Goal: Check status: Check status

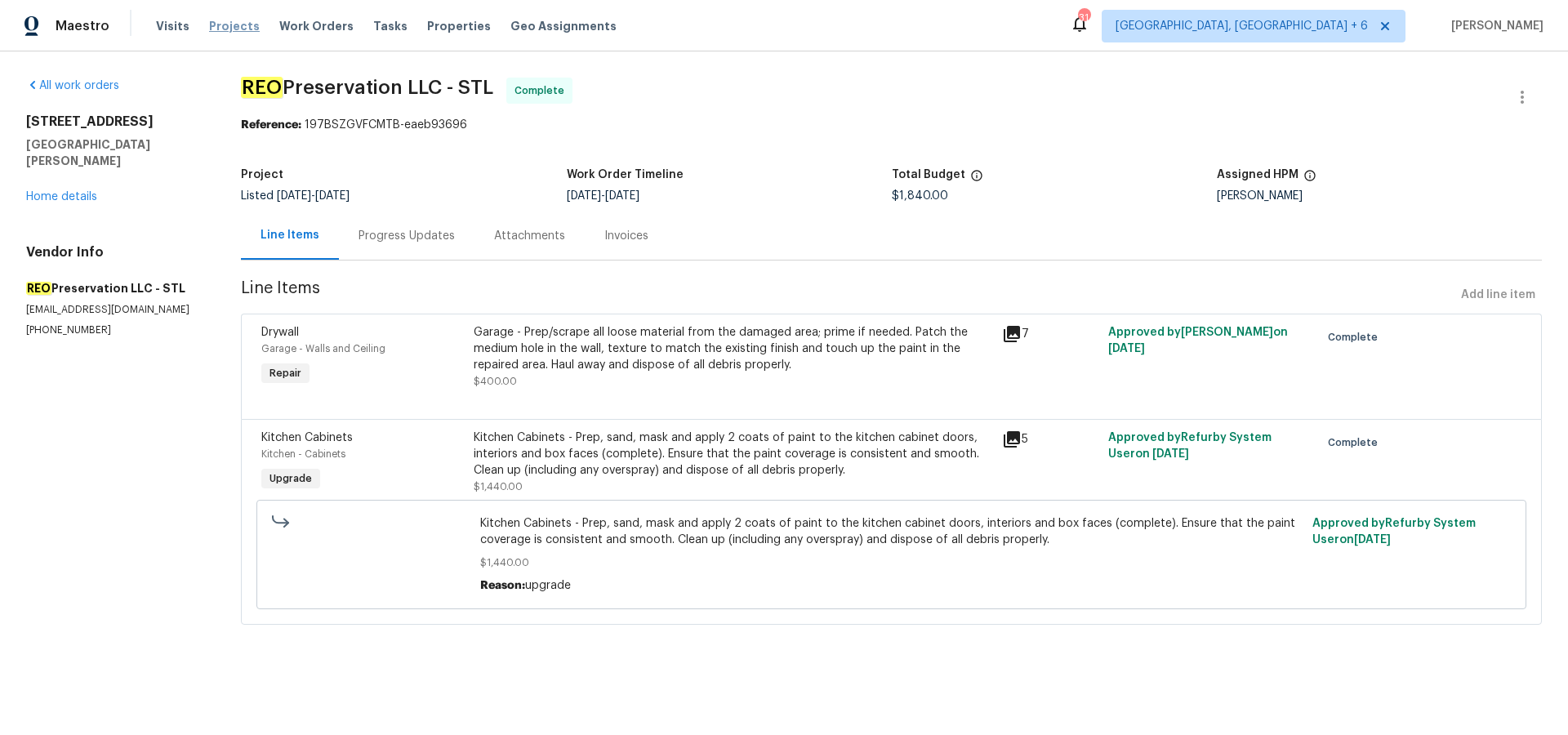
click at [223, 19] on span "Projects" at bounding box center [235, 25] width 51 height 16
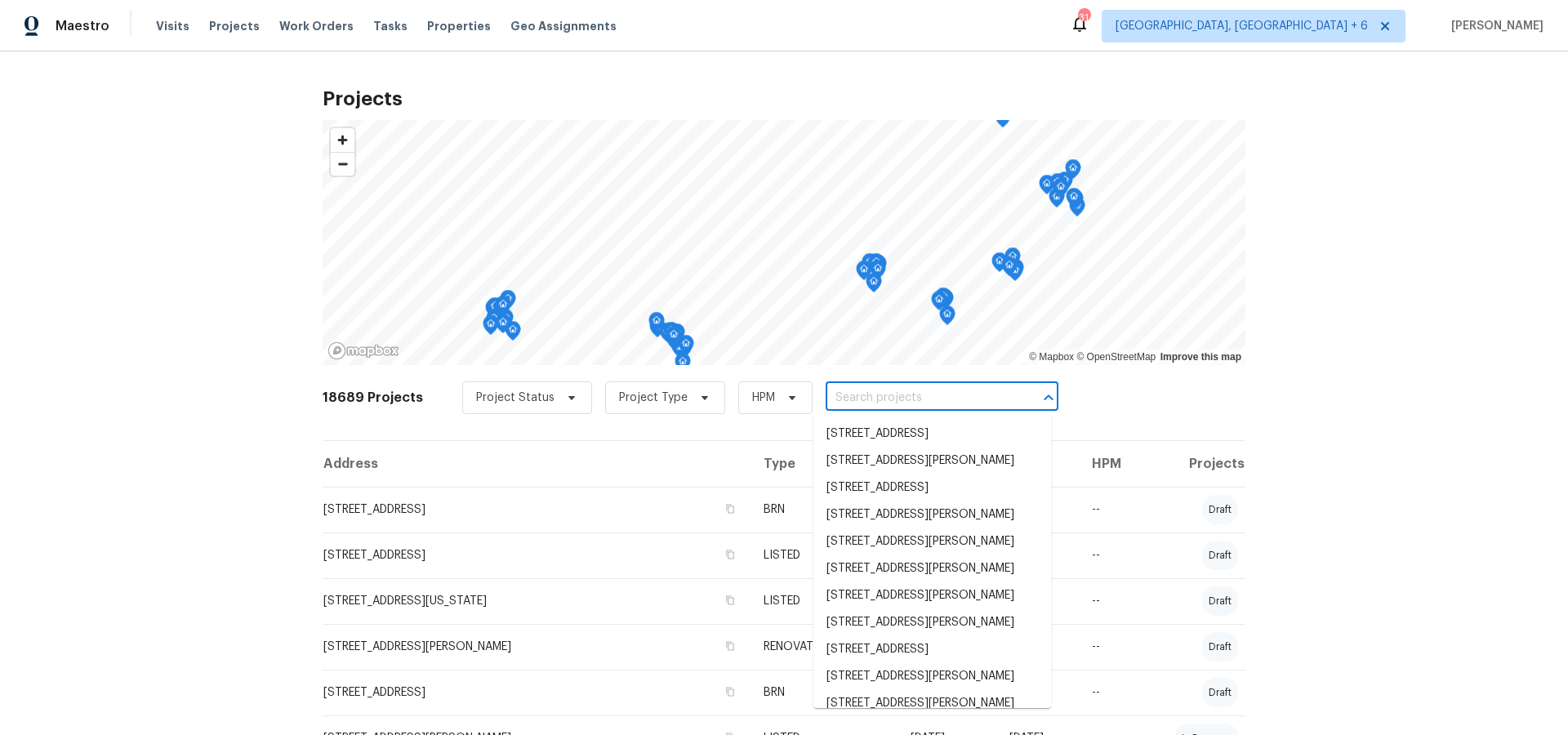
click at [871, 406] on input "text" at bounding box center [919, 398] width 187 height 25
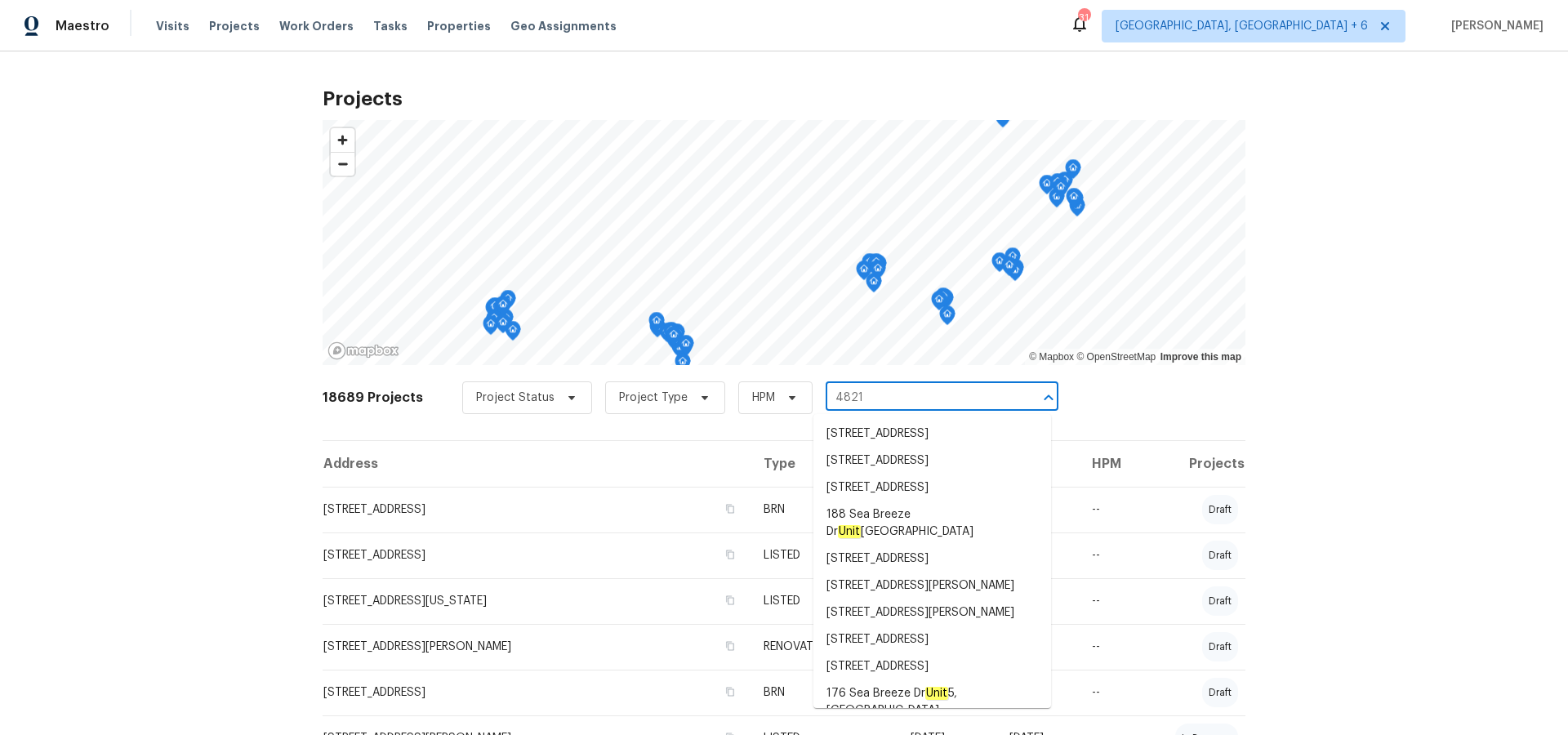
type input "4821 o"
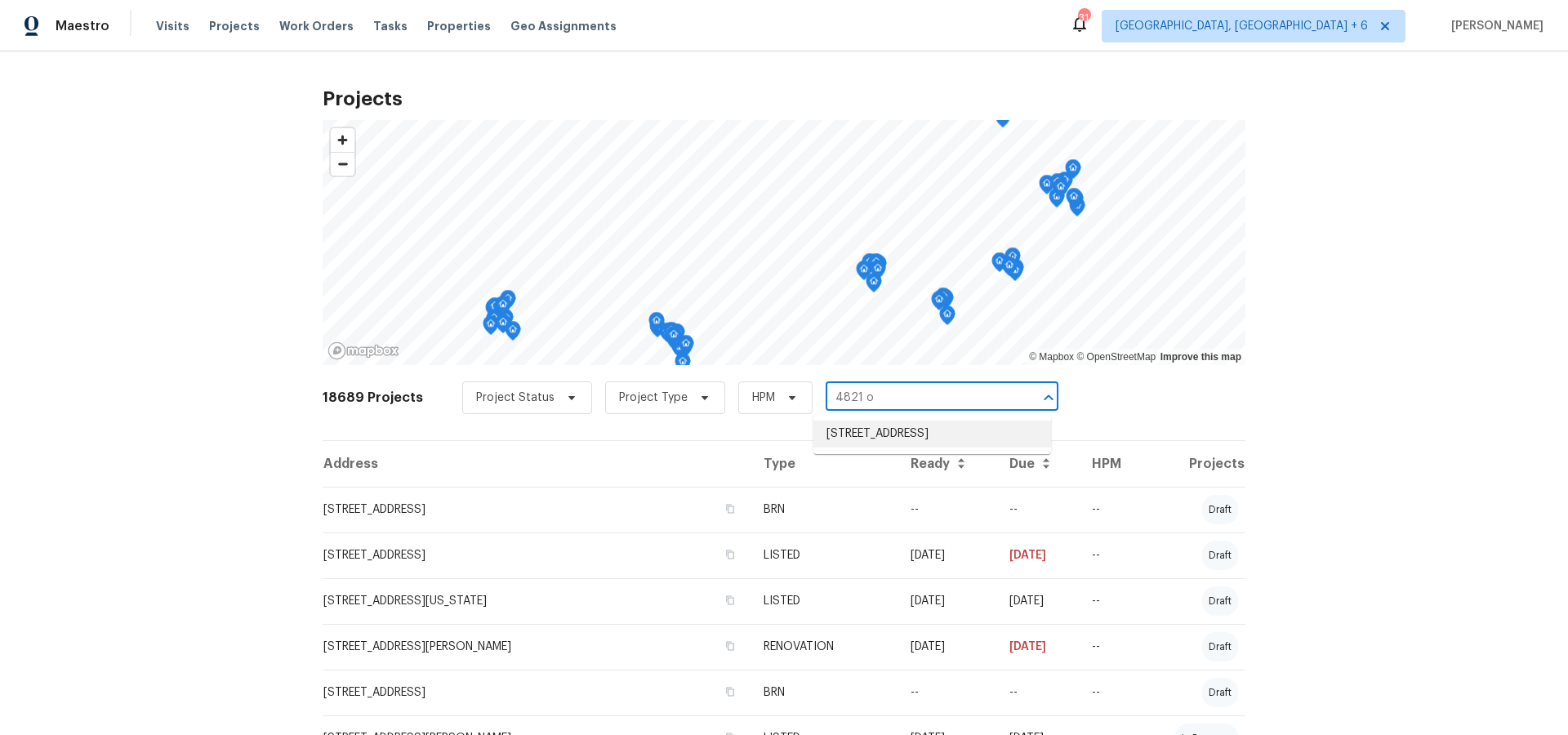
click at [901, 435] on li "4821 Ossington Ct, Indianapolis, IN 46254" at bounding box center [933, 434] width 238 height 27
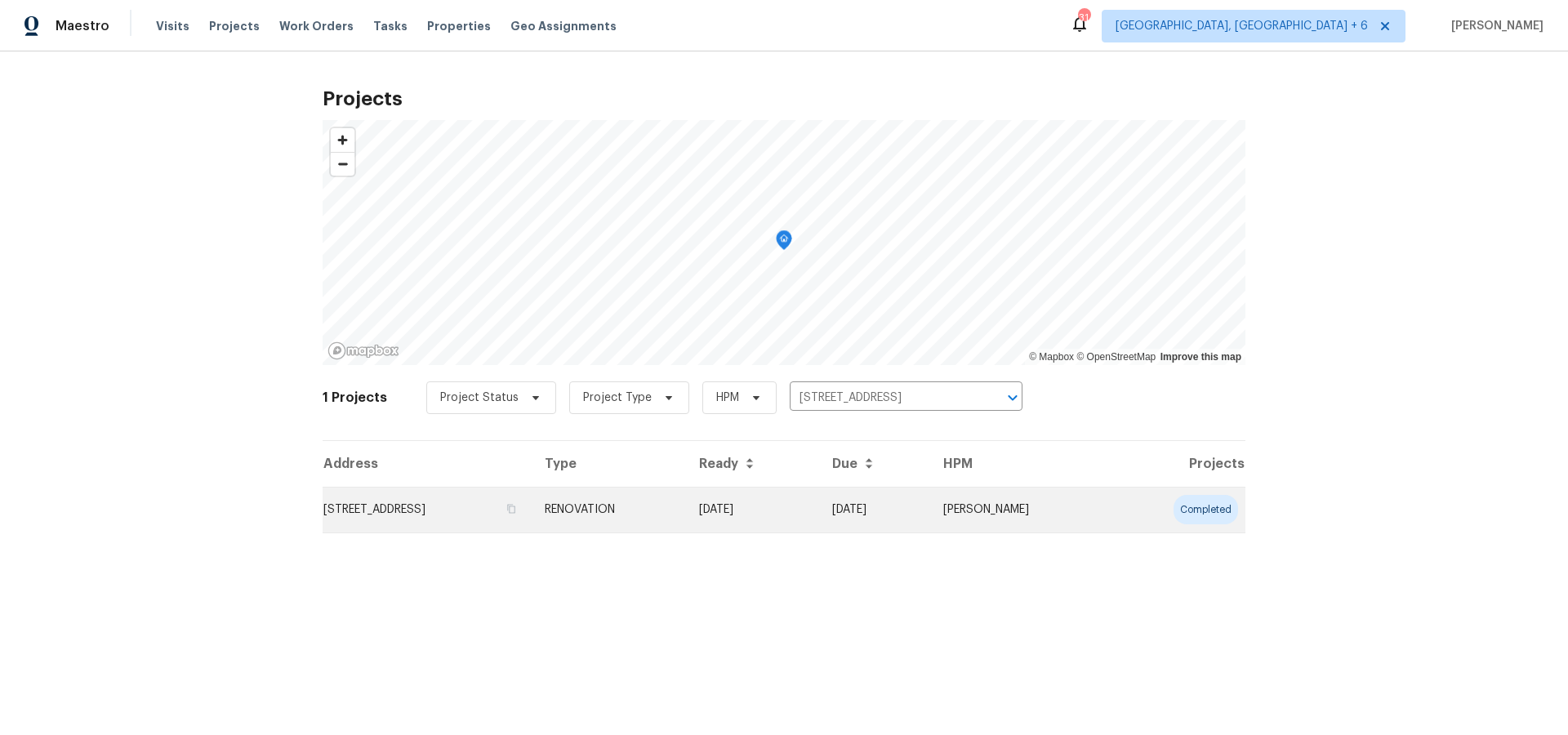
click at [531, 508] on td "4821 Ossington Ct, Indianapolis, IN 46254" at bounding box center [427, 510] width 209 height 46
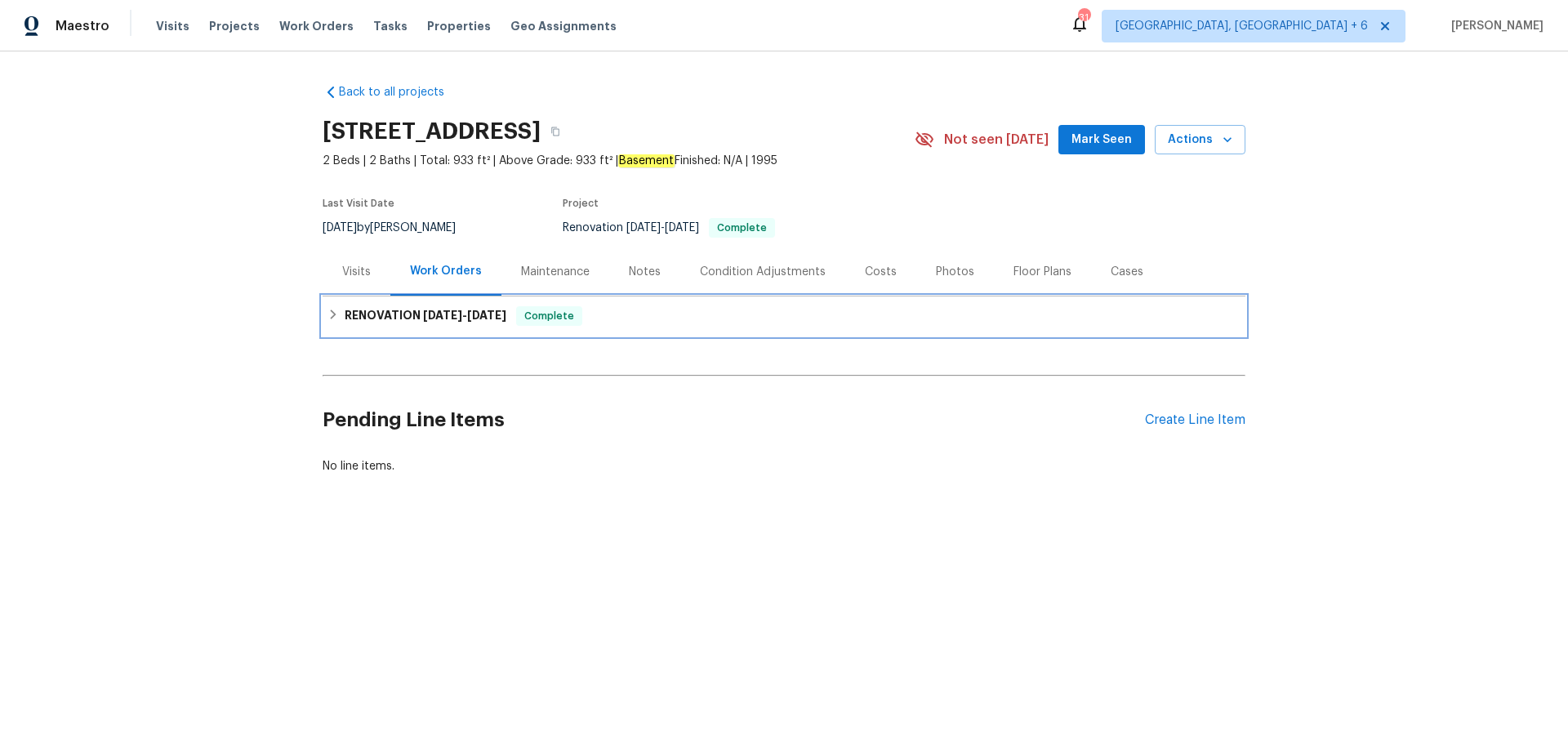
click at [392, 317] on h6 "RENOVATION 8/1/25 - 8/12/25" at bounding box center [425, 316] width 162 height 19
click at [392, 317] on div "RENOVATION 8/1/25 - 8/12/25 Complete" at bounding box center [783, 316] width 922 height 39
click at [430, 312] on span "8/1/25" at bounding box center [442, 316] width 39 height 12
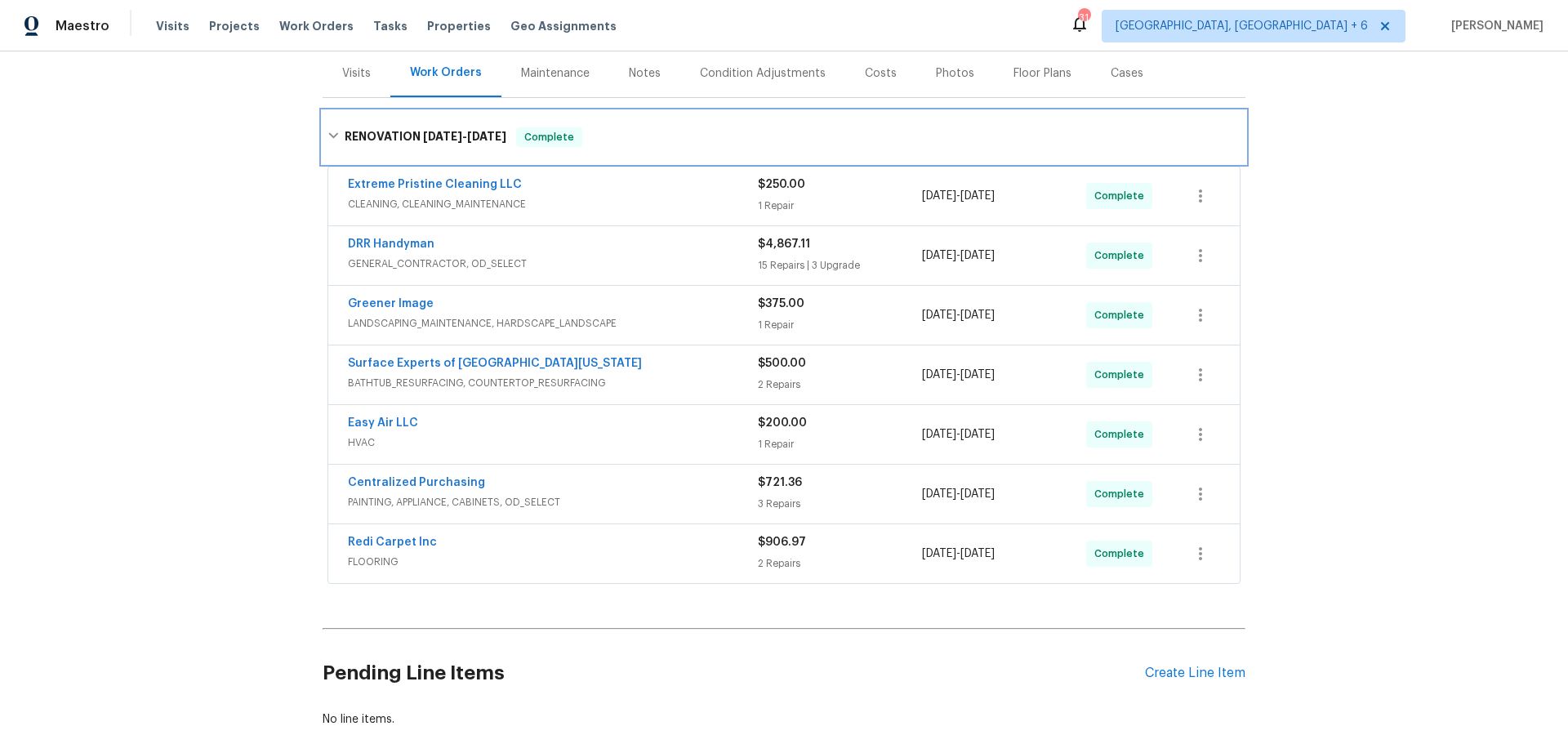
scroll to position [204, 0]
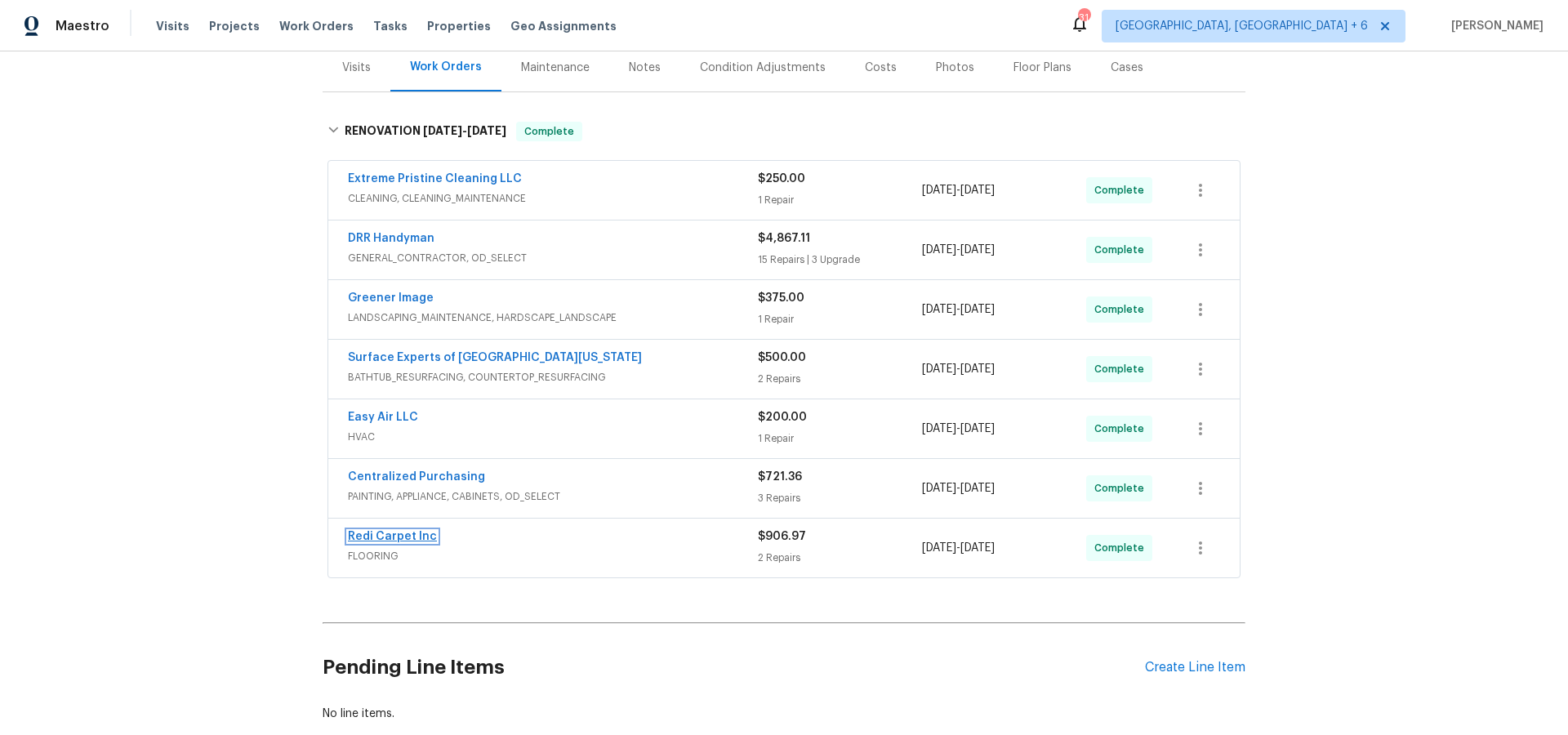
click at [383, 536] on link "Redi Carpet Inc" at bounding box center [392, 537] width 89 height 12
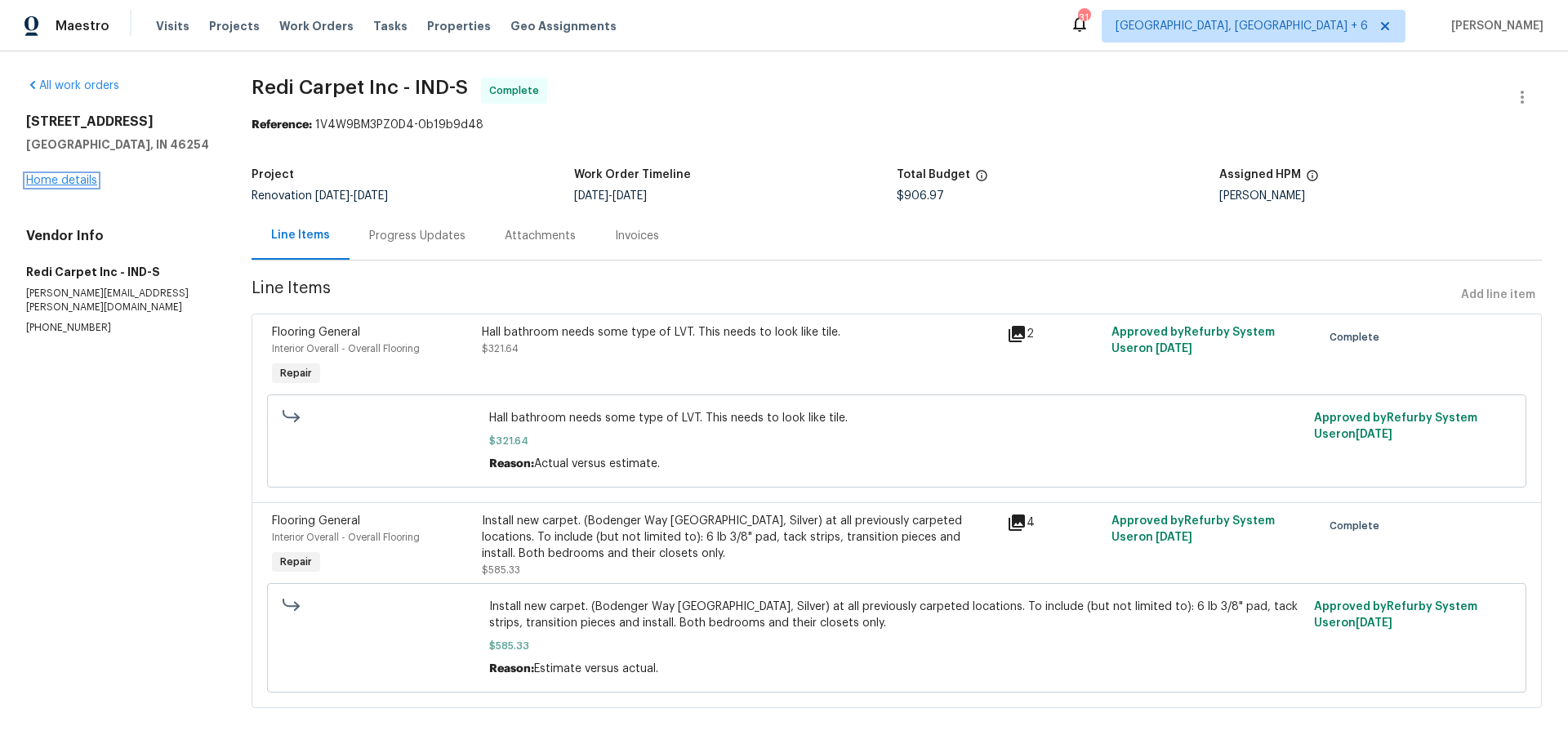
click at [82, 181] on link "Home details" at bounding box center [62, 181] width 71 height 12
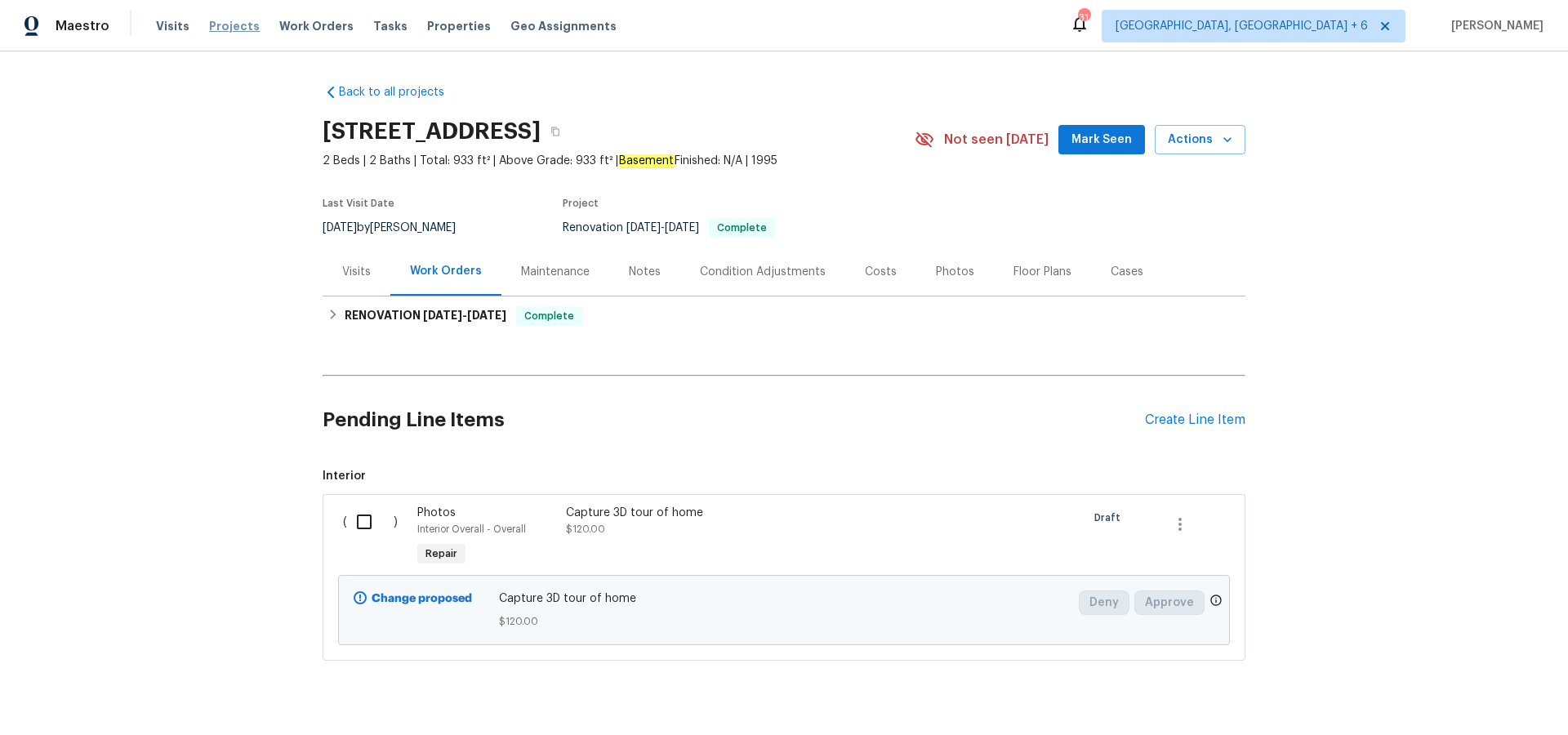
click at [235, 28] on span "Projects" at bounding box center [235, 25] width 51 height 16
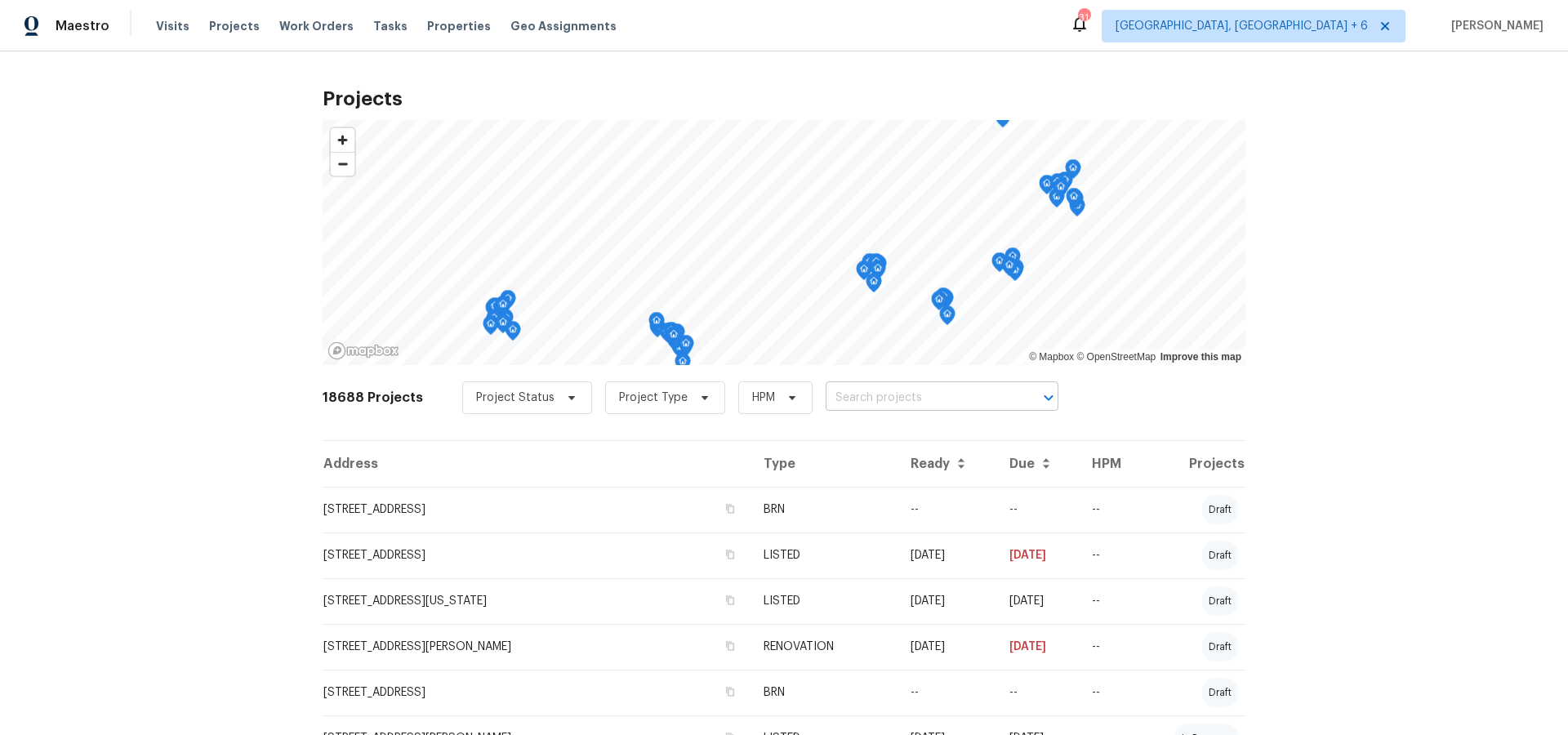
click at [926, 392] on input "text" at bounding box center [919, 398] width 187 height 25
type input "659 mineloa"
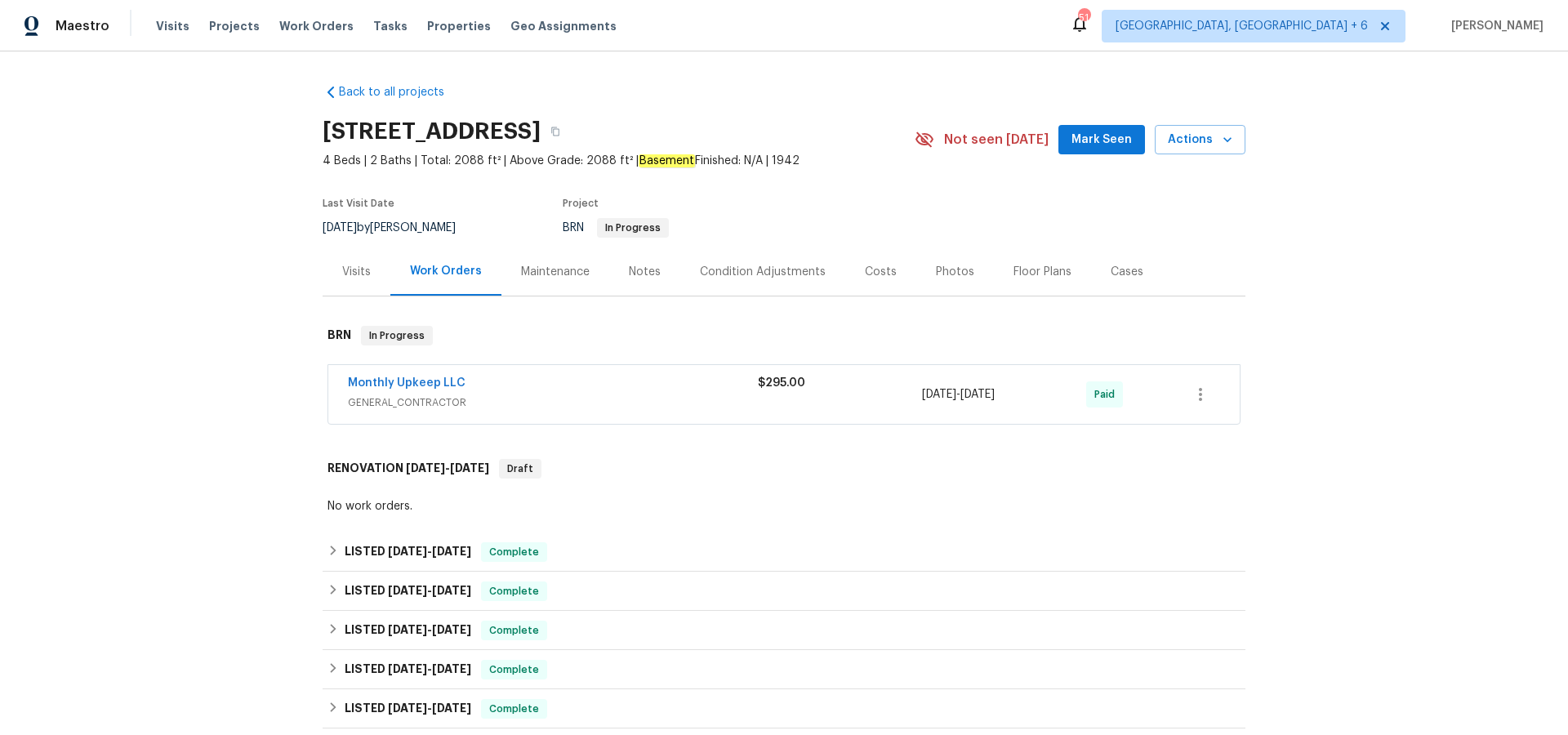
click at [874, 272] on div "Costs" at bounding box center [881, 272] width 32 height 16
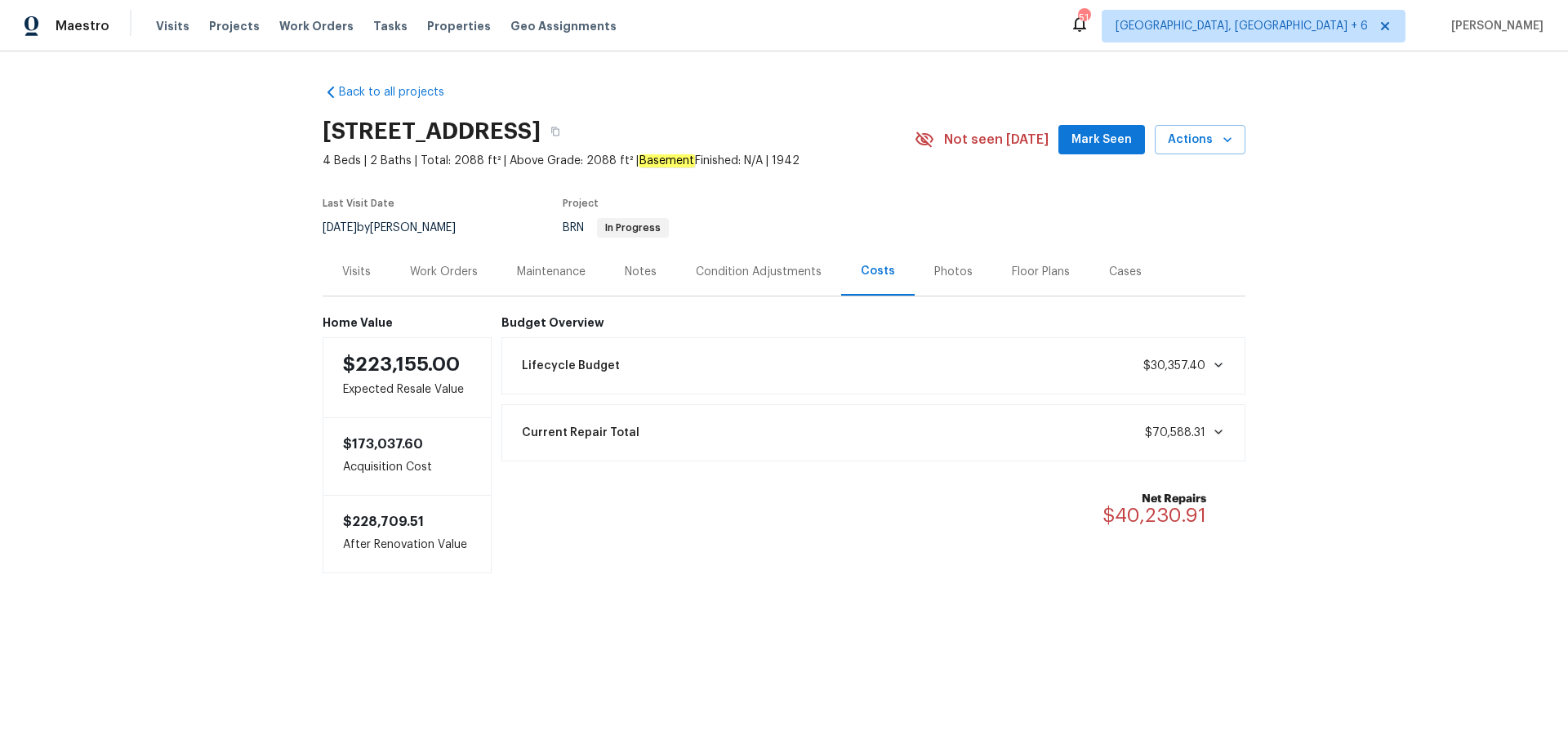
click at [562, 430] on span "Current Repair Total" at bounding box center [580, 432] width 117 height 16
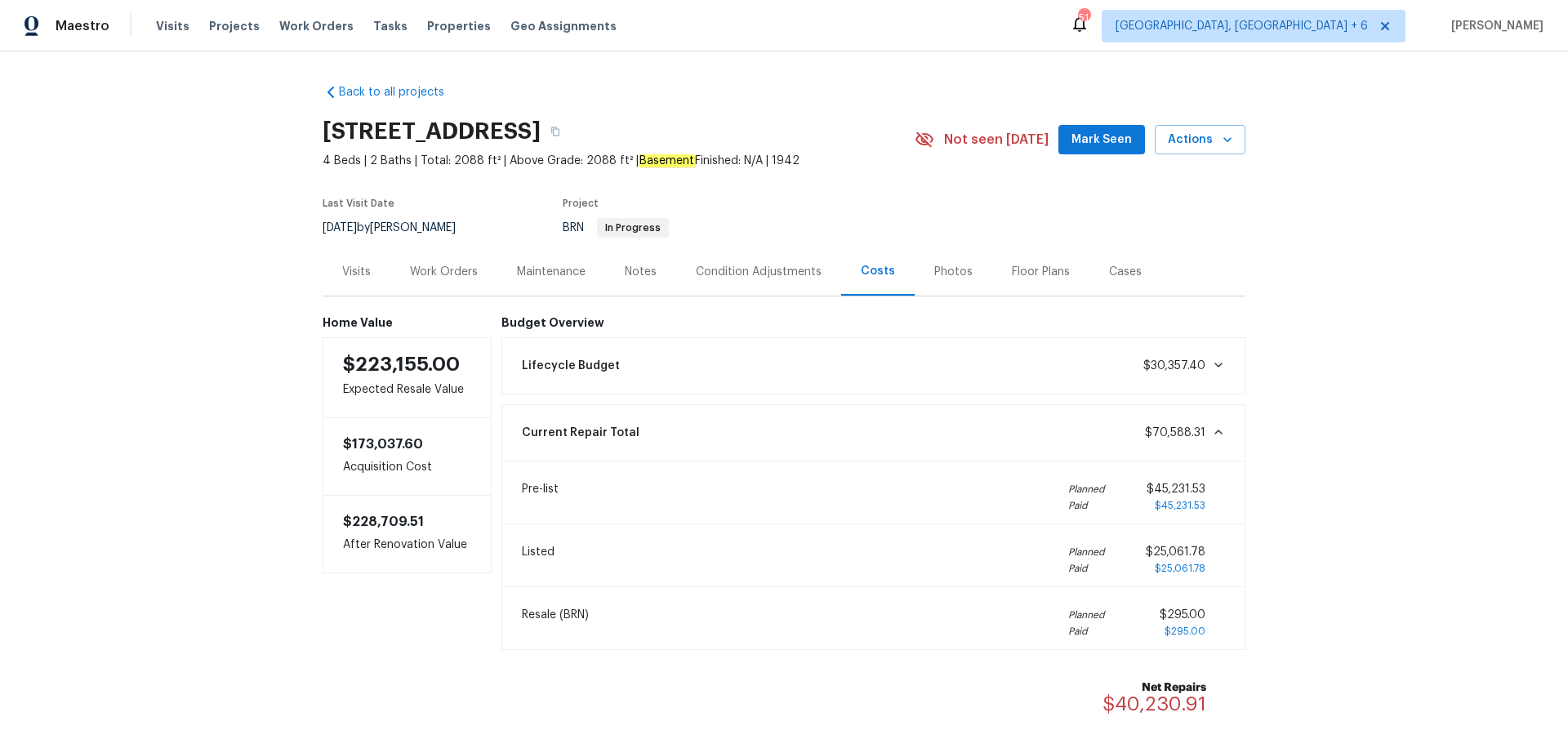
click at [431, 269] on div "Work Orders" at bounding box center [444, 272] width 68 height 16
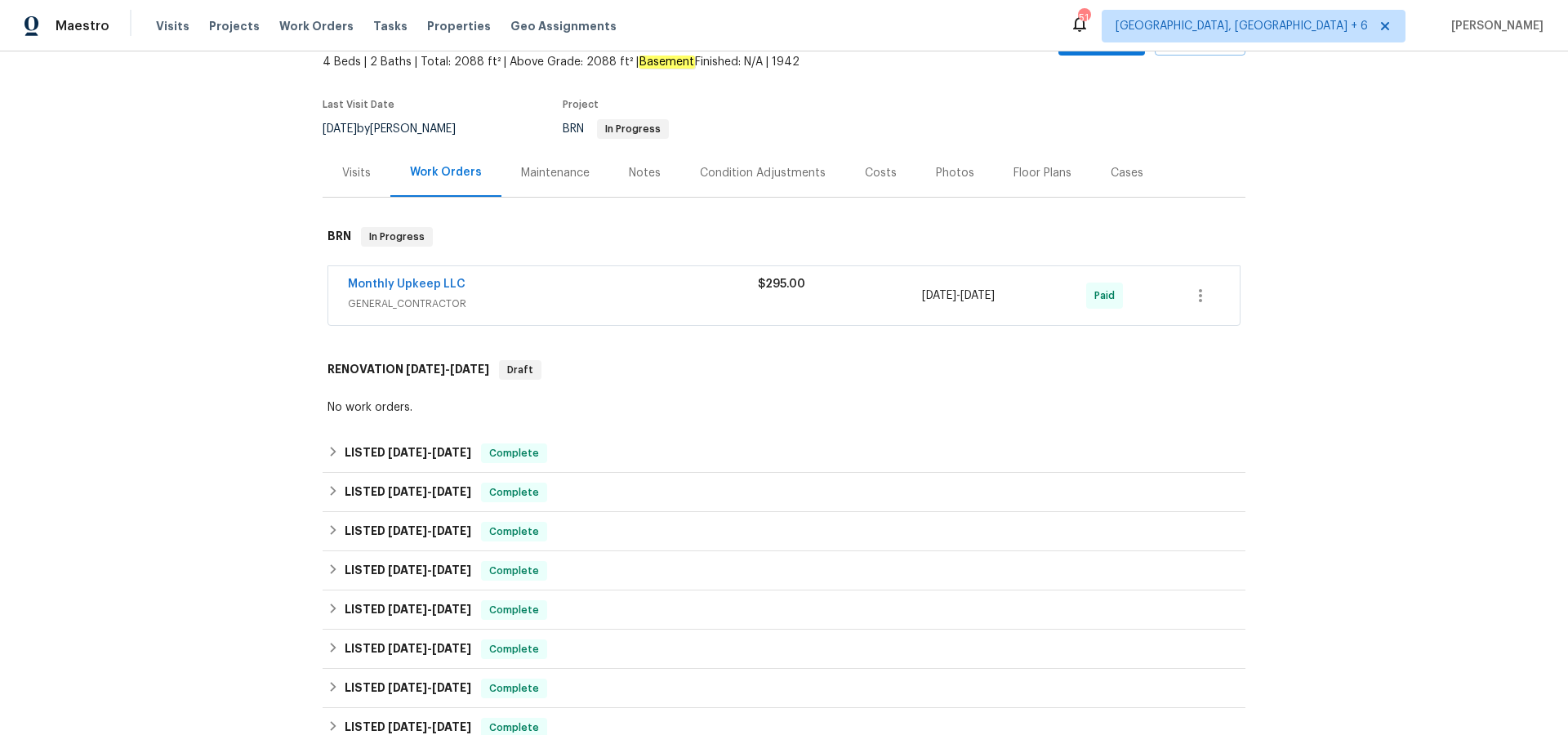
scroll to position [113, 0]
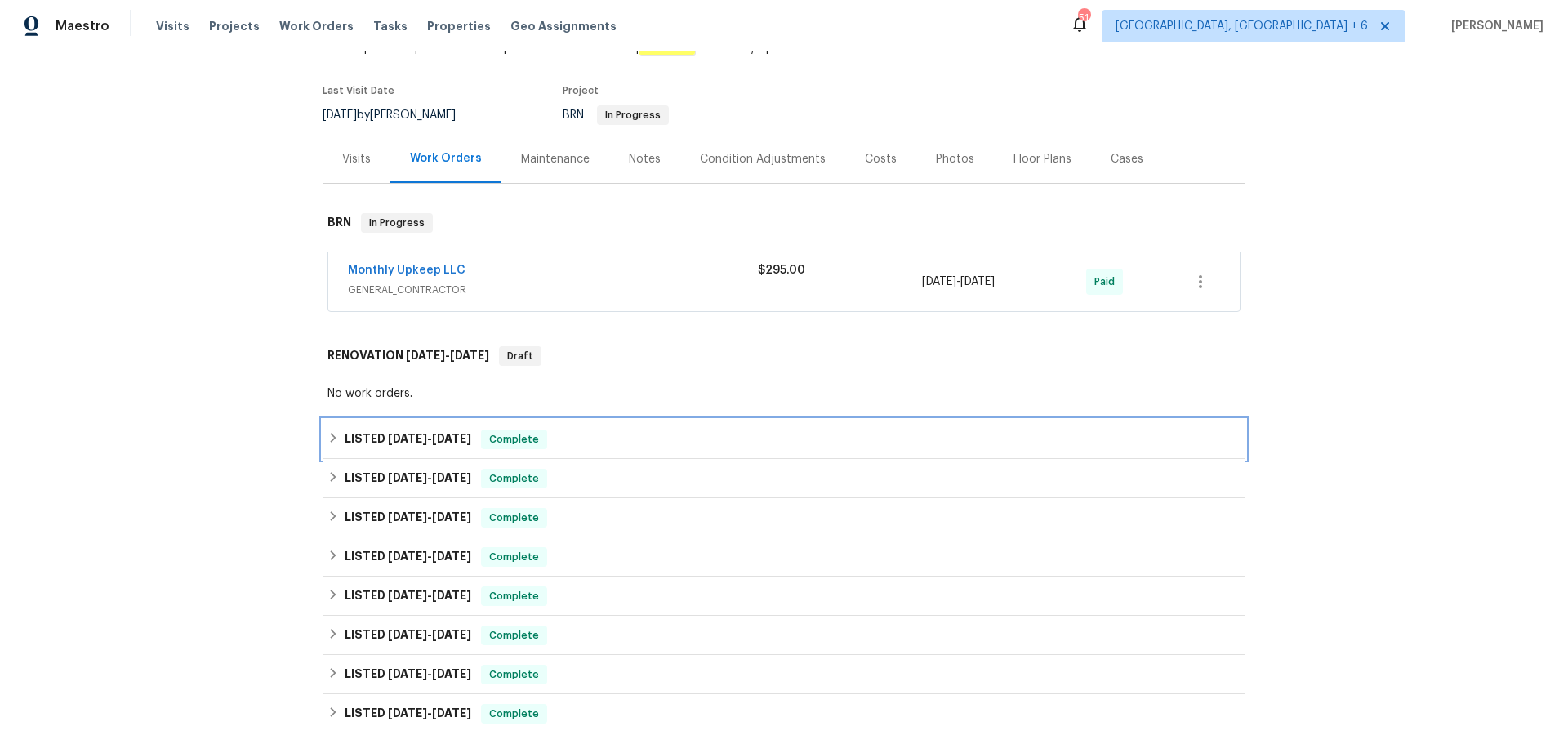
click at [417, 441] on span "[DATE]" at bounding box center [408, 439] width 39 height 12
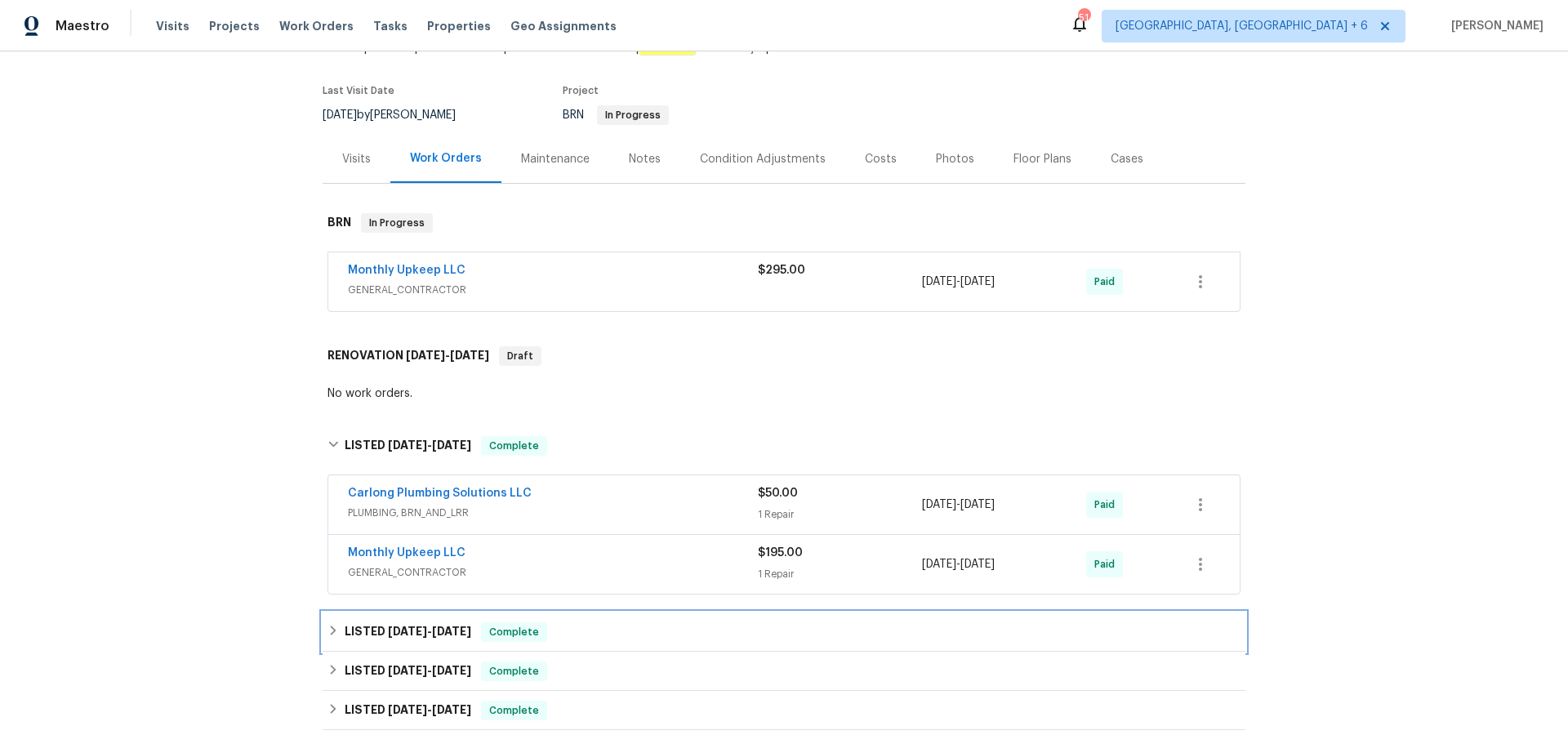
click at [398, 620] on div "LISTED [DATE] - [DATE] Complete" at bounding box center [783, 632] width 922 height 39
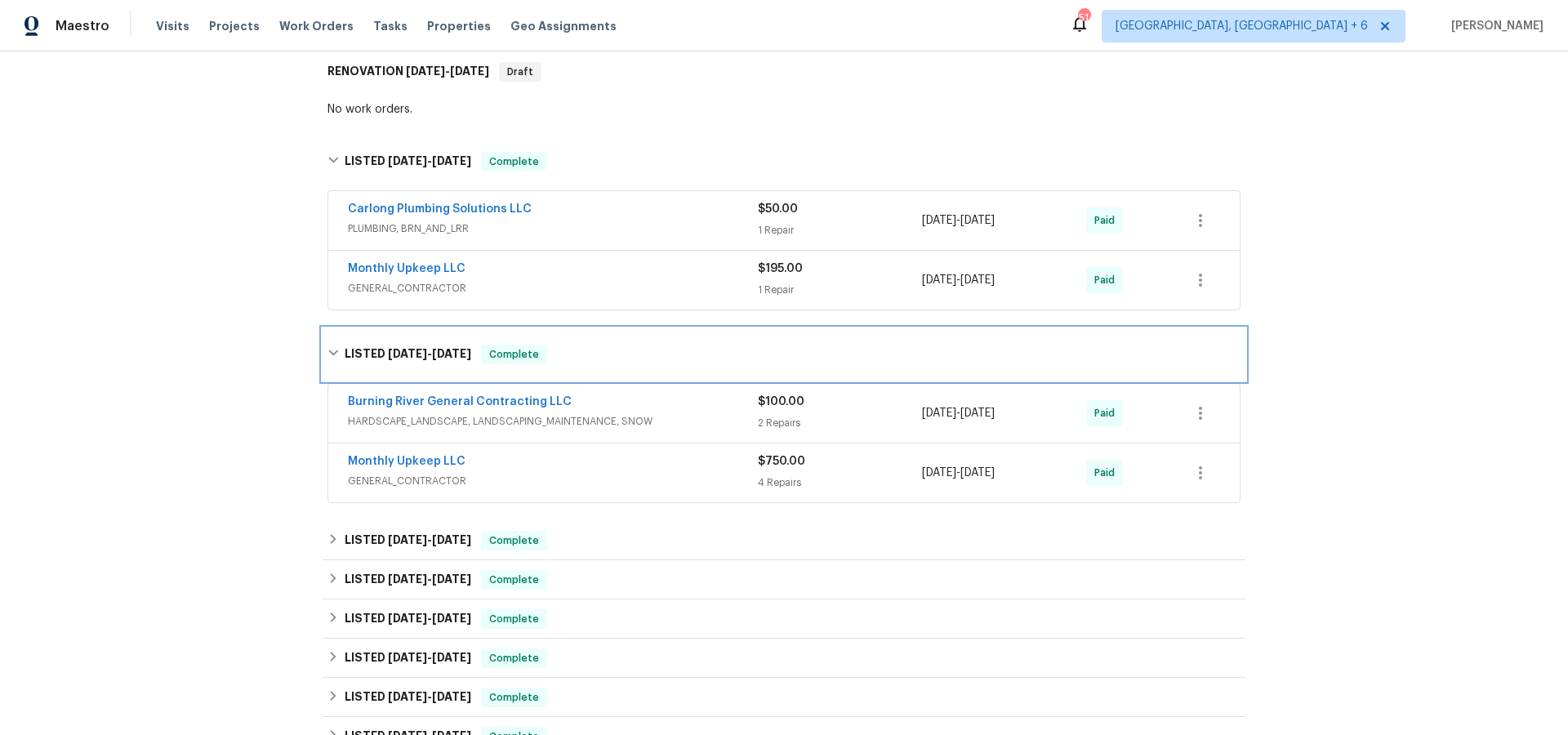
scroll to position [408, 0]
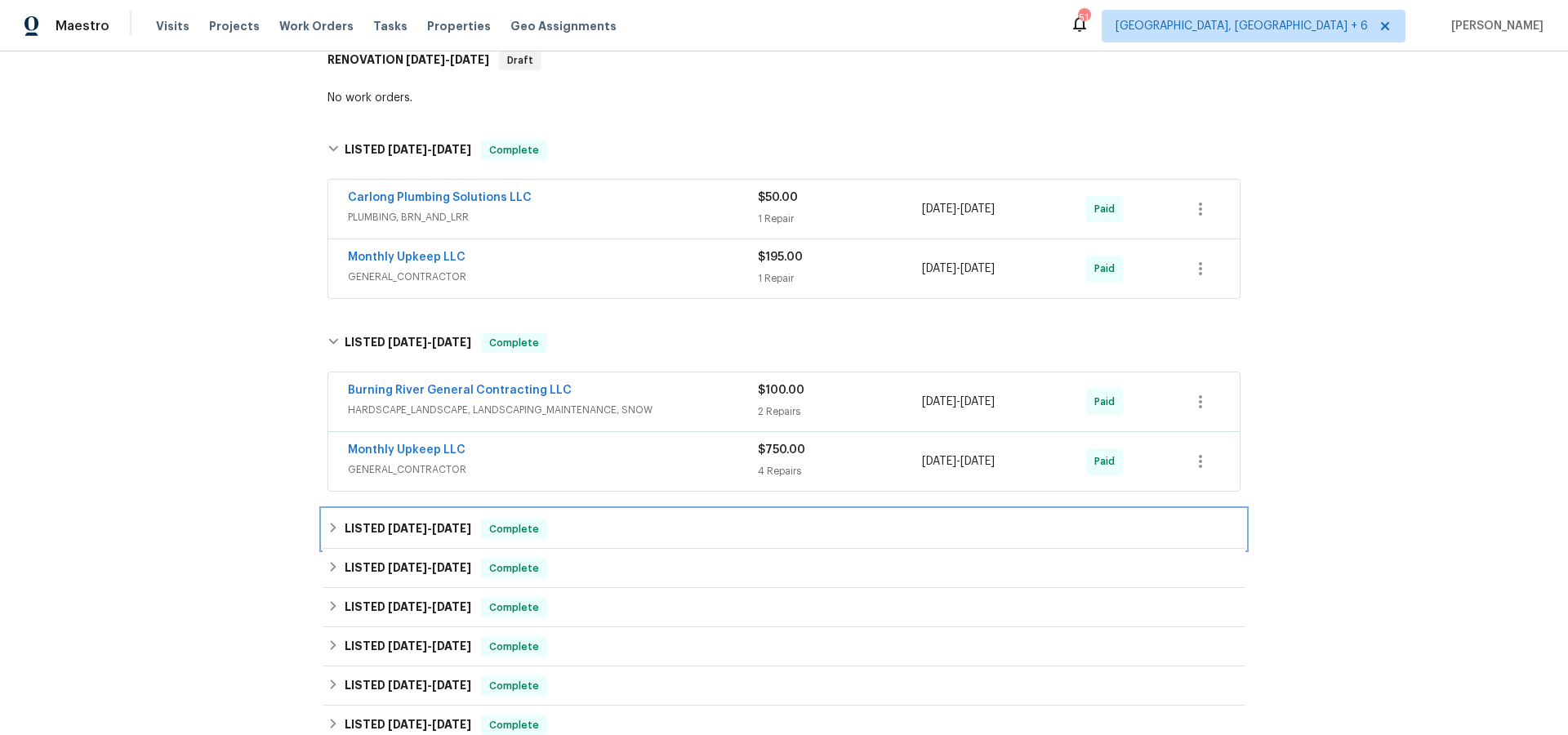
click at [417, 533] on span "[DATE]" at bounding box center [408, 528] width 39 height 12
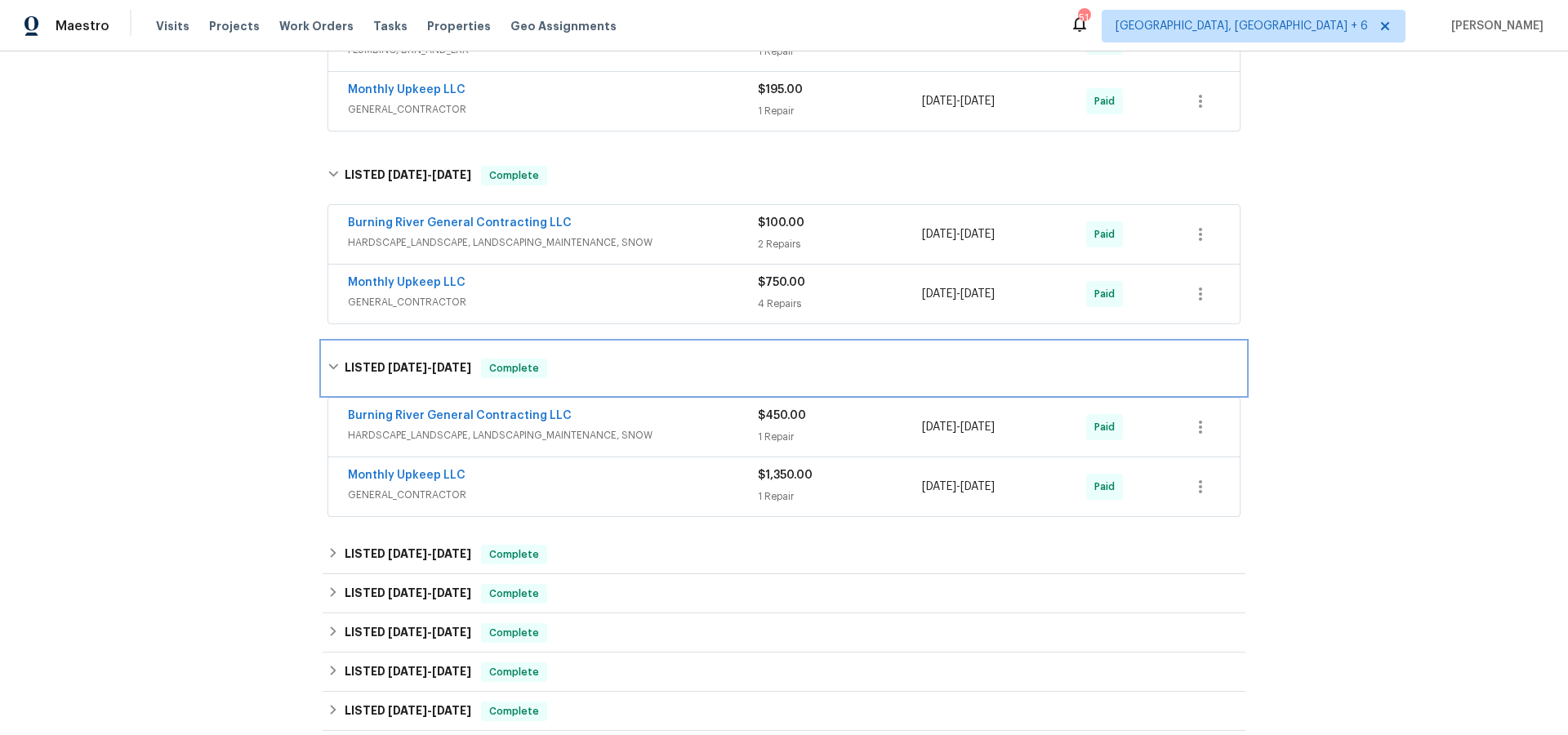
scroll to position [578, 0]
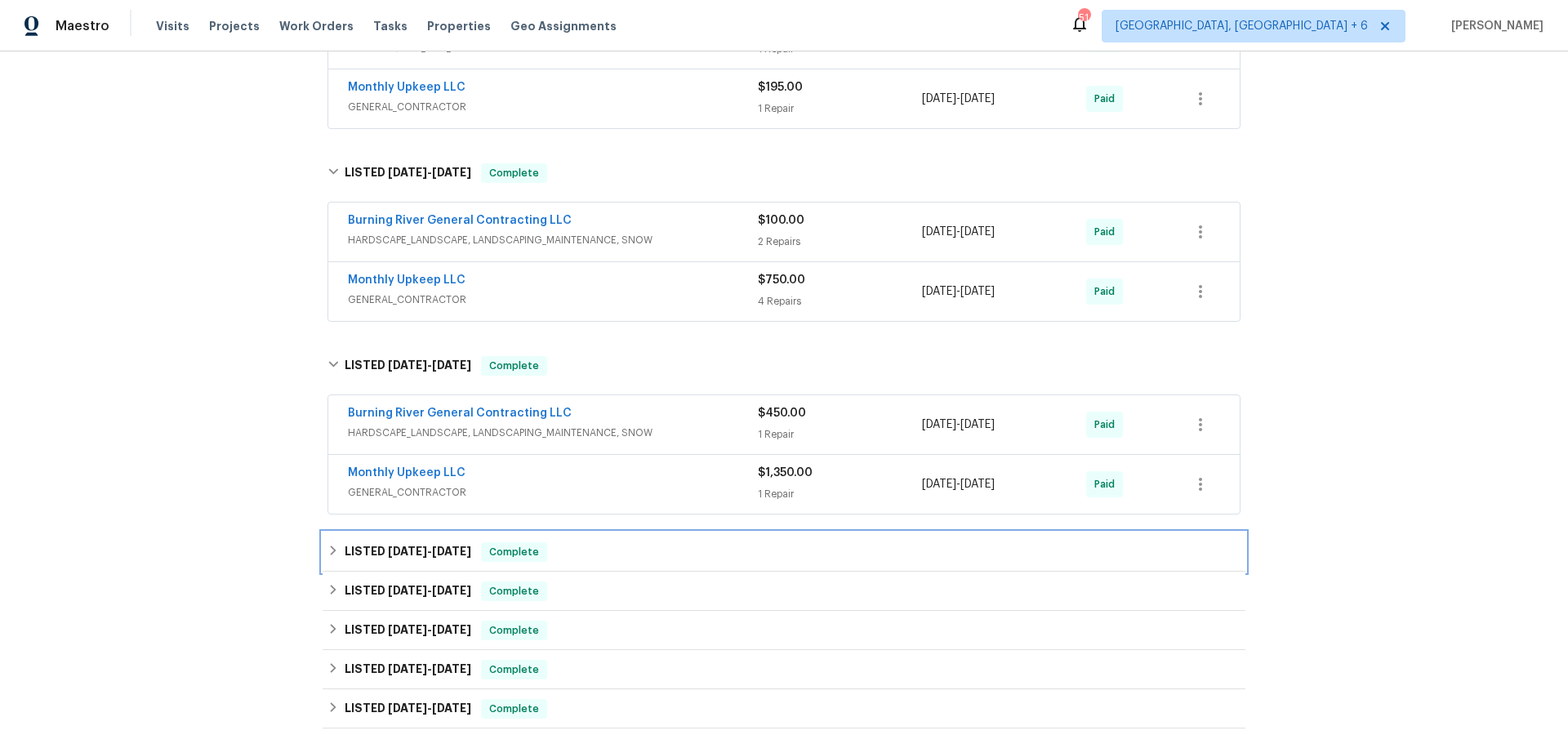
click at [433, 543] on h6 "LISTED [DATE] - [DATE]" at bounding box center [408, 552] width 127 height 19
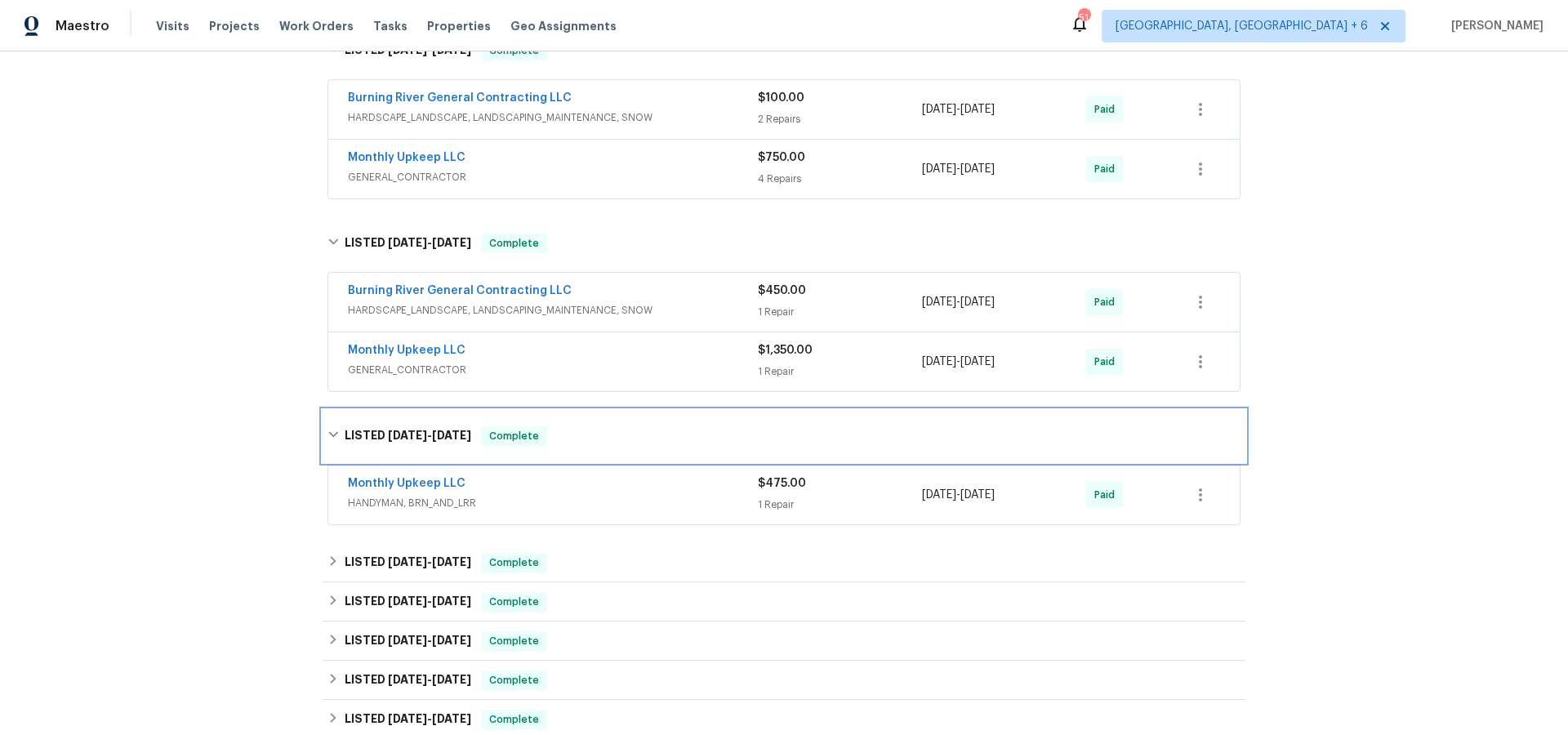
scroll to position [762, 0]
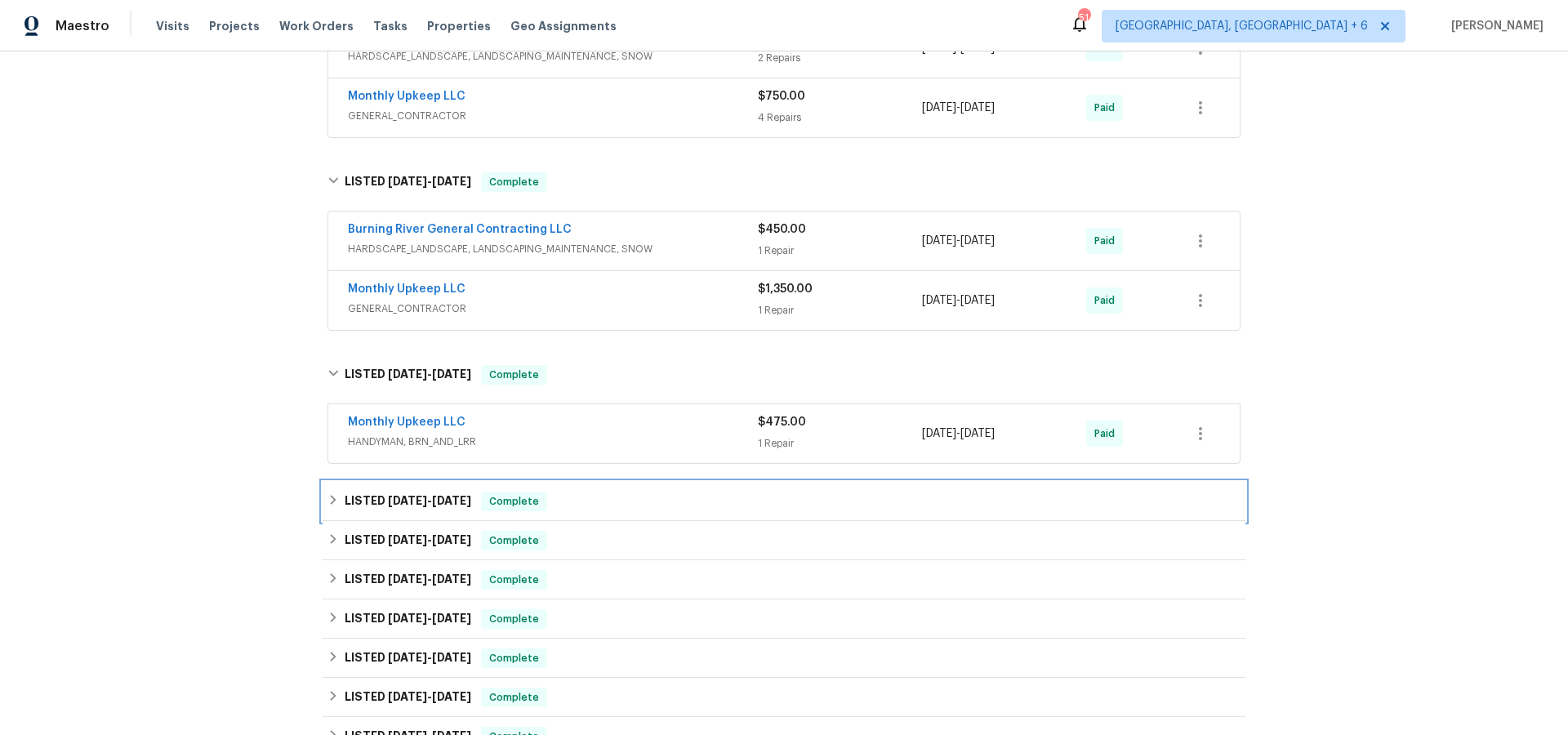
click at [441, 499] on span "[DATE]" at bounding box center [451, 500] width 39 height 12
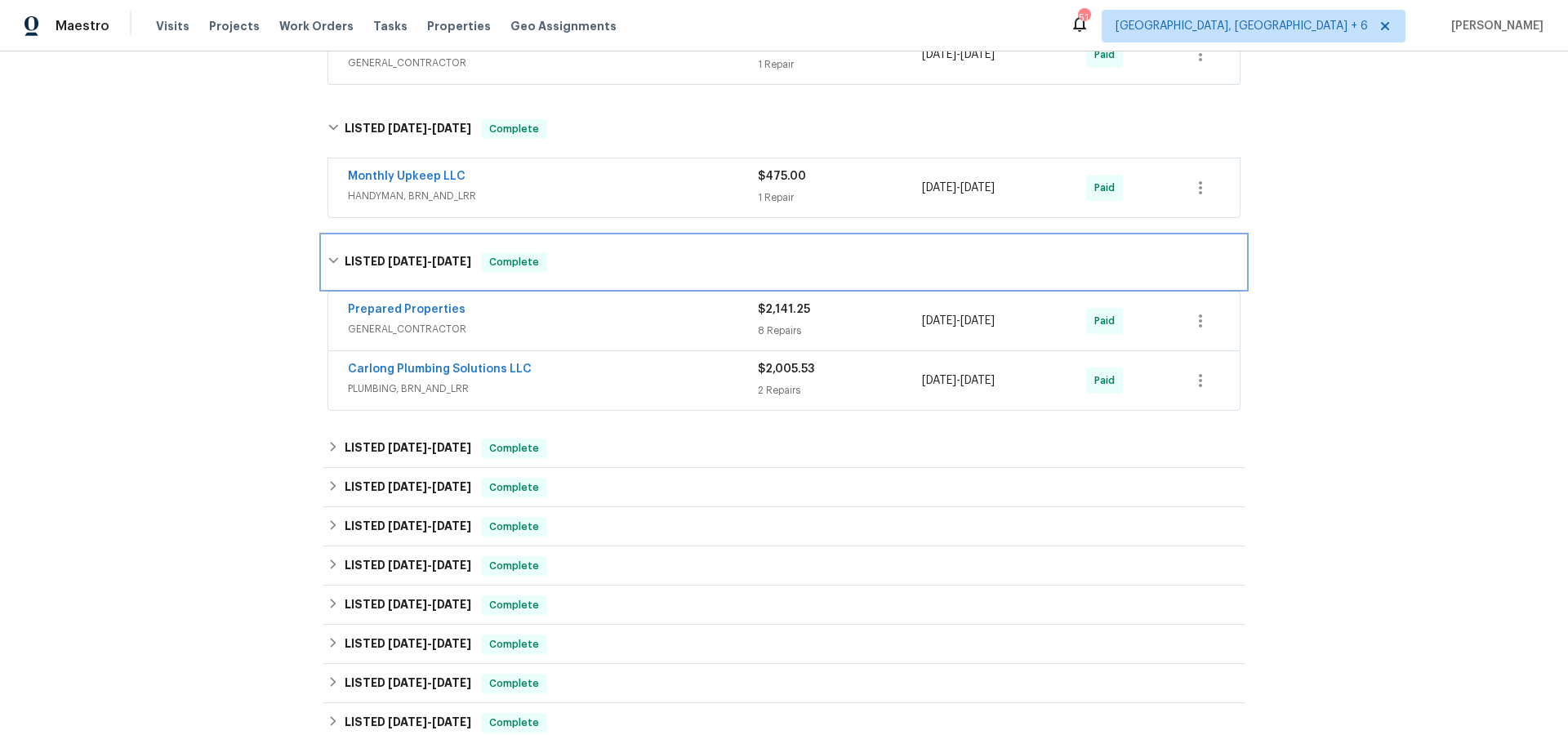
scroll to position [1040, 0]
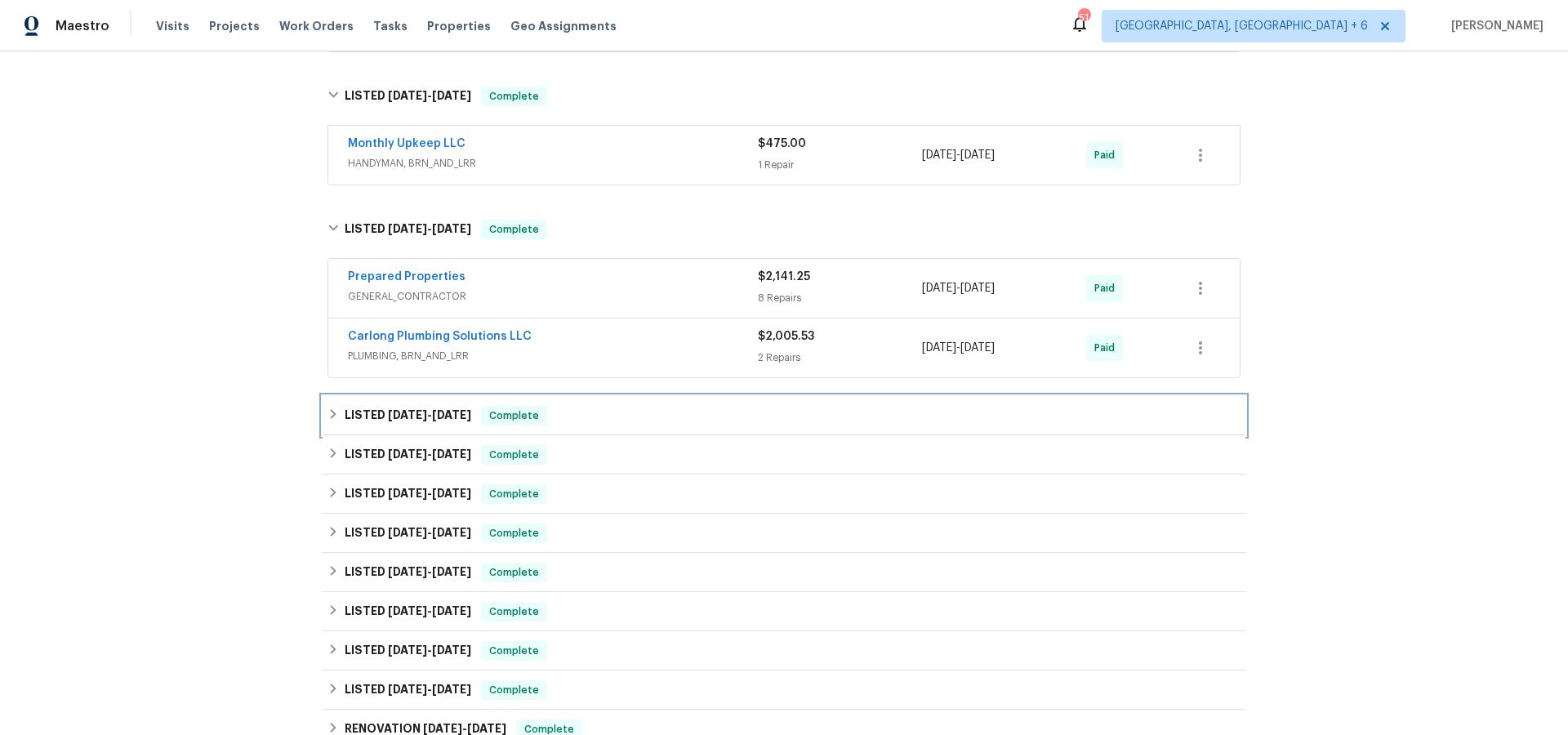
click at [441, 413] on span "[DATE]" at bounding box center [451, 415] width 39 height 12
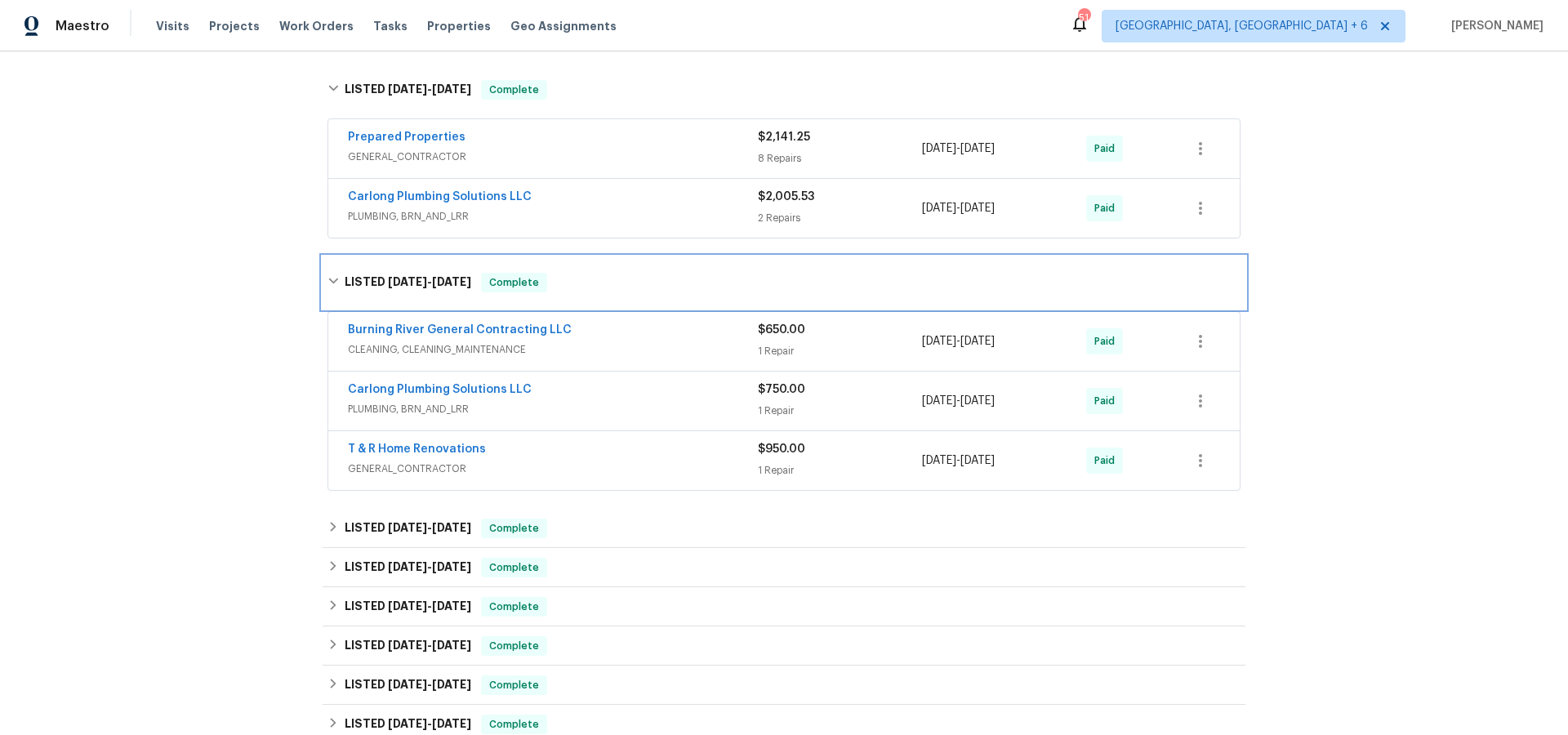
scroll to position [1198, 0]
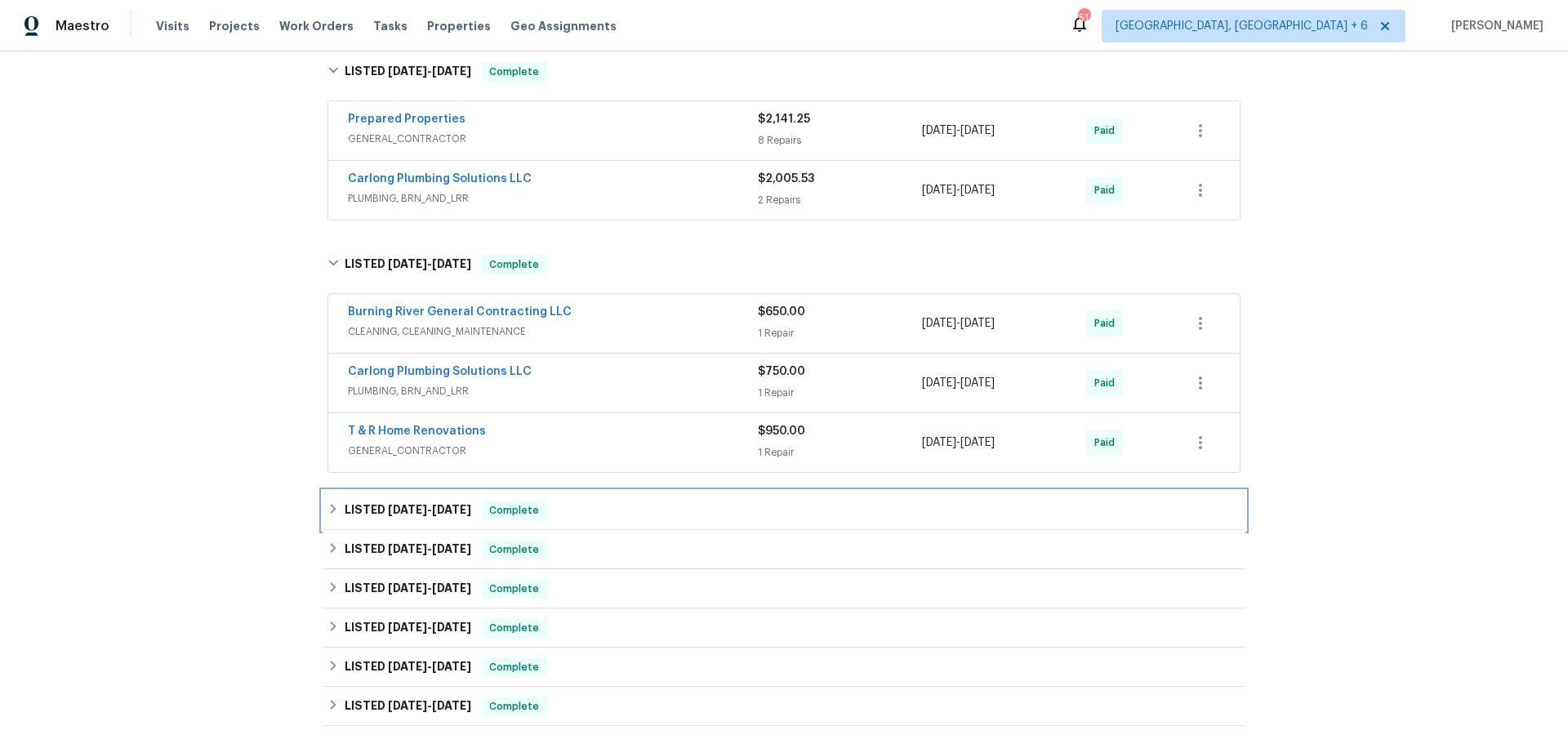
click at [463, 507] on span "[DATE]" at bounding box center [451, 510] width 39 height 12
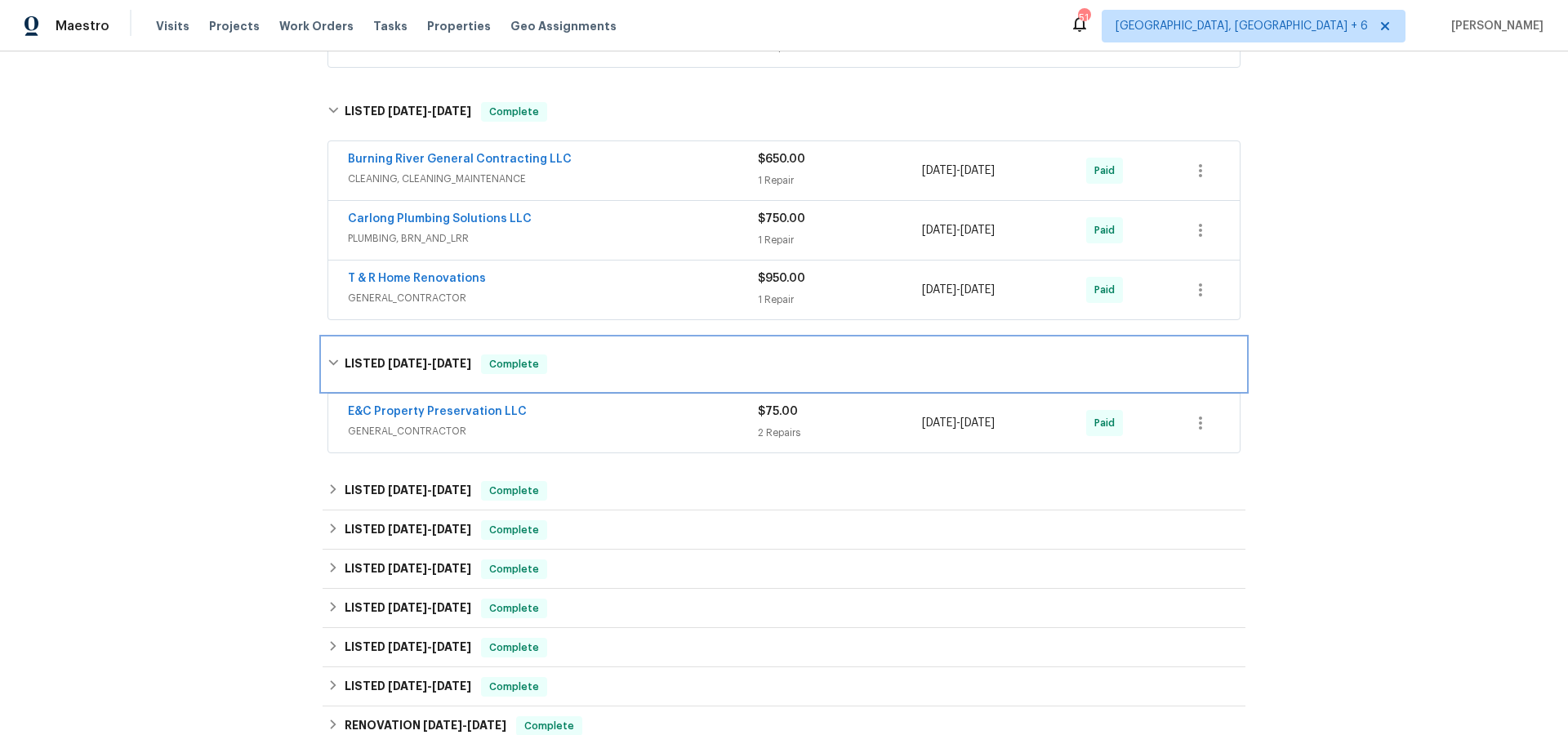
scroll to position [1365, 0]
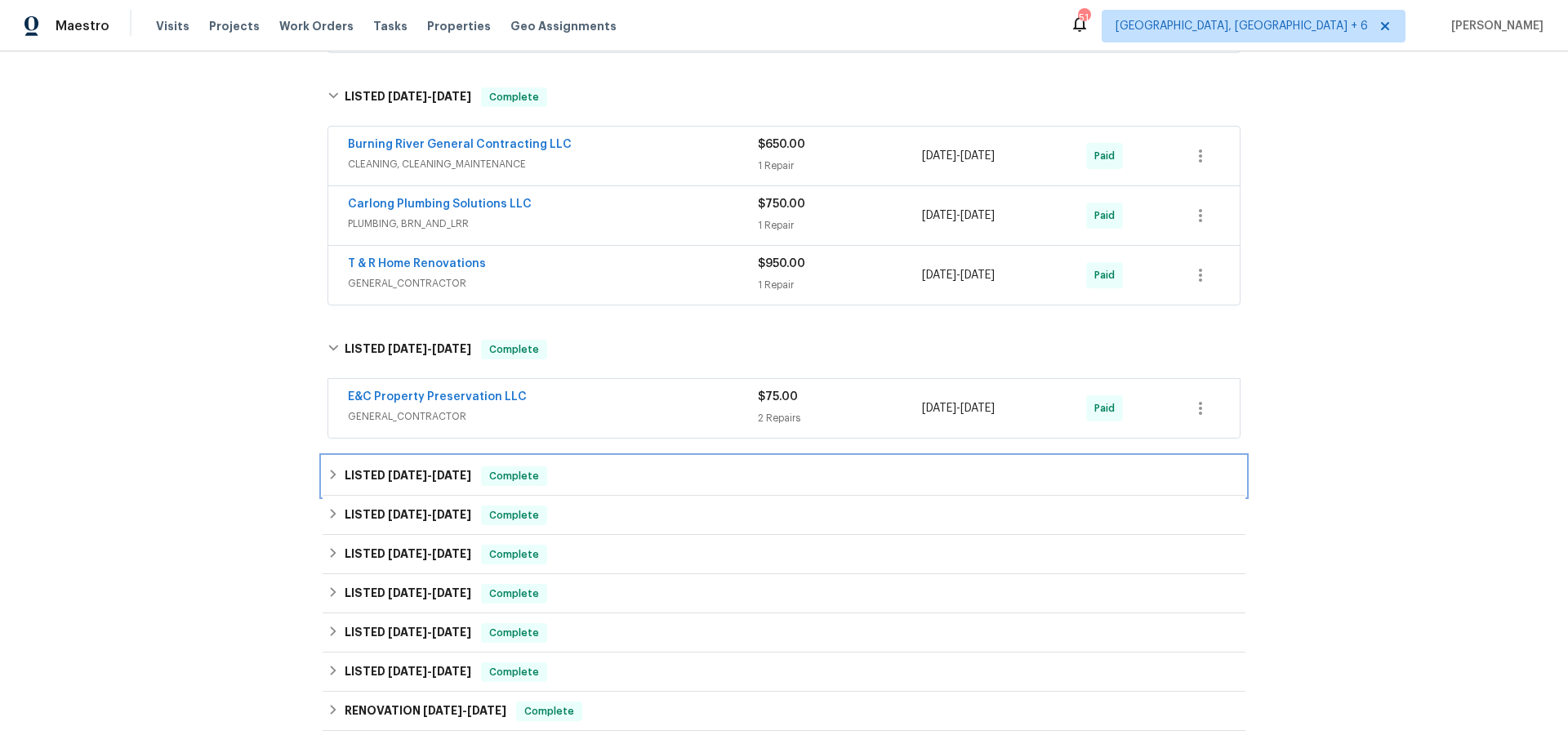
click at [471, 473] on span "[DATE]" at bounding box center [451, 475] width 39 height 12
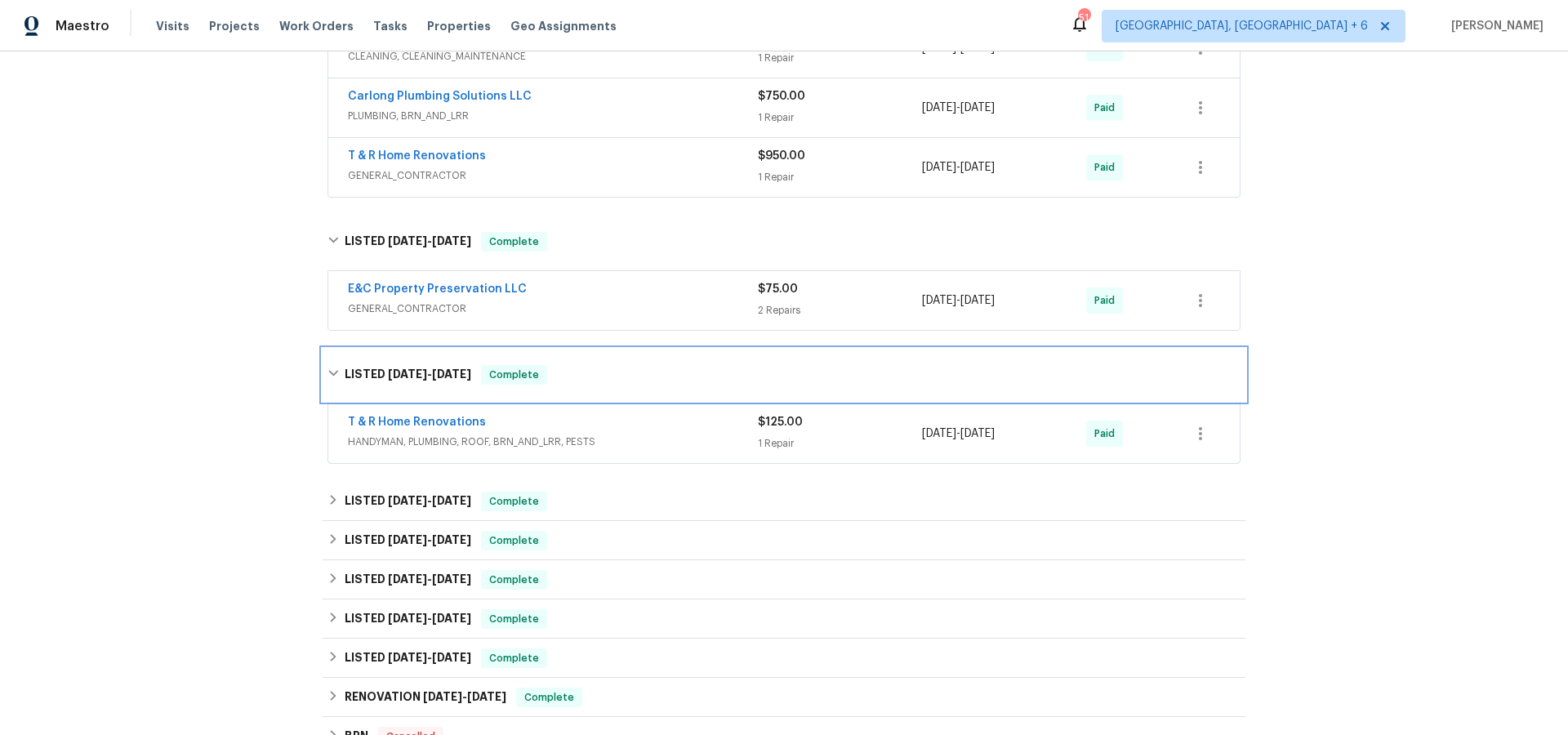
scroll to position [1491, 0]
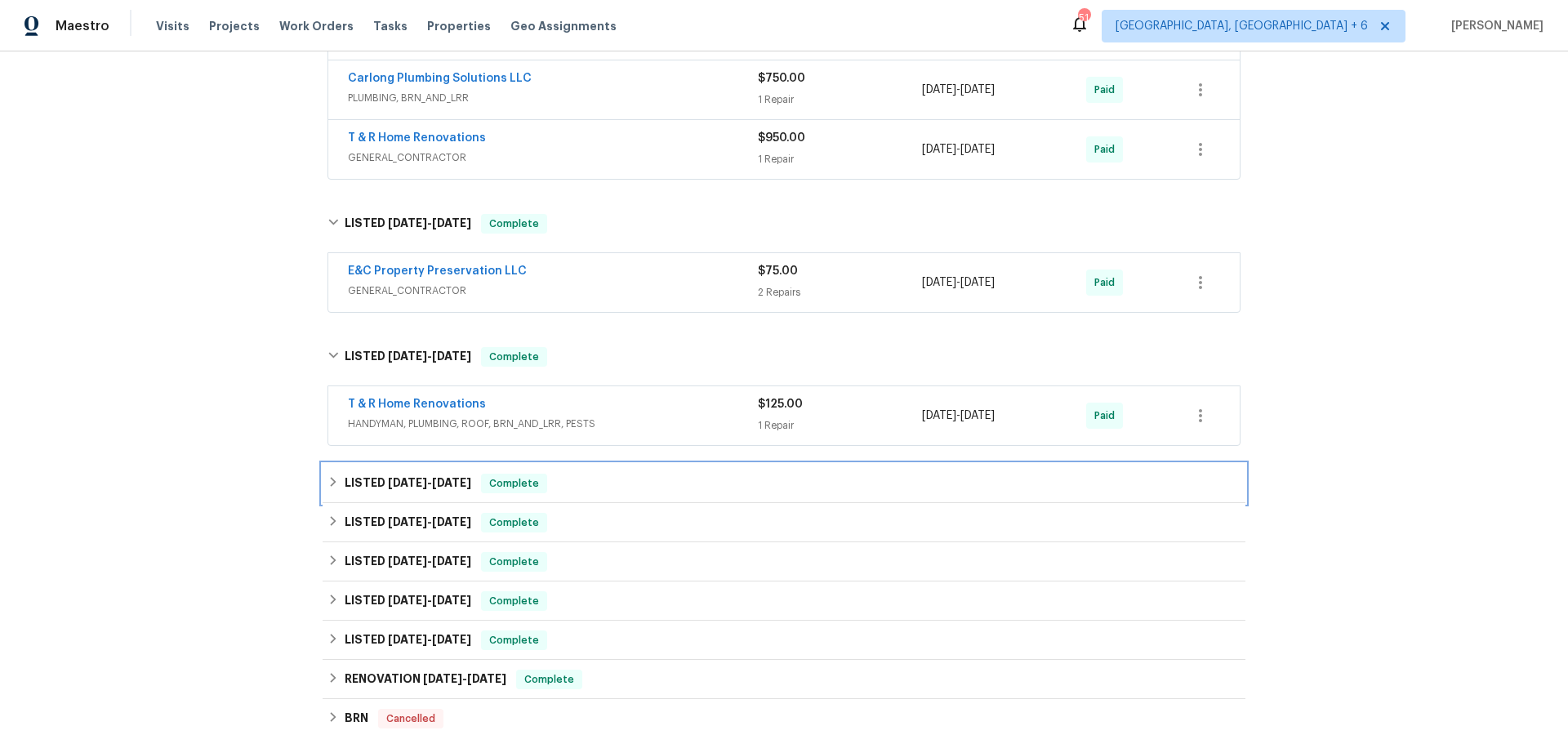
click at [471, 484] on span "[DATE]" at bounding box center [451, 483] width 39 height 12
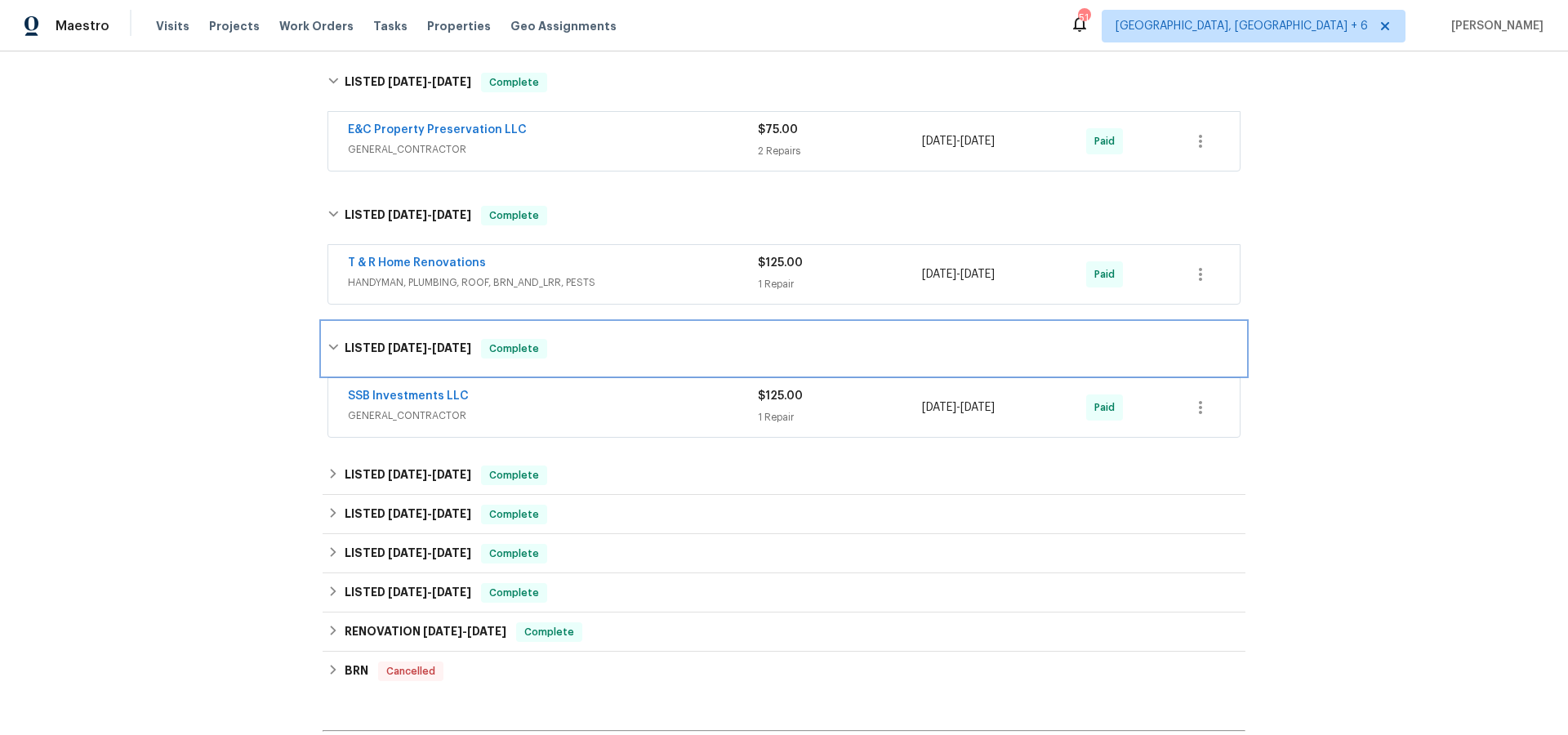
scroll to position [1641, 0]
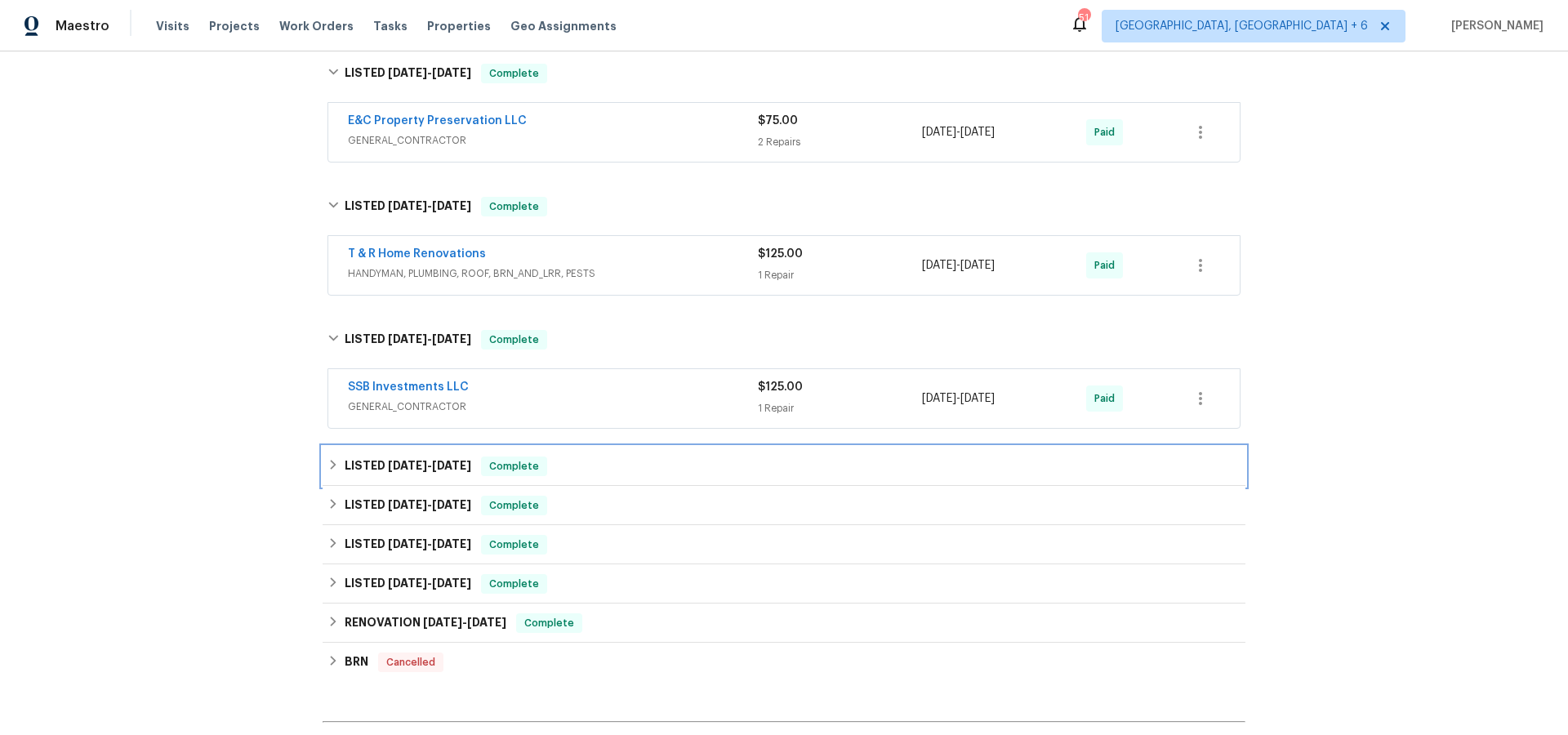
click at [473, 467] on div "LISTED [DATE] - [DATE] Complete" at bounding box center [784, 466] width 913 height 19
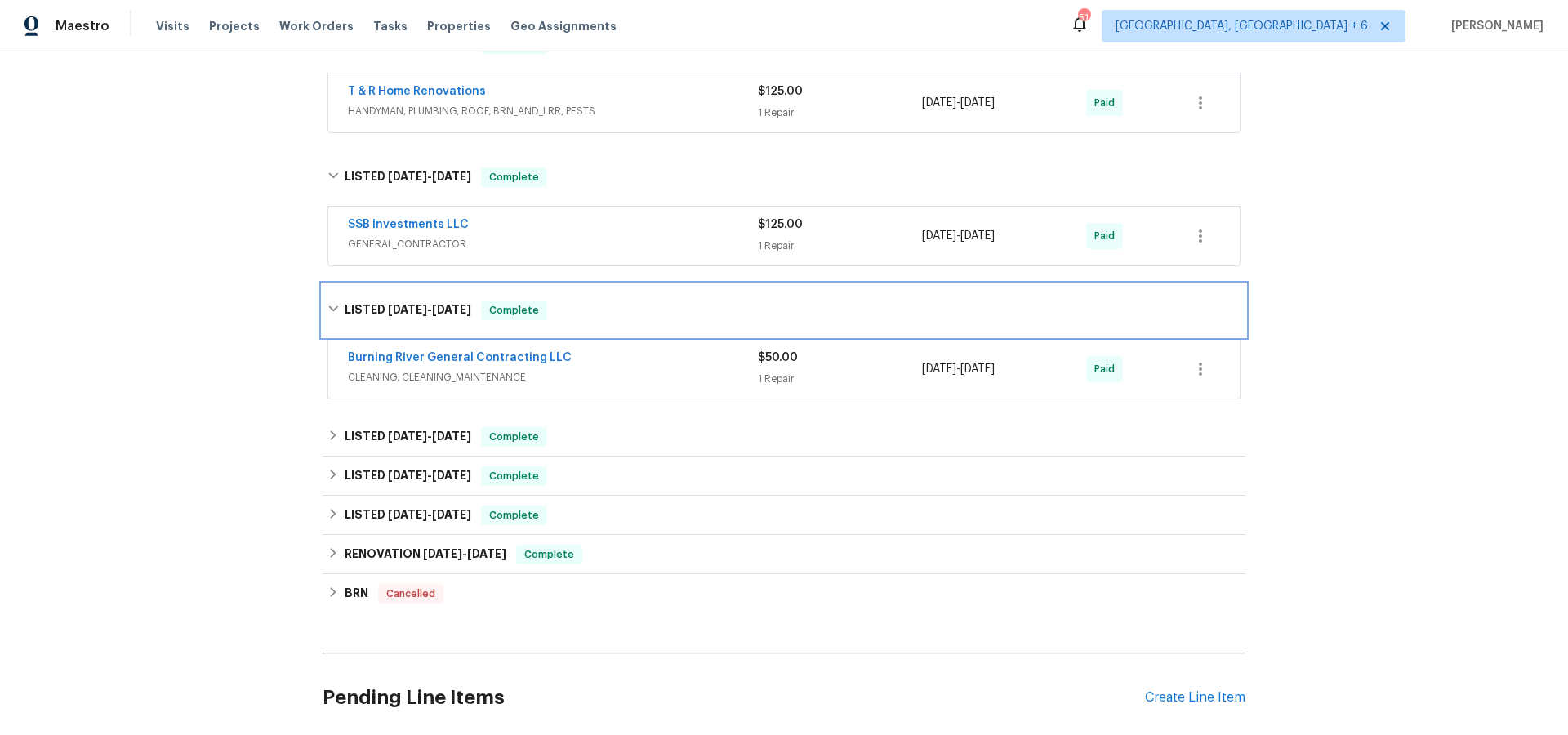
scroll to position [1806, 0]
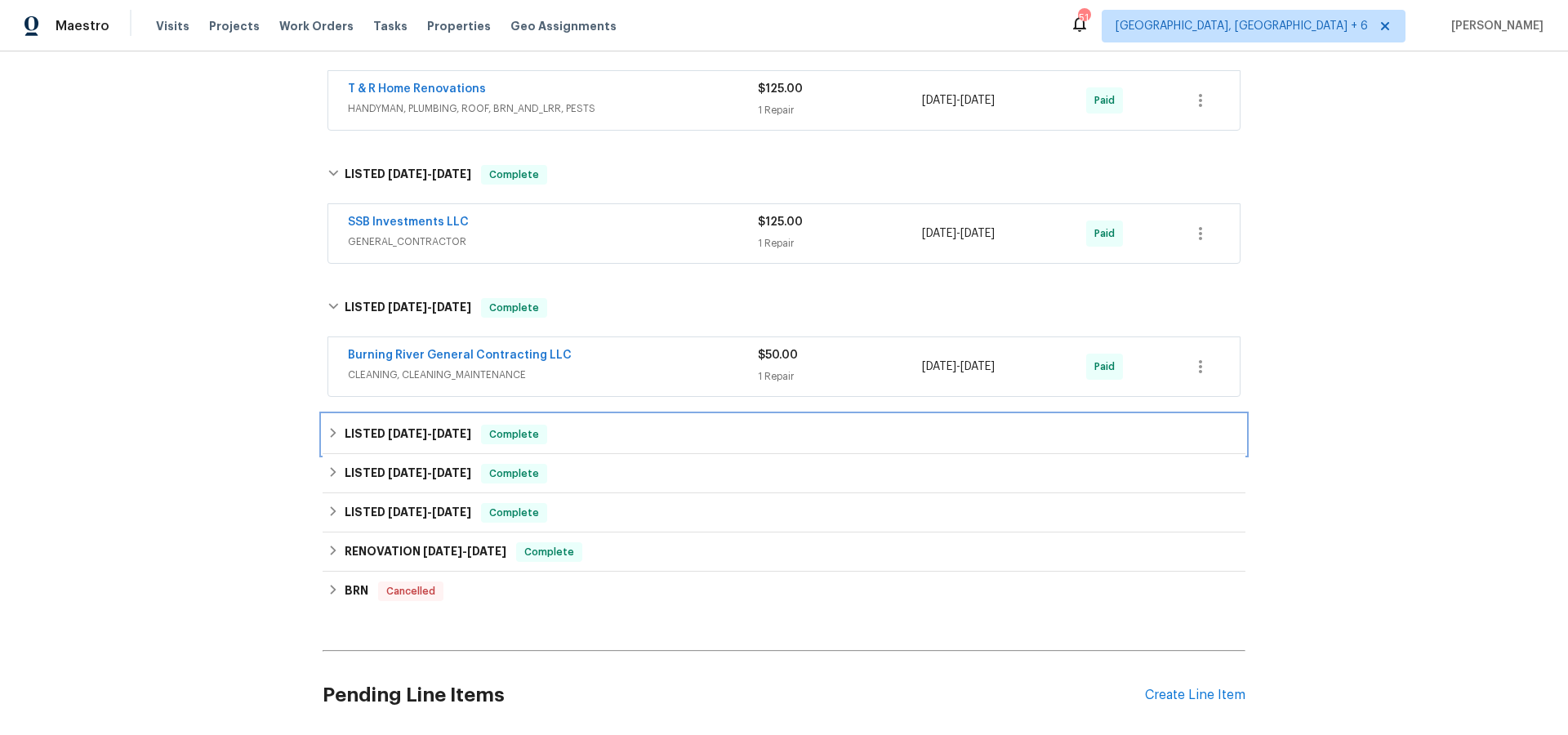
click at [471, 432] on span "[DATE]" at bounding box center [451, 434] width 39 height 12
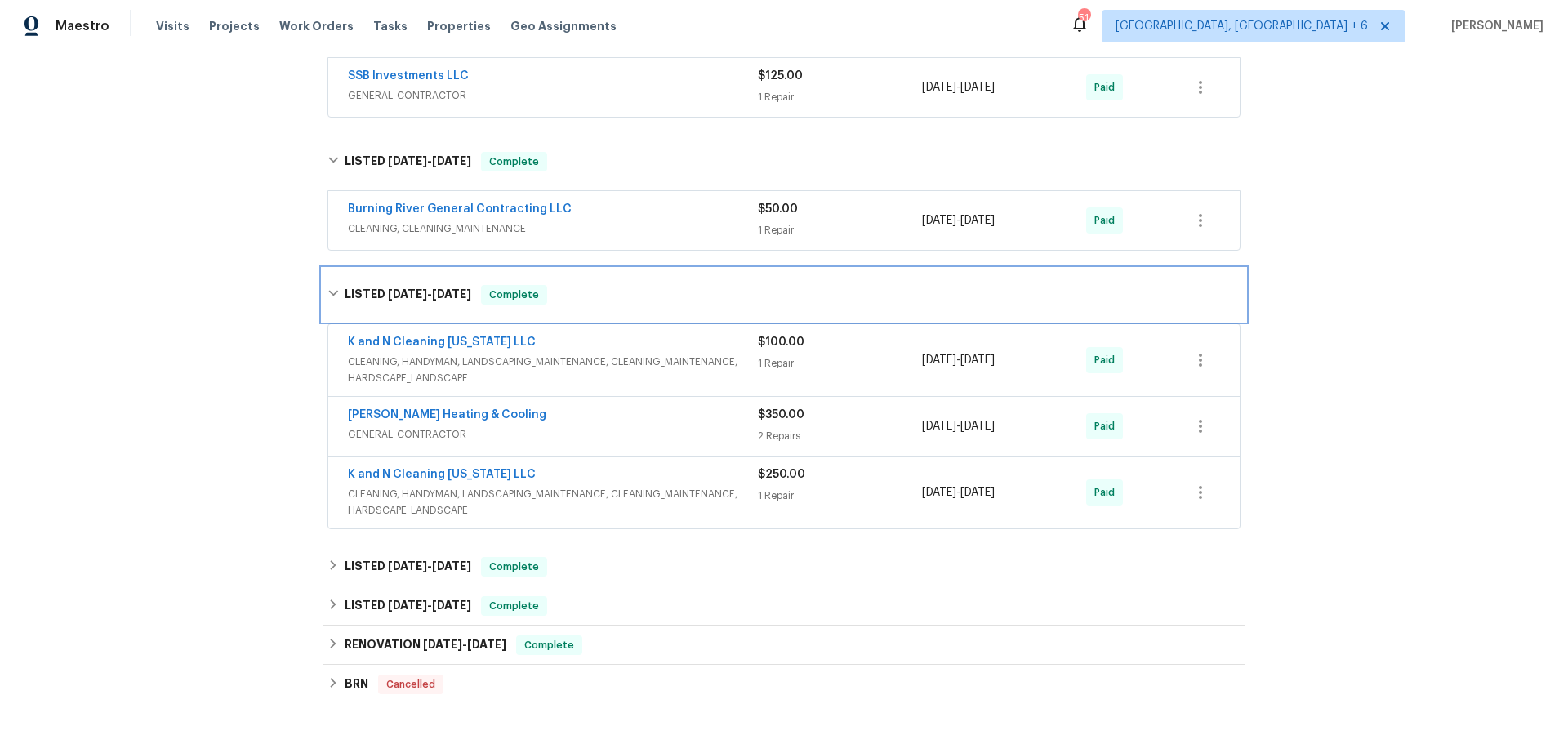
scroll to position [1966, 0]
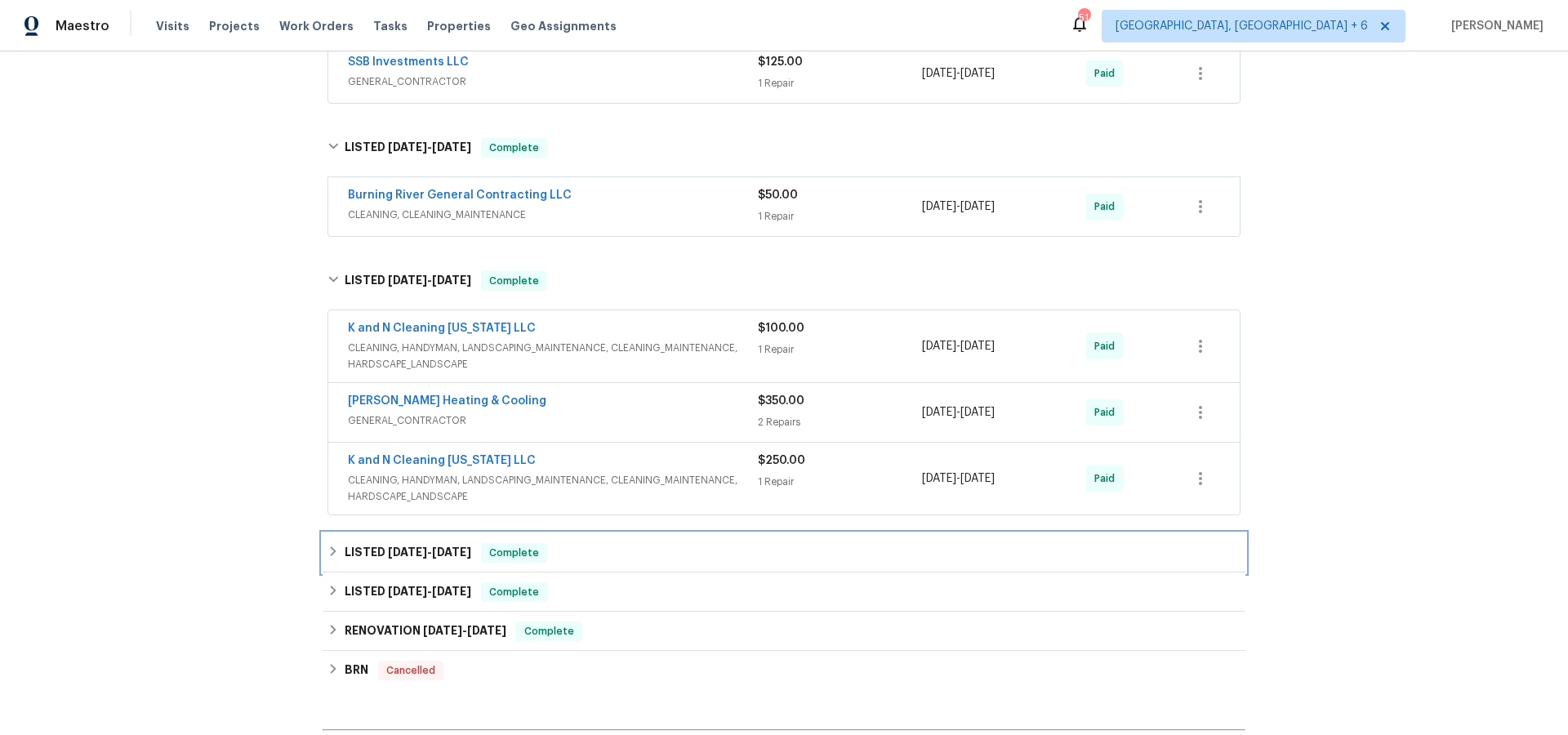
click at [463, 542] on div "LISTED [DATE] - [DATE] Complete" at bounding box center [783, 553] width 922 height 39
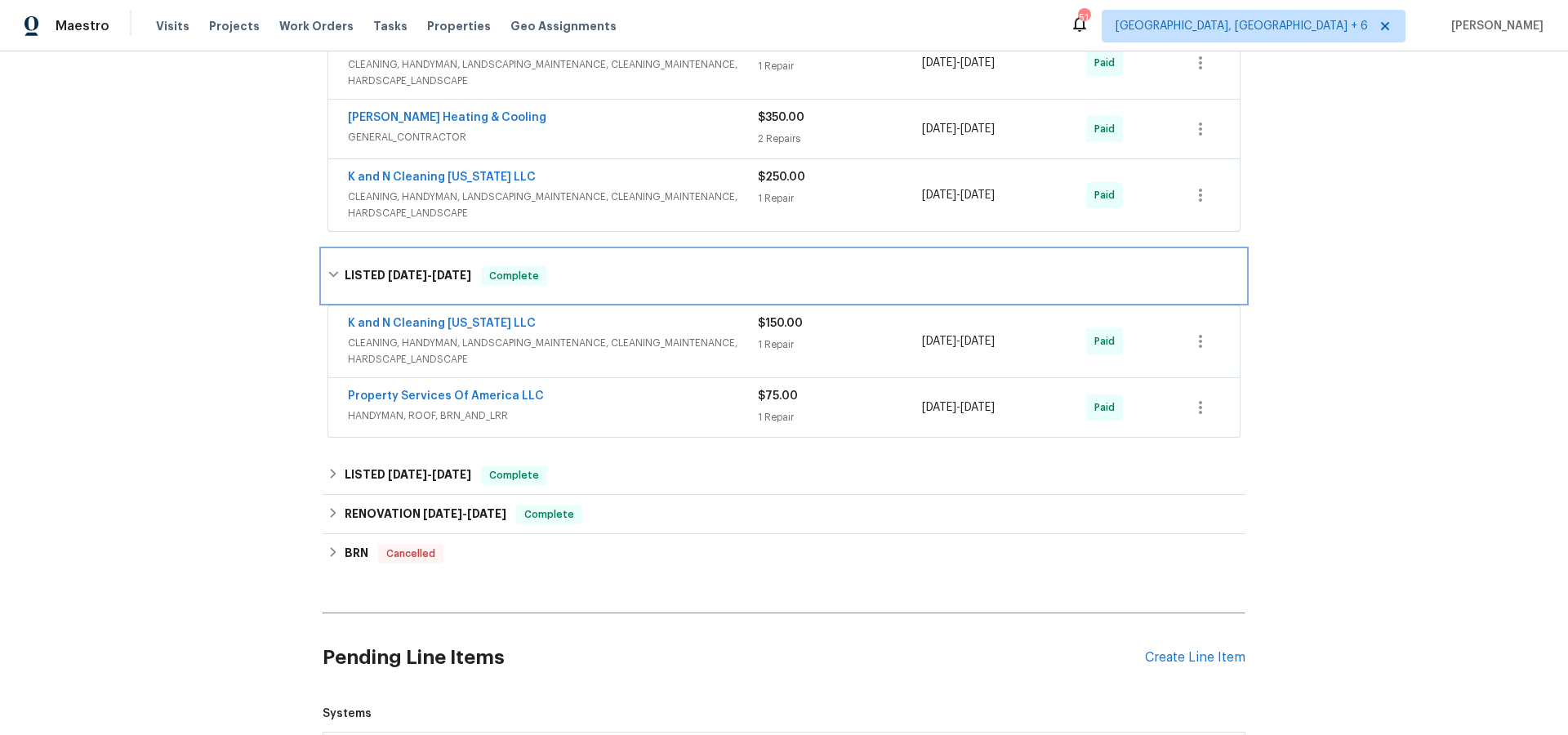
scroll to position [2259, 0]
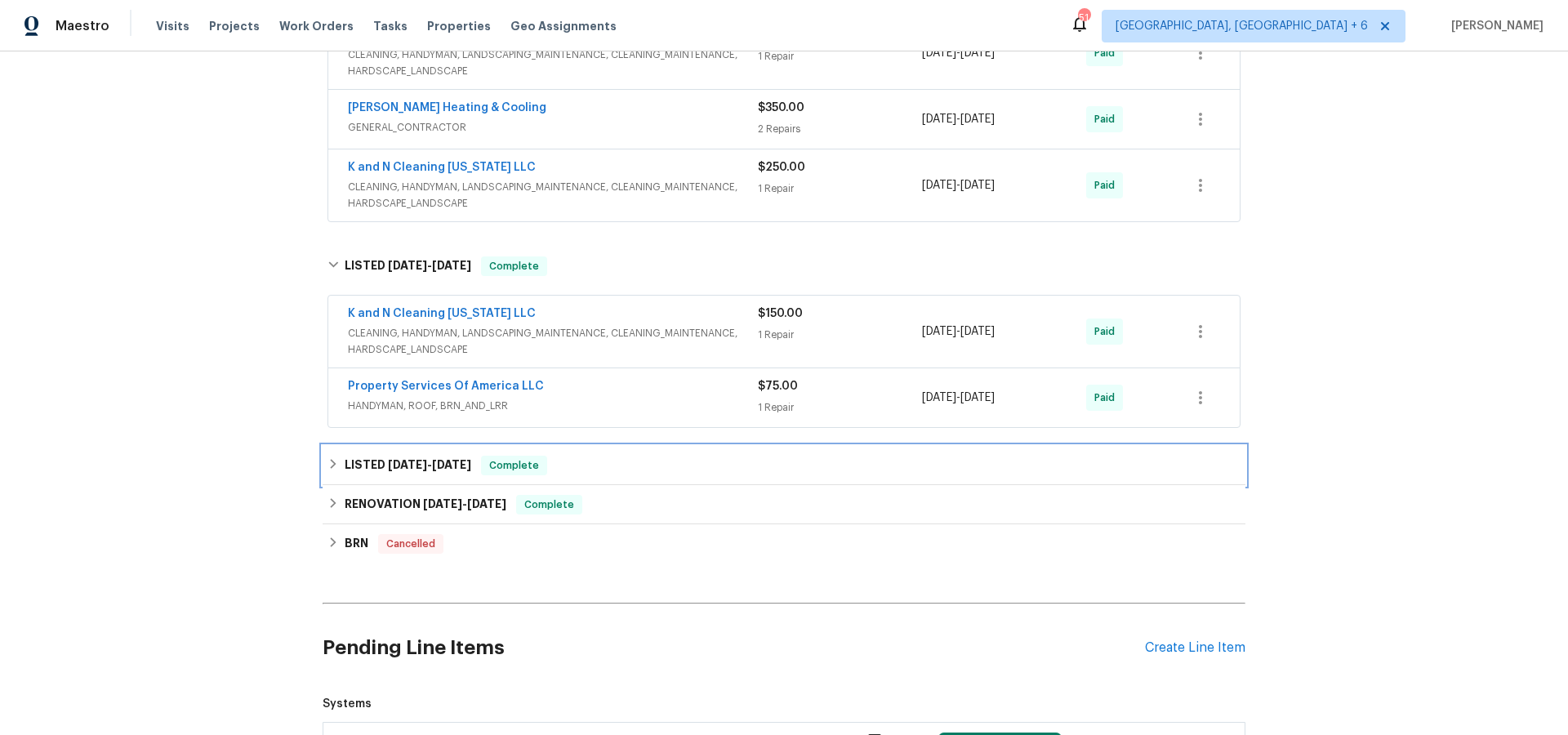
click at [447, 463] on span "[DATE]" at bounding box center [451, 465] width 39 height 12
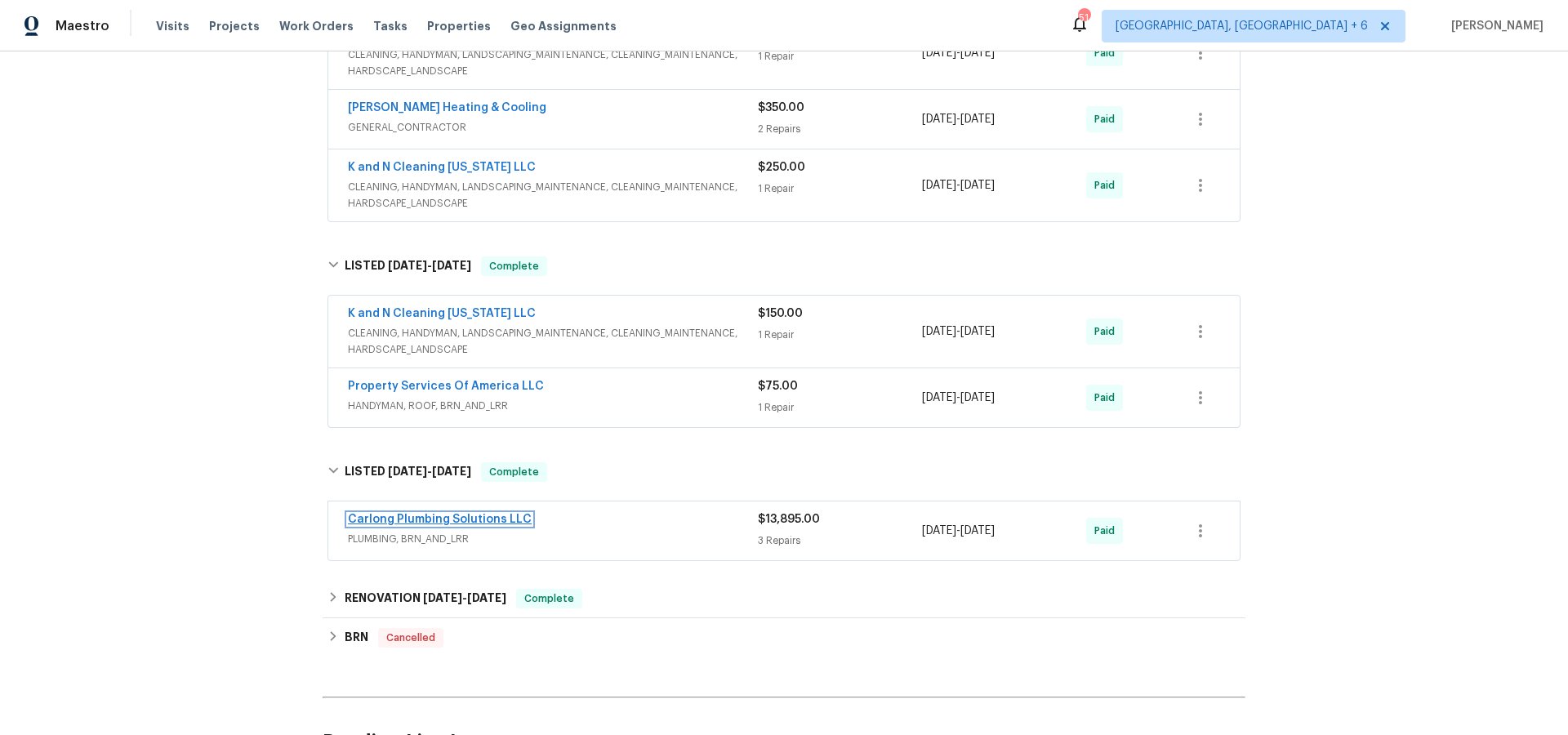
click at [484, 518] on link "Carlong Plumbing Solutions LLC" at bounding box center [440, 520] width 184 height 12
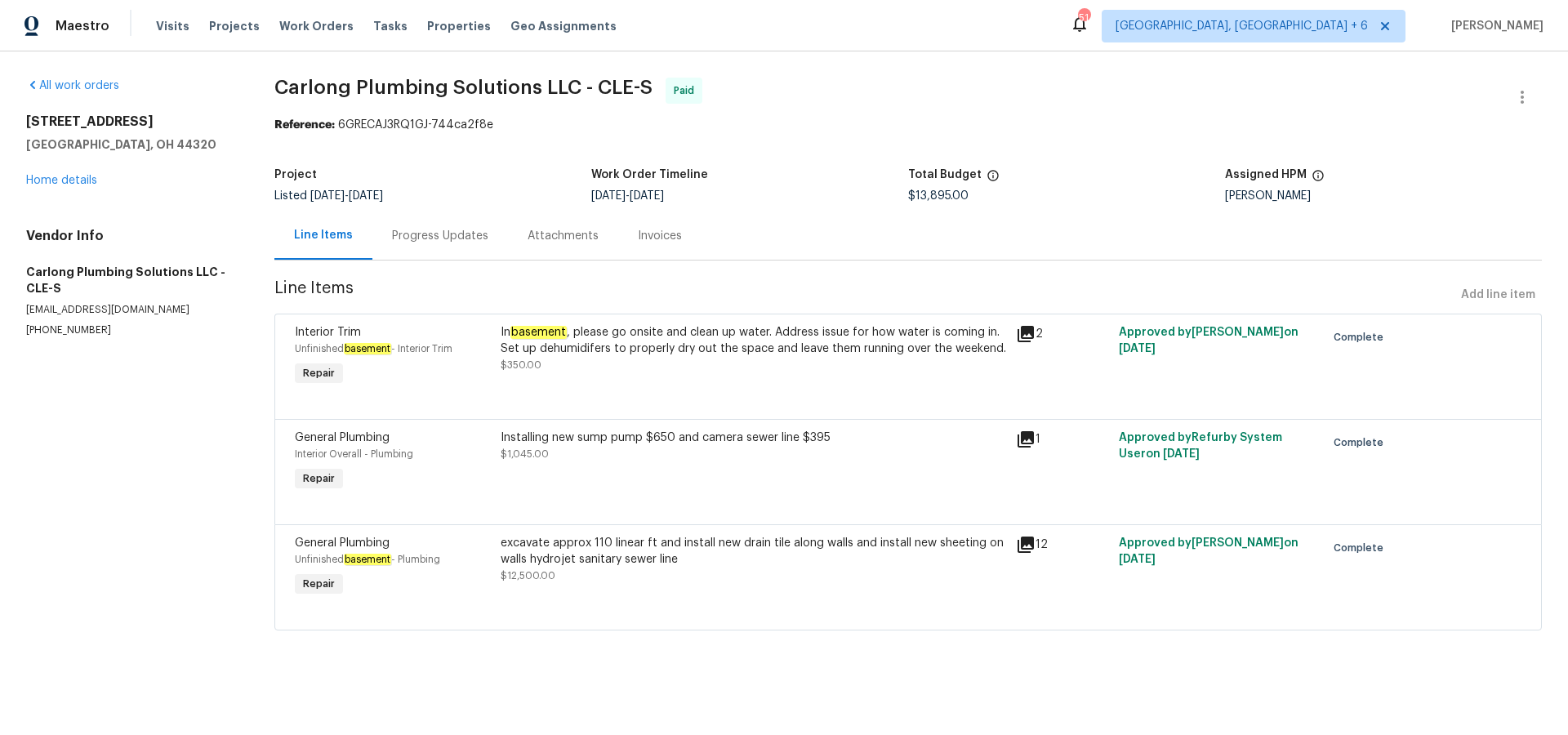
click at [1025, 544] on icon at bounding box center [1025, 544] width 16 height 16
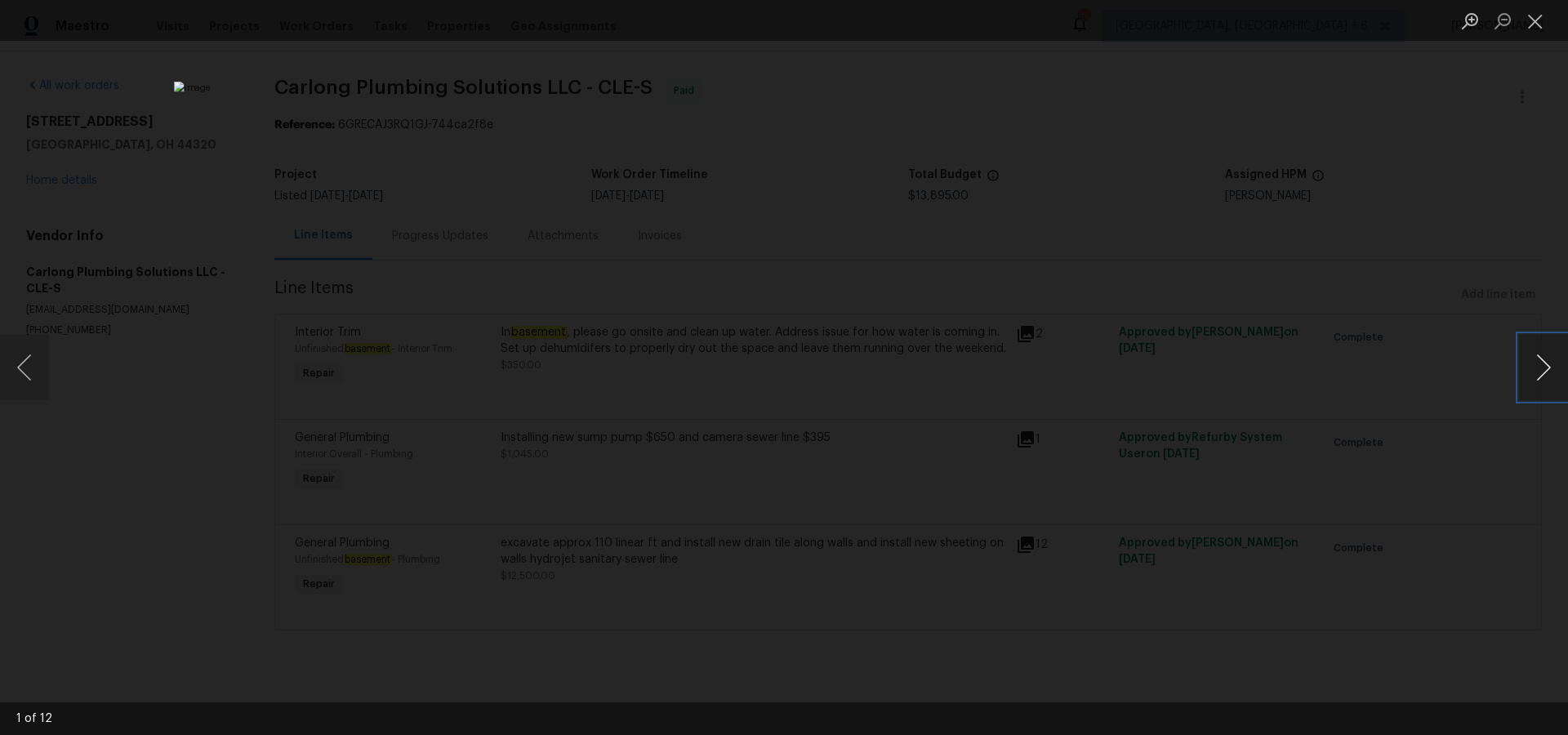
click at [1553, 372] on button "Next image" at bounding box center [1544, 367] width 49 height 65
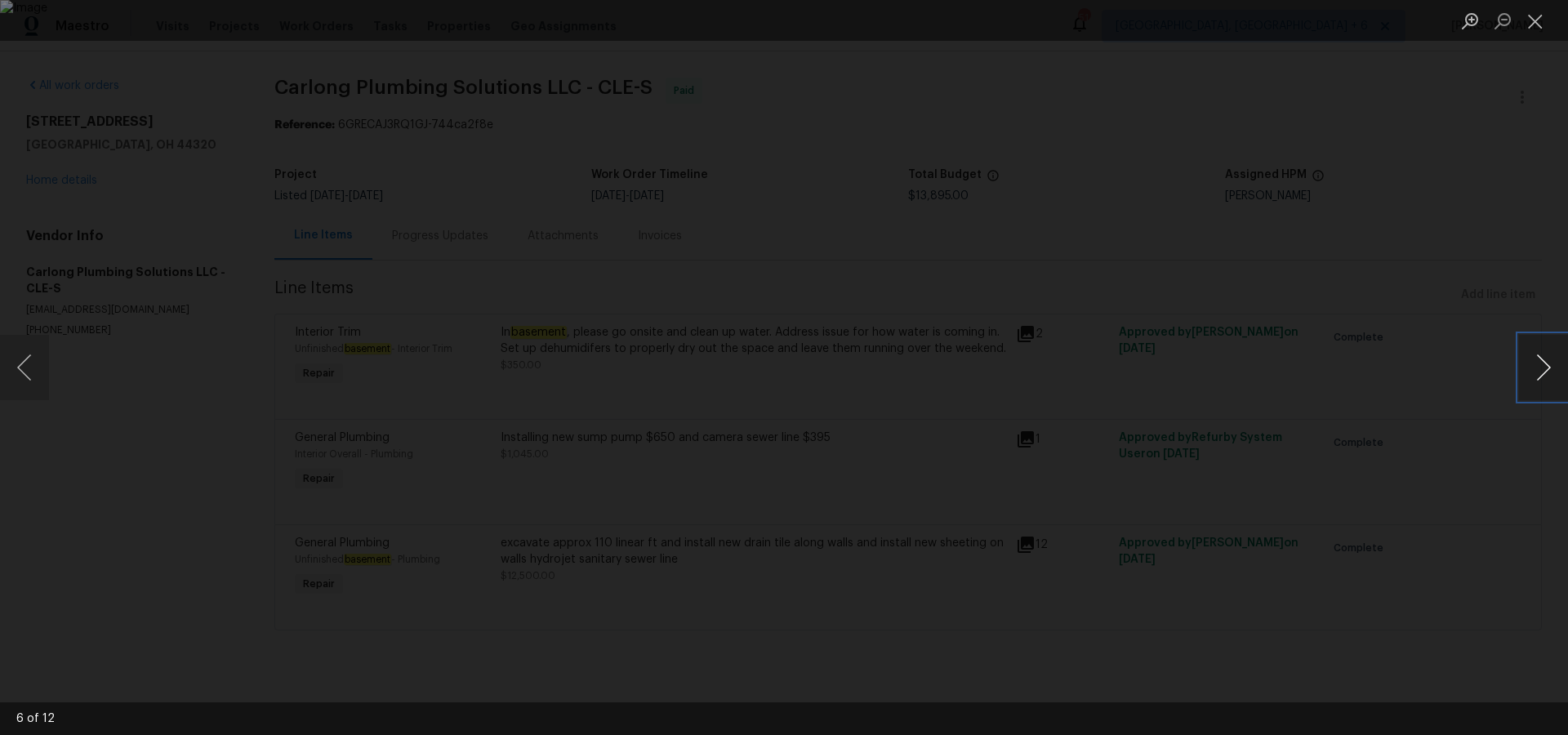
click at [1553, 372] on button "Next image" at bounding box center [1544, 367] width 49 height 65
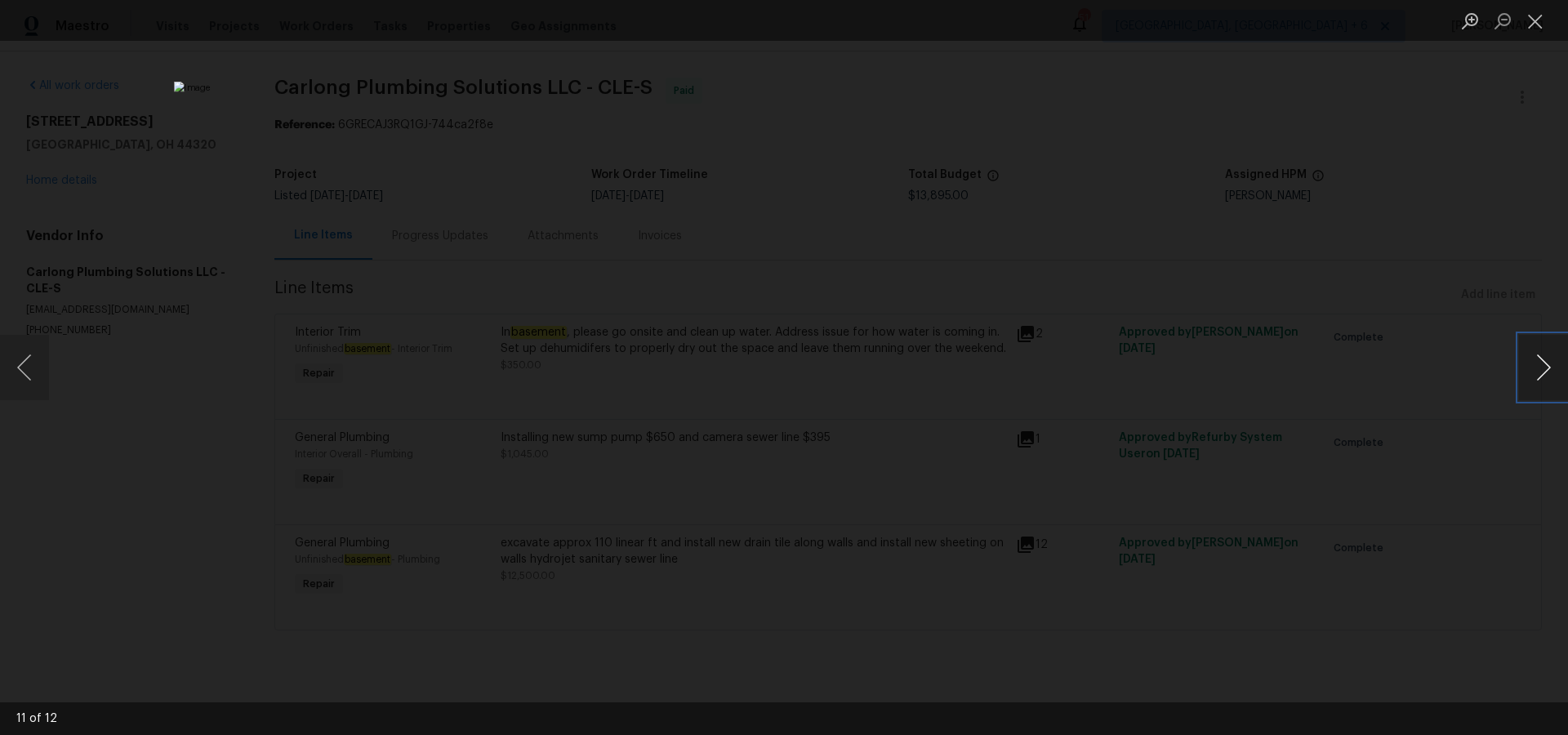
click at [1553, 372] on button "Next image" at bounding box center [1544, 367] width 49 height 65
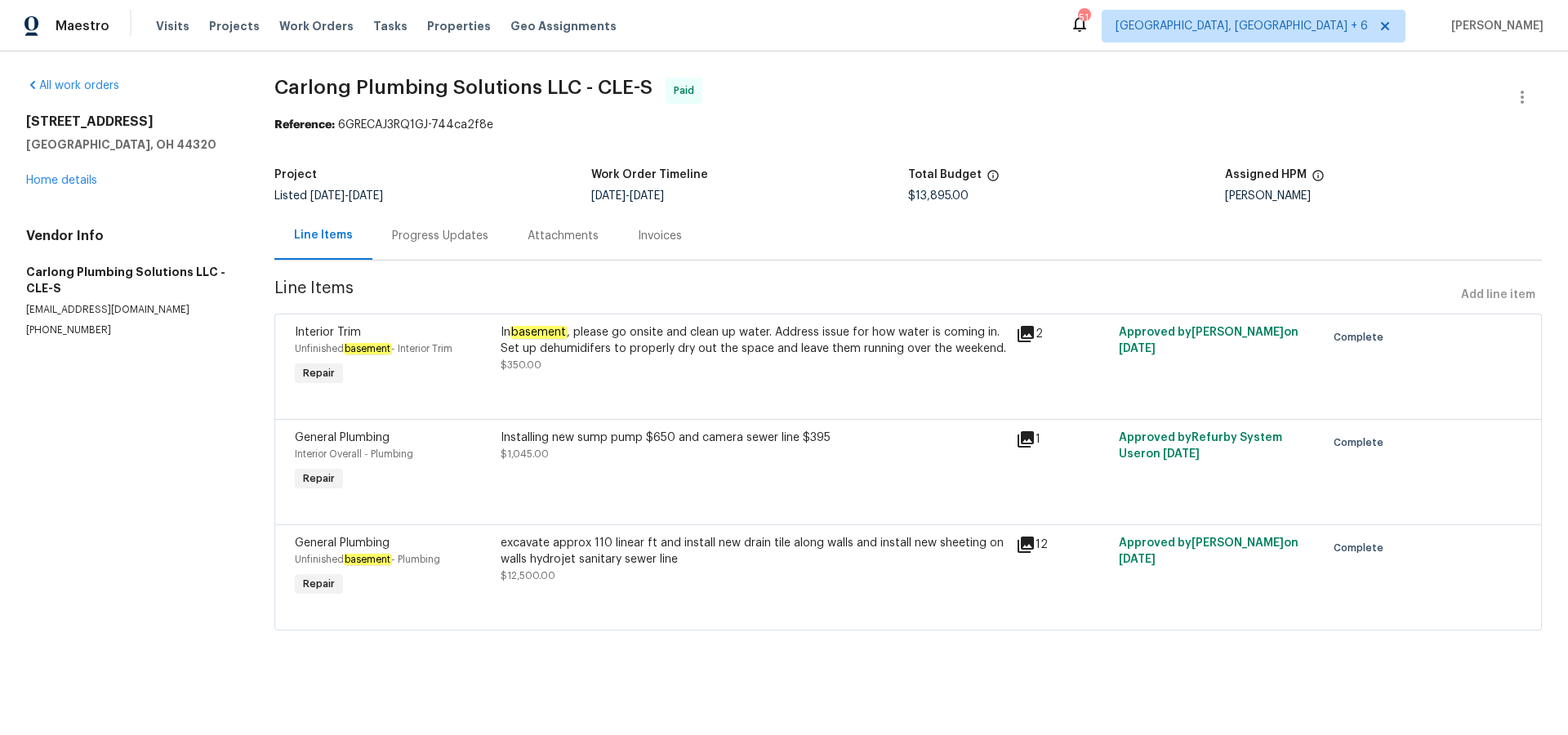
click at [411, 236] on div "Progress Updates" at bounding box center [440, 235] width 96 height 16
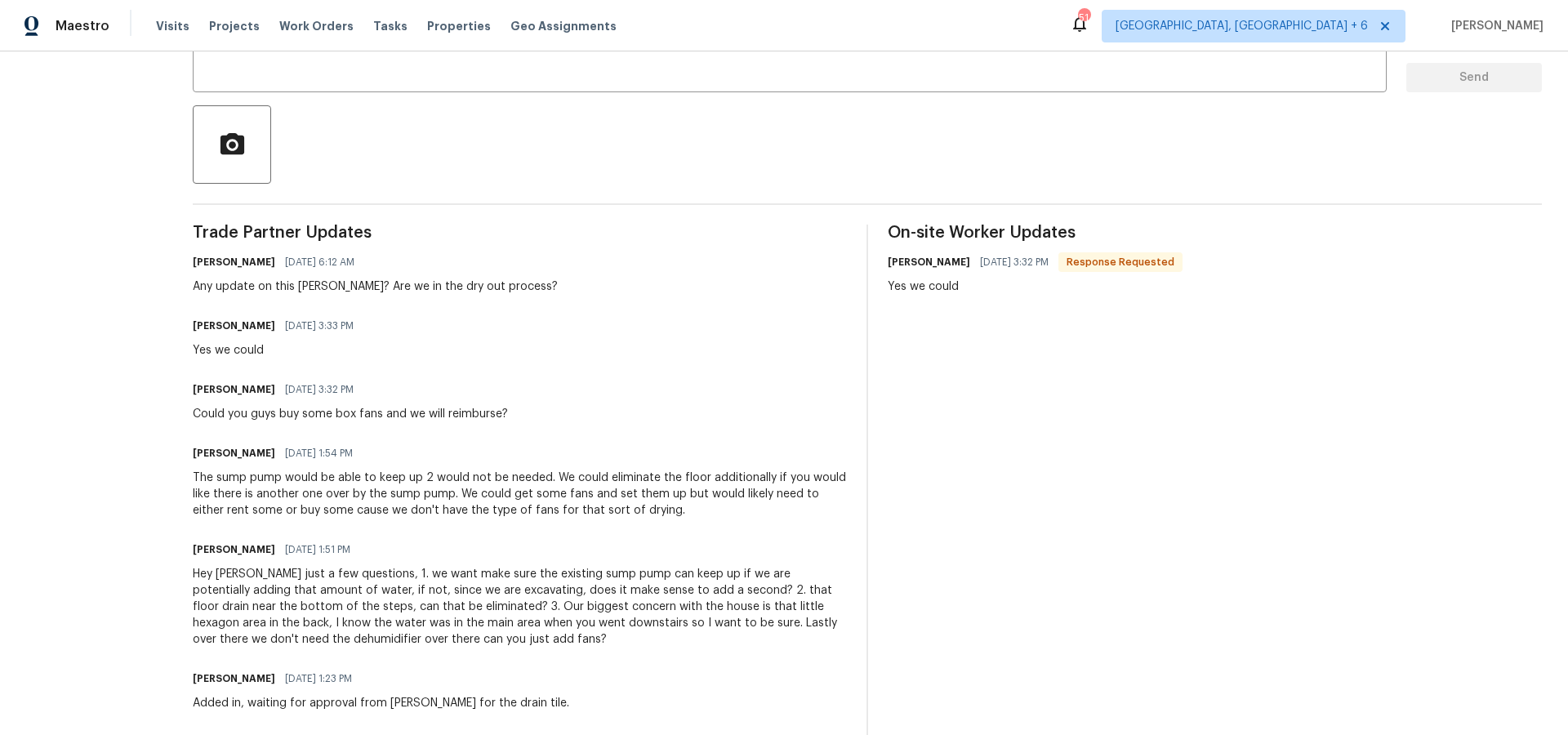
scroll to position [345, 0]
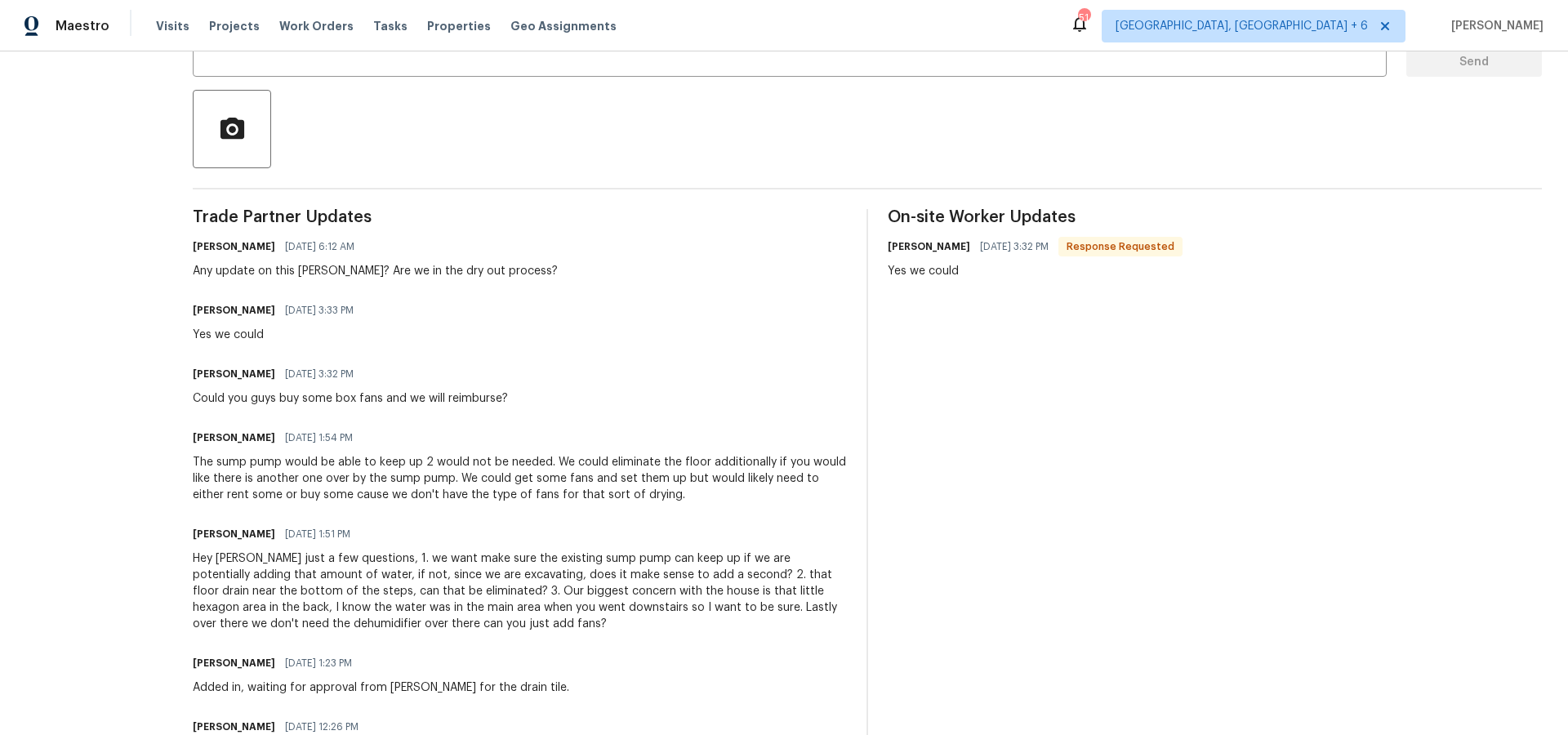
drag, startPoint x: 338, startPoint y: 300, endPoint x: 410, endPoint y: 299, distance: 72.0
click at [339, 300] on div "[PERSON_NAME] [DATE] 3:33 PM" at bounding box center [278, 310] width 170 height 23
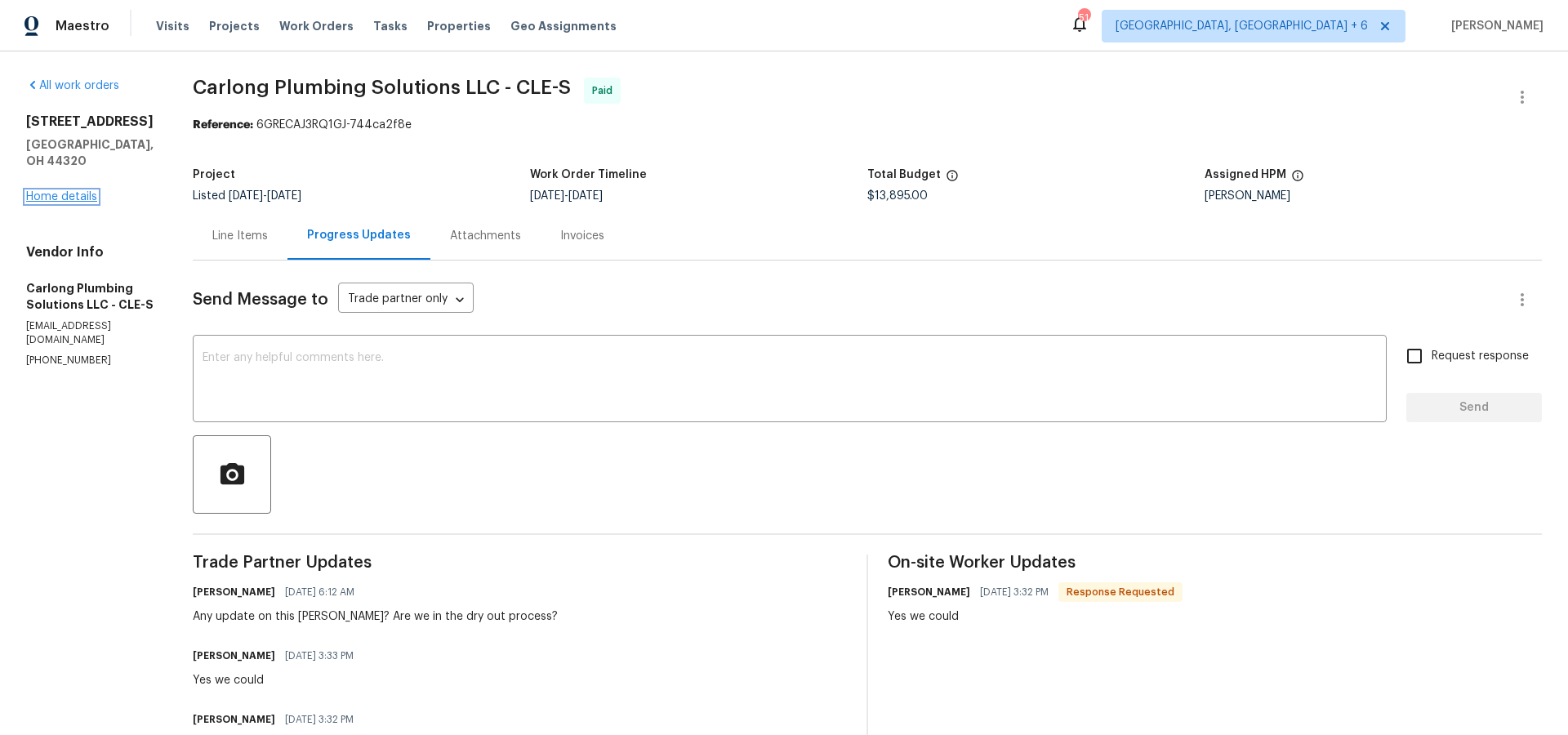
click at [48, 191] on link "Home details" at bounding box center [62, 197] width 71 height 12
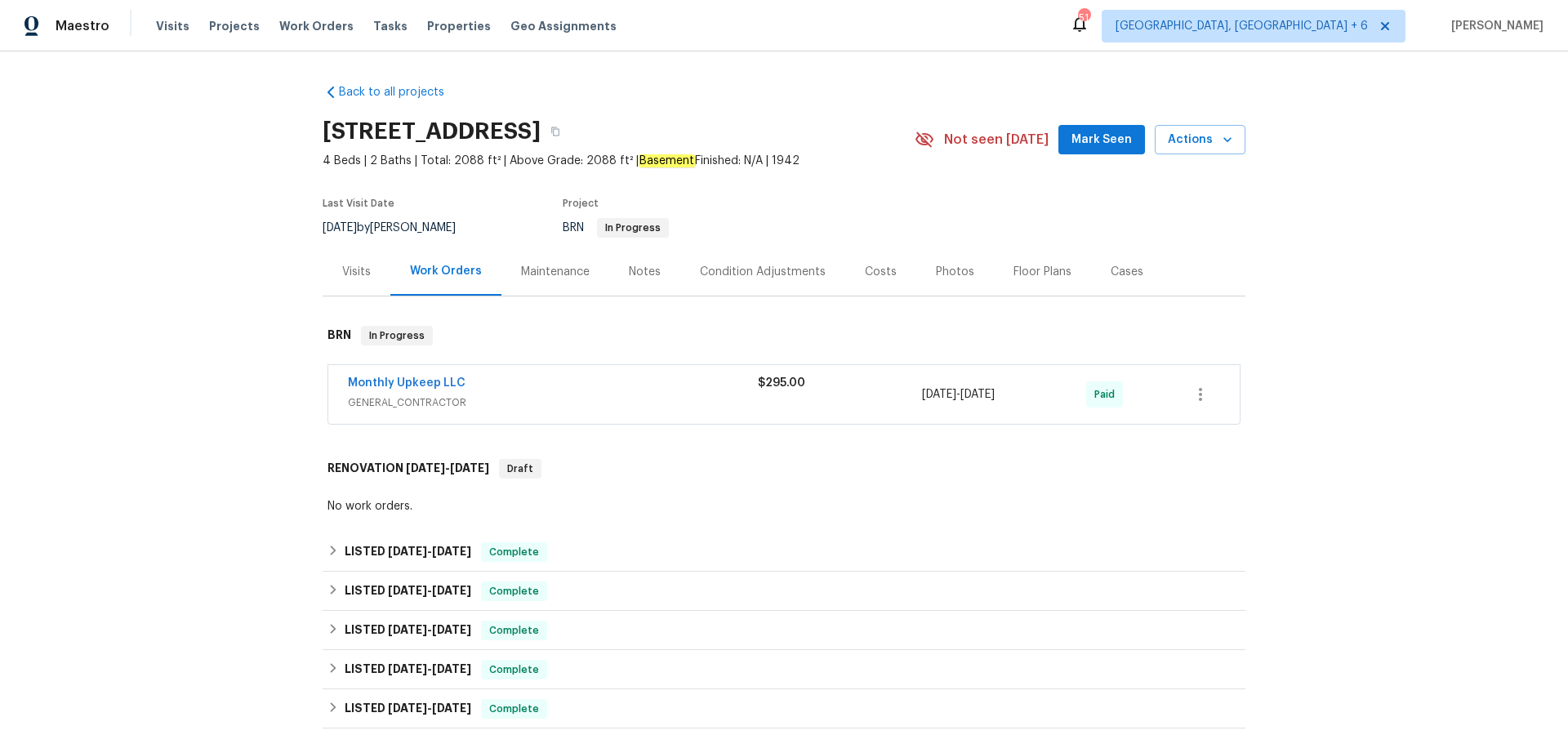
click at [358, 274] on div "Visits" at bounding box center [356, 272] width 29 height 16
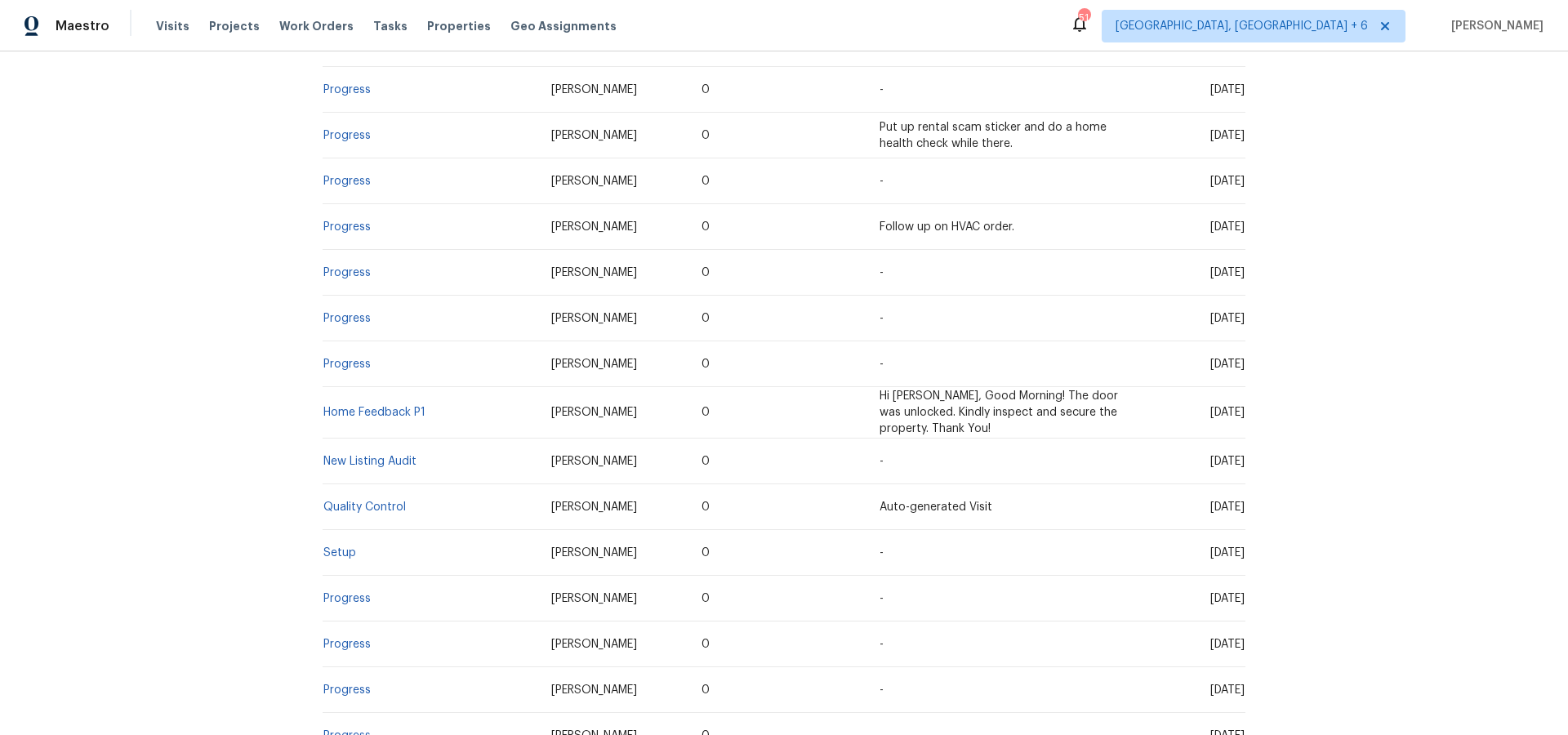
scroll to position [716, 0]
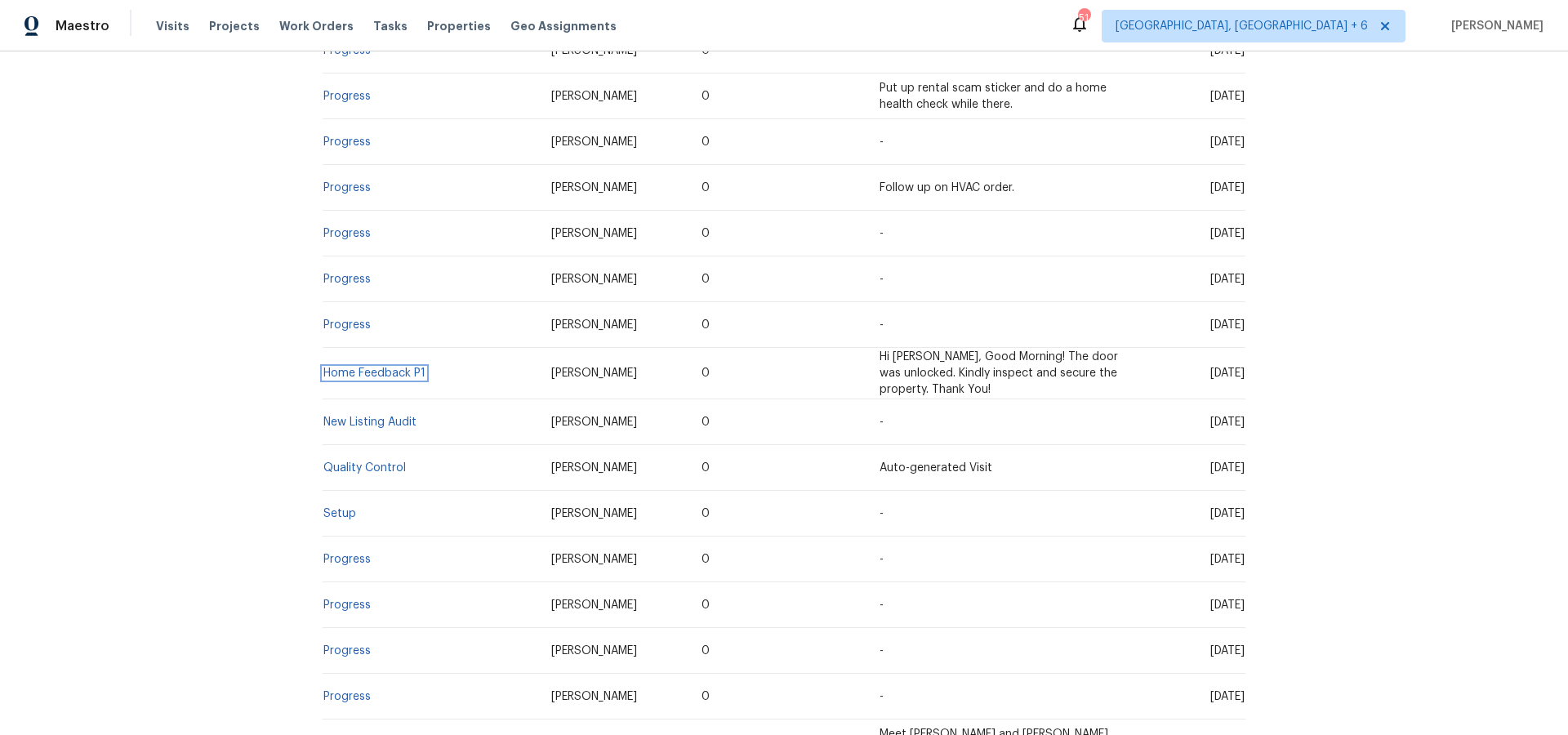
click at [364, 369] on link "Home Feedback P1" at bounding box center [374, 373] width 102 height 12
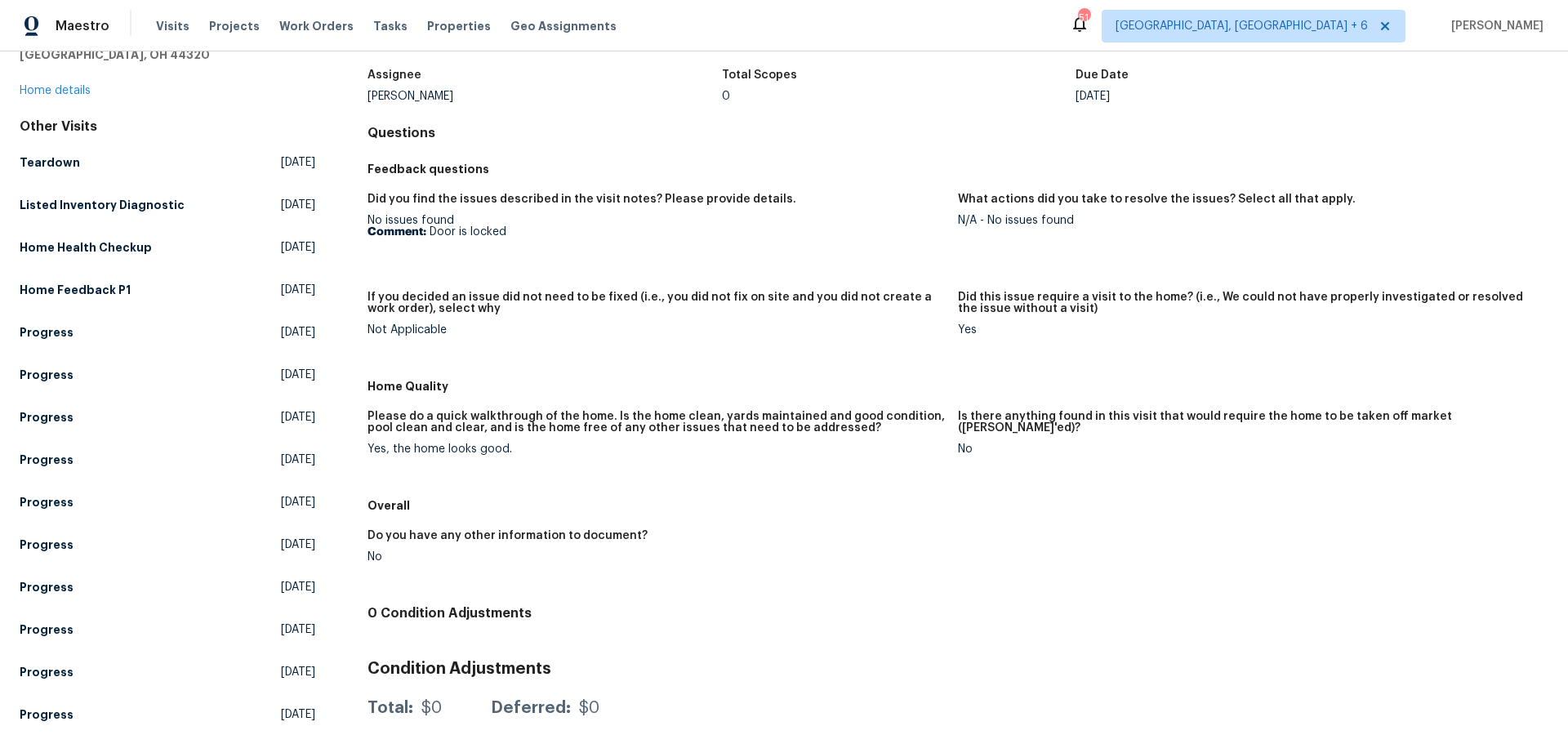
scroll to position [31, 0]
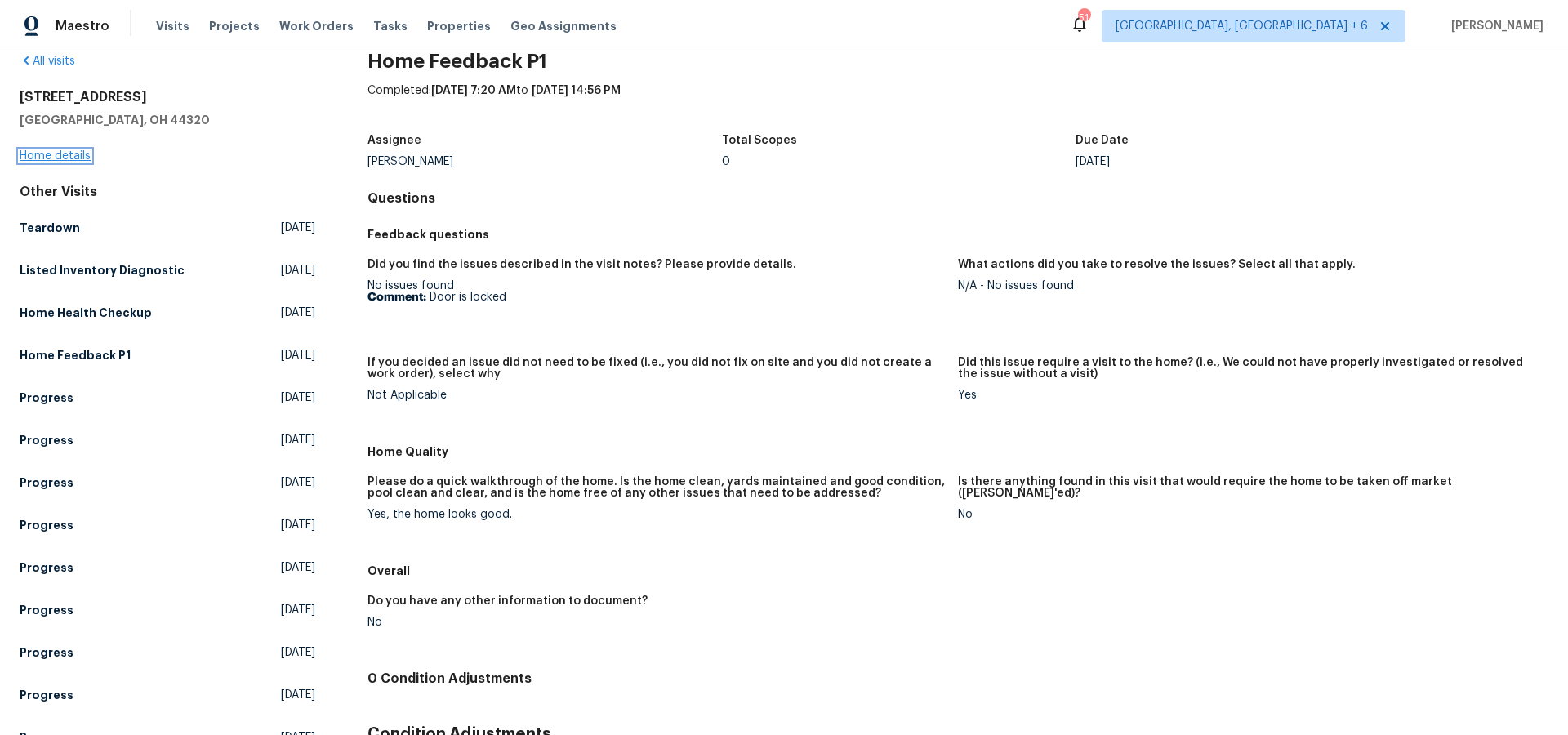
click at [80, 152] on link "Home details" at bounding box center [55, 156] width 71 height 12
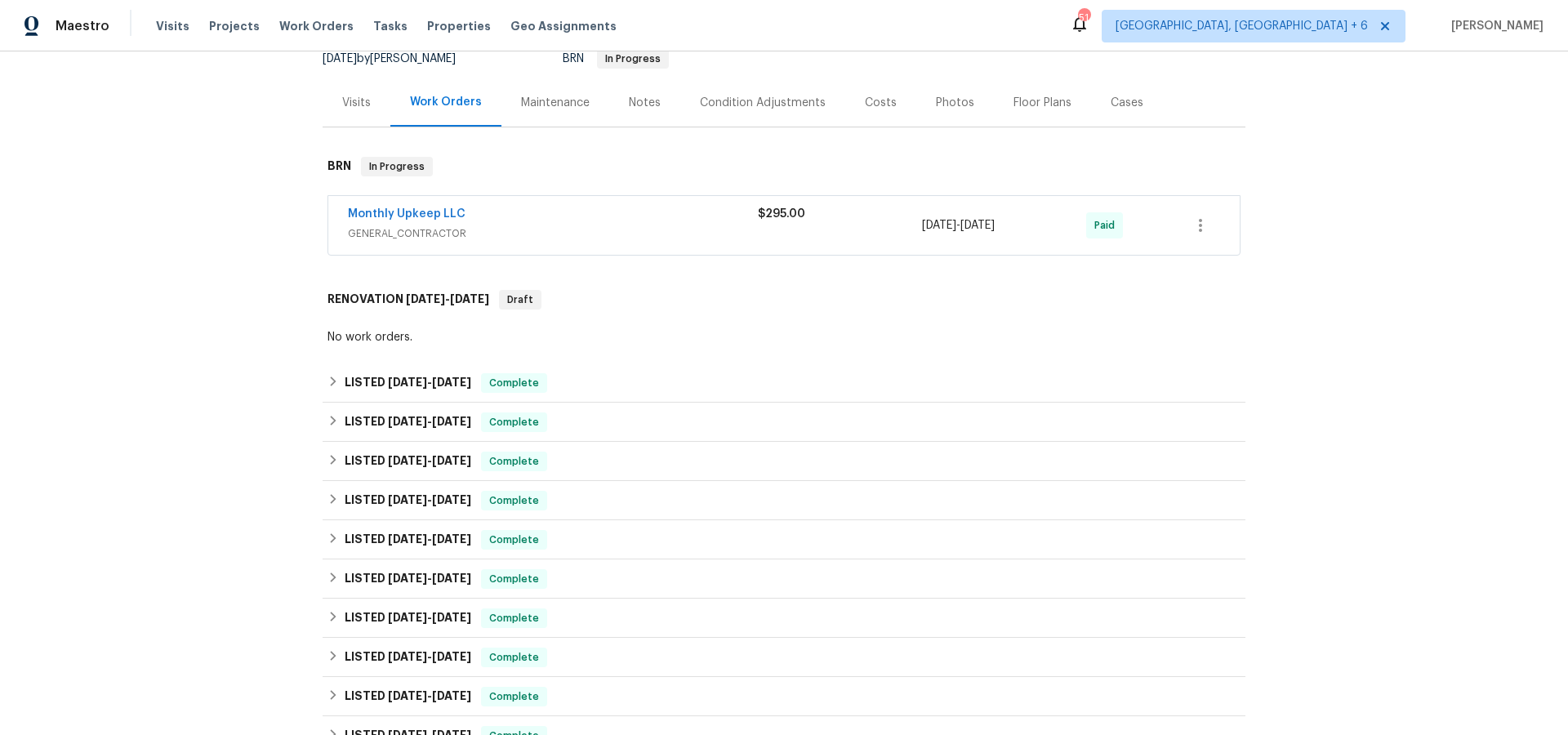
scroll to position [3, 0]
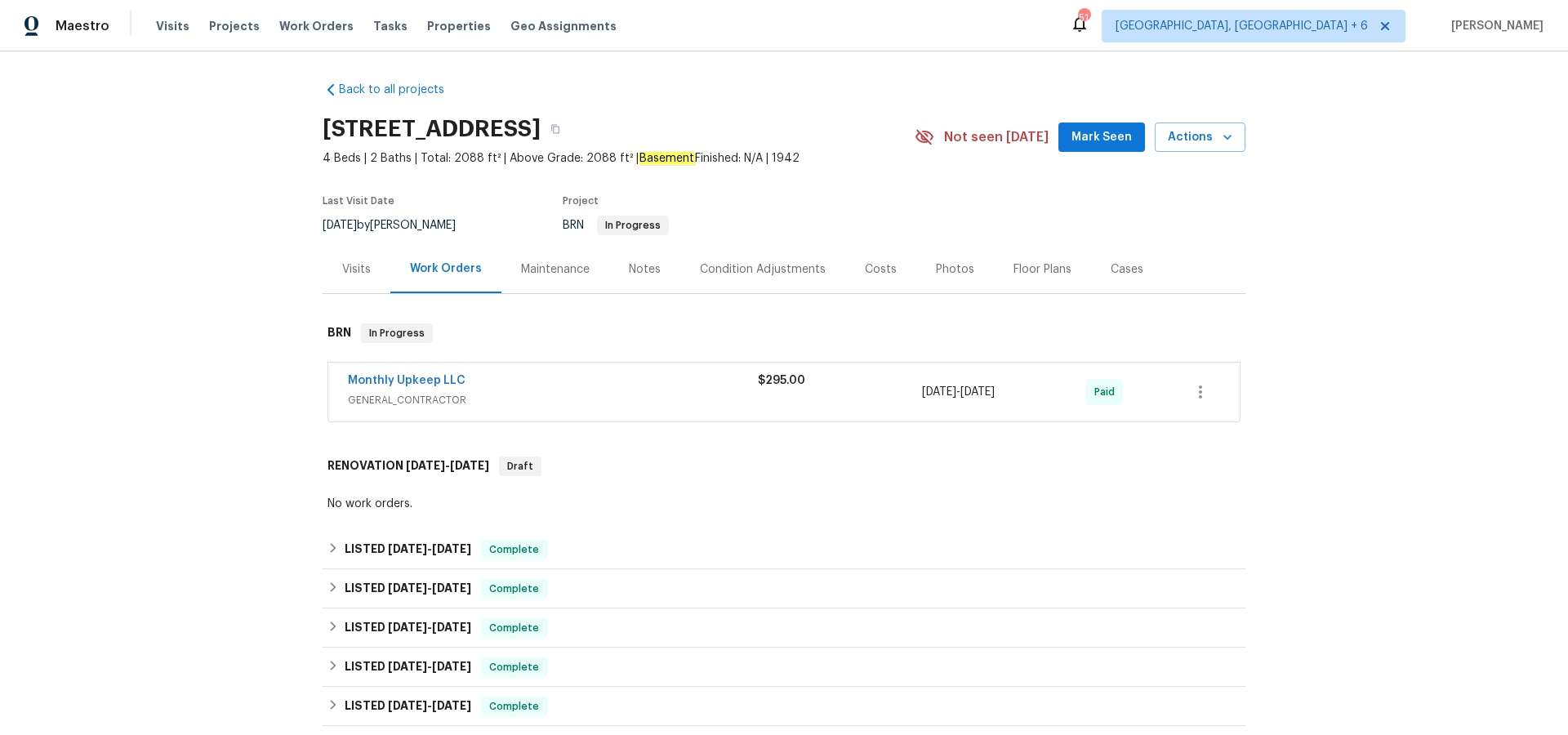
click at [360, 252] on div "Visits" at bounding box center [356, 268] width 68 height 48
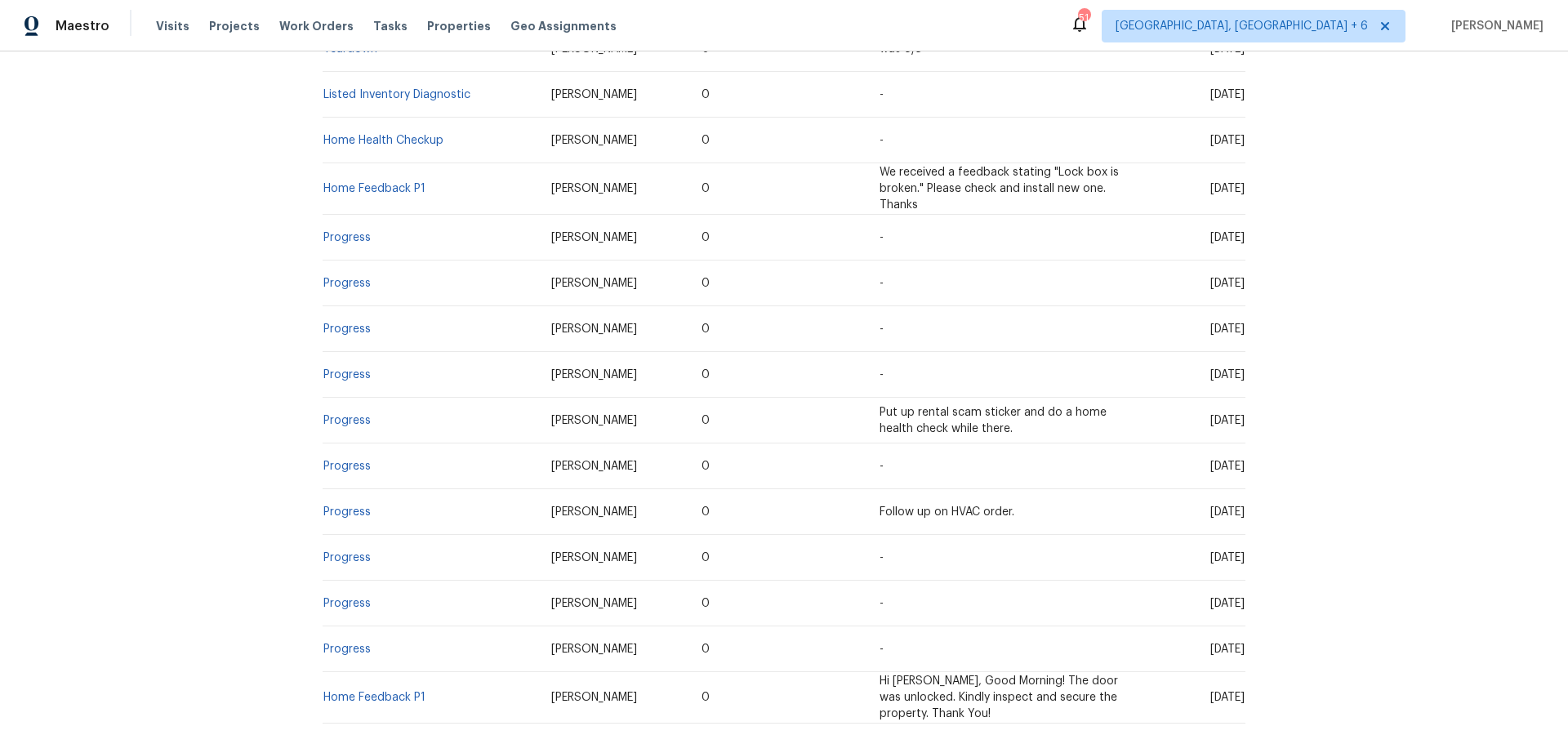
scroll to position [457, 0]
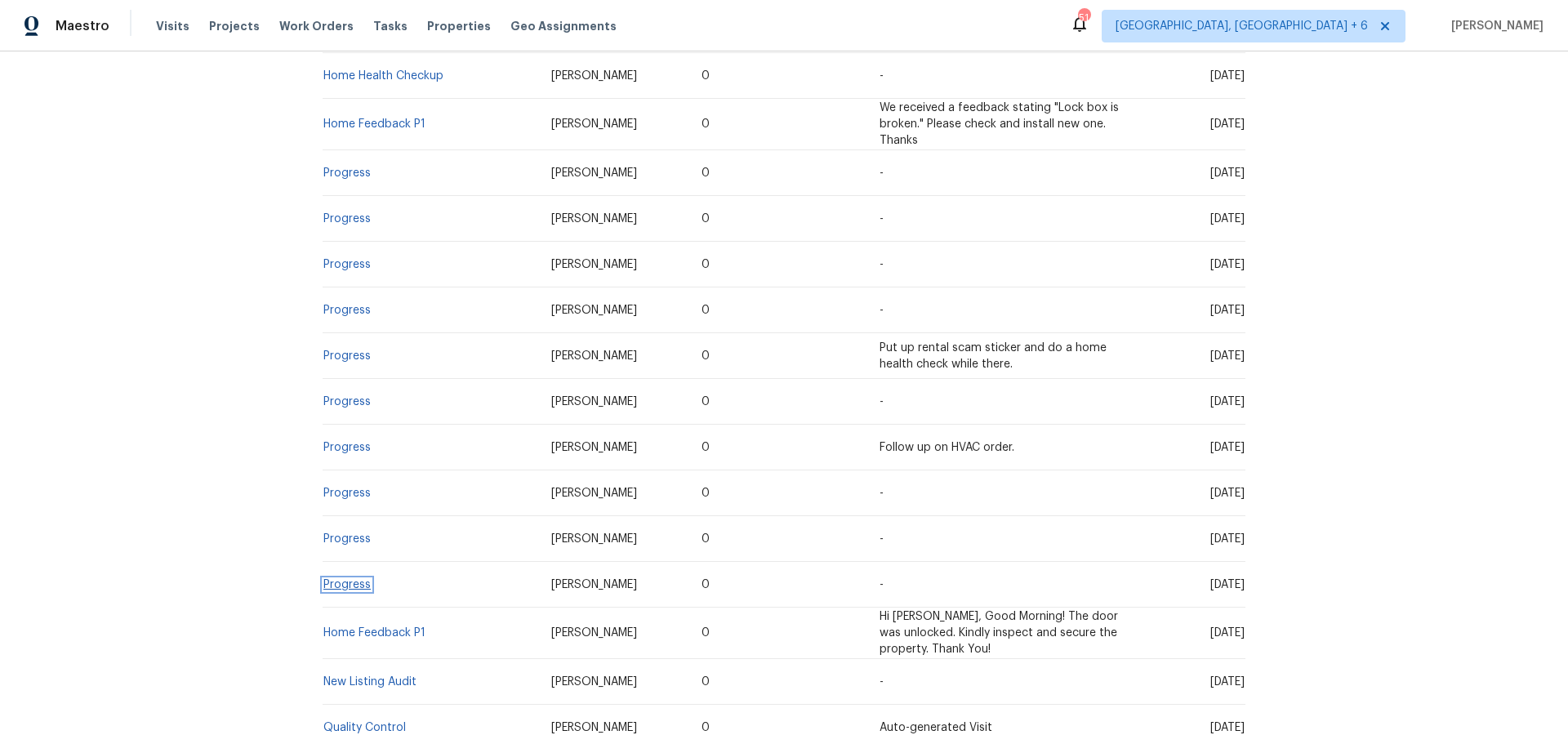
click at [354, 587] on link "Progress" at bounding box center [347, 585] width 47 height 12
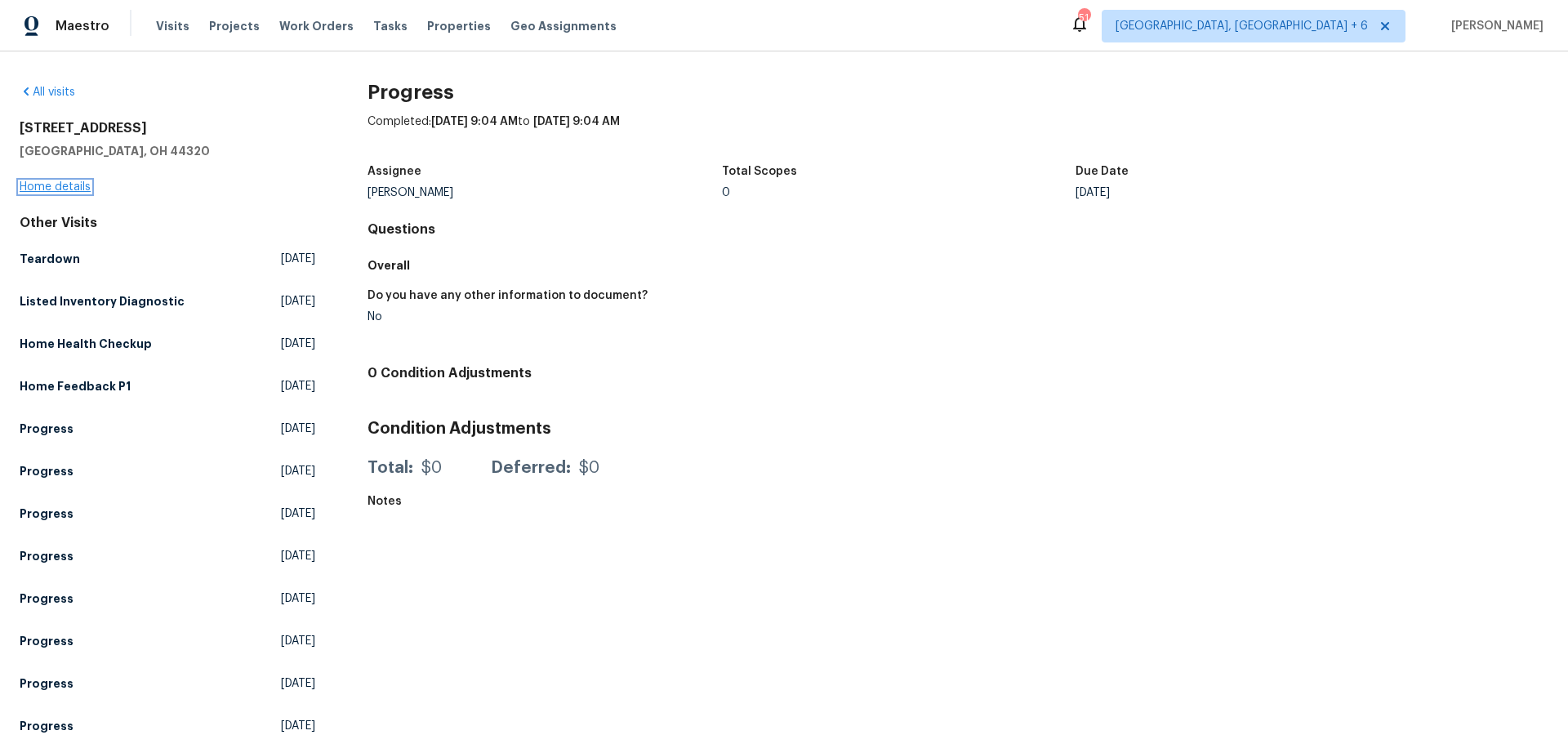
click at [50, 185] on link "Home details" at bounding box center [55, 187] width 71 height 12
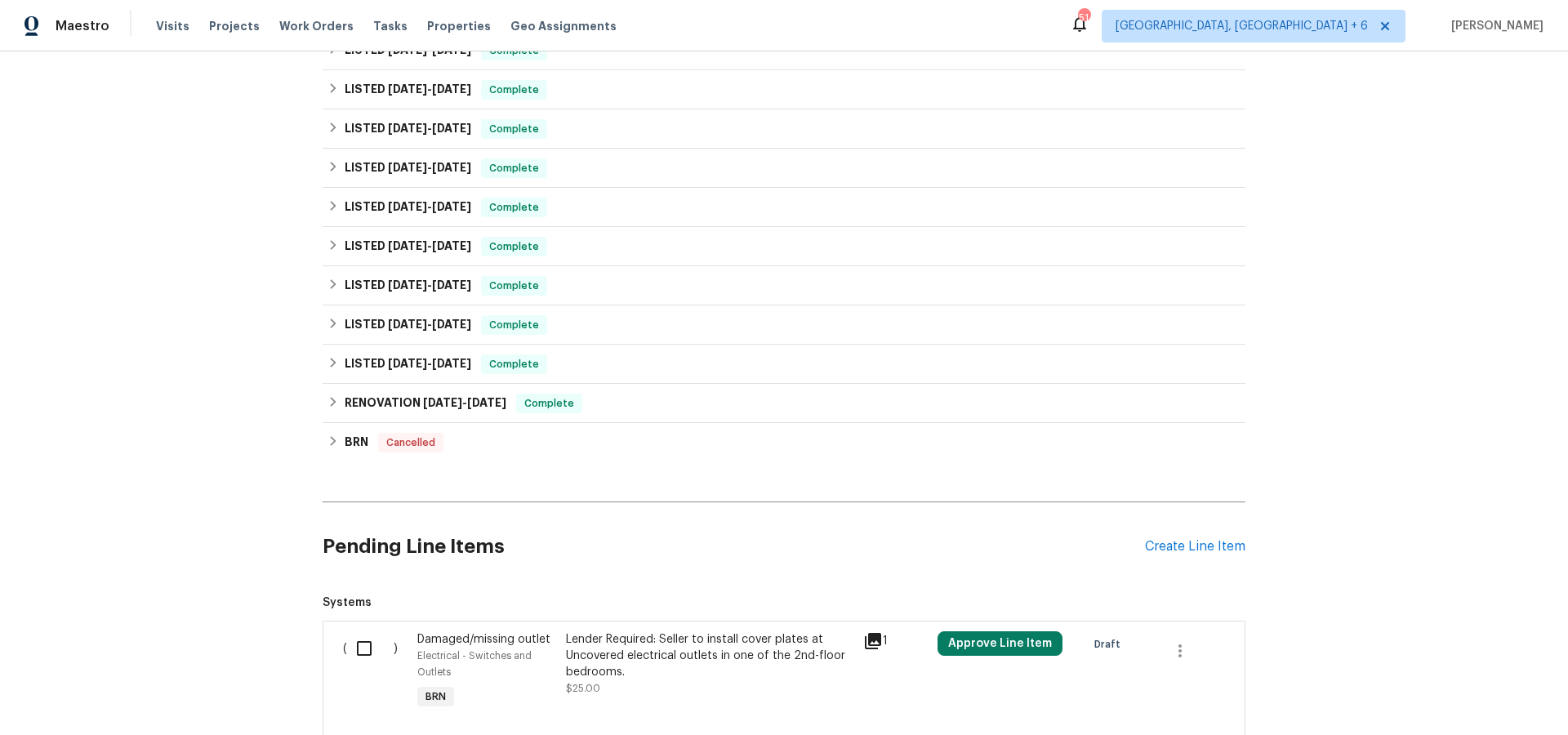
scroll to position [777, 0]
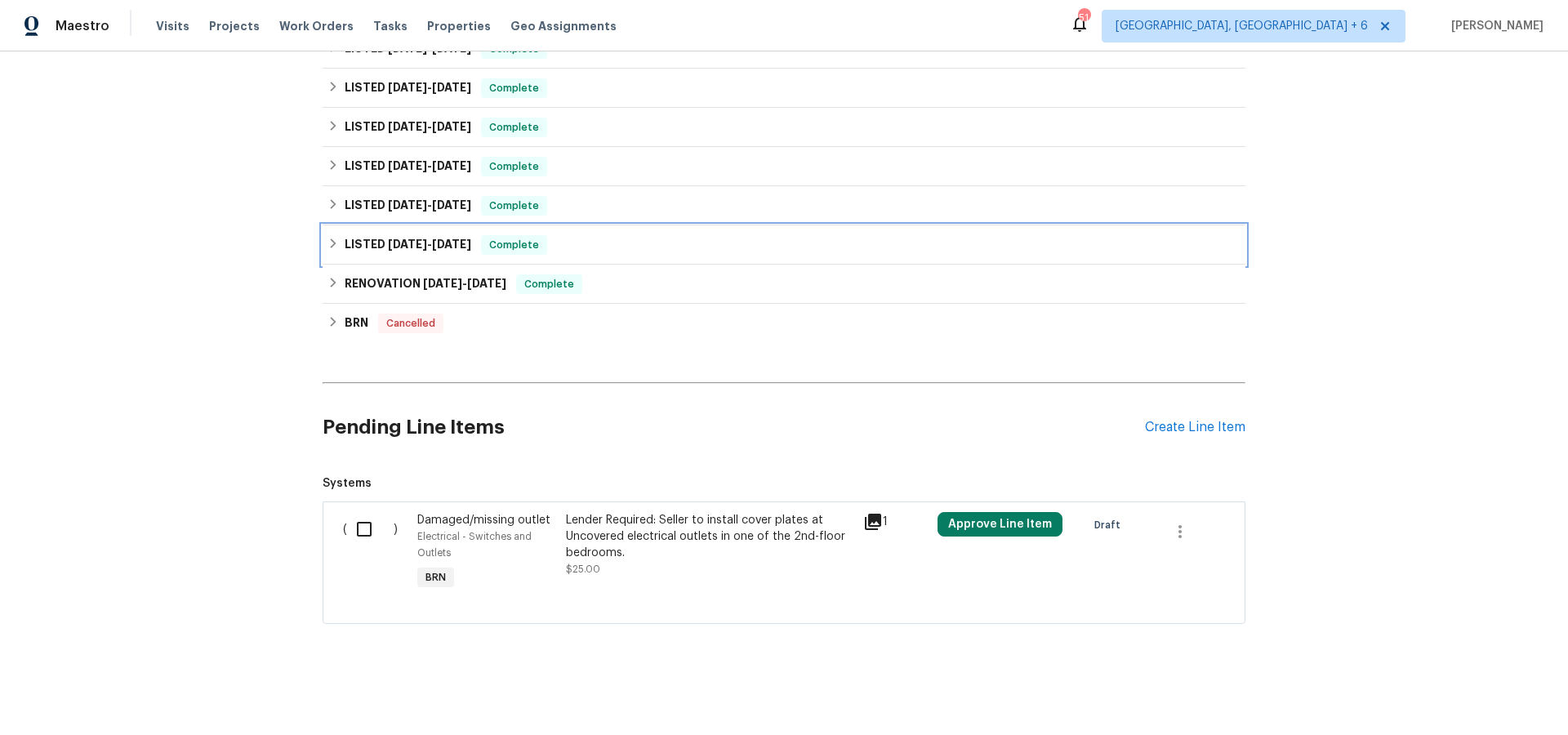
click at [451, 241] on span "[DATE]" at bounding box center [451, 245] width 39 height 12
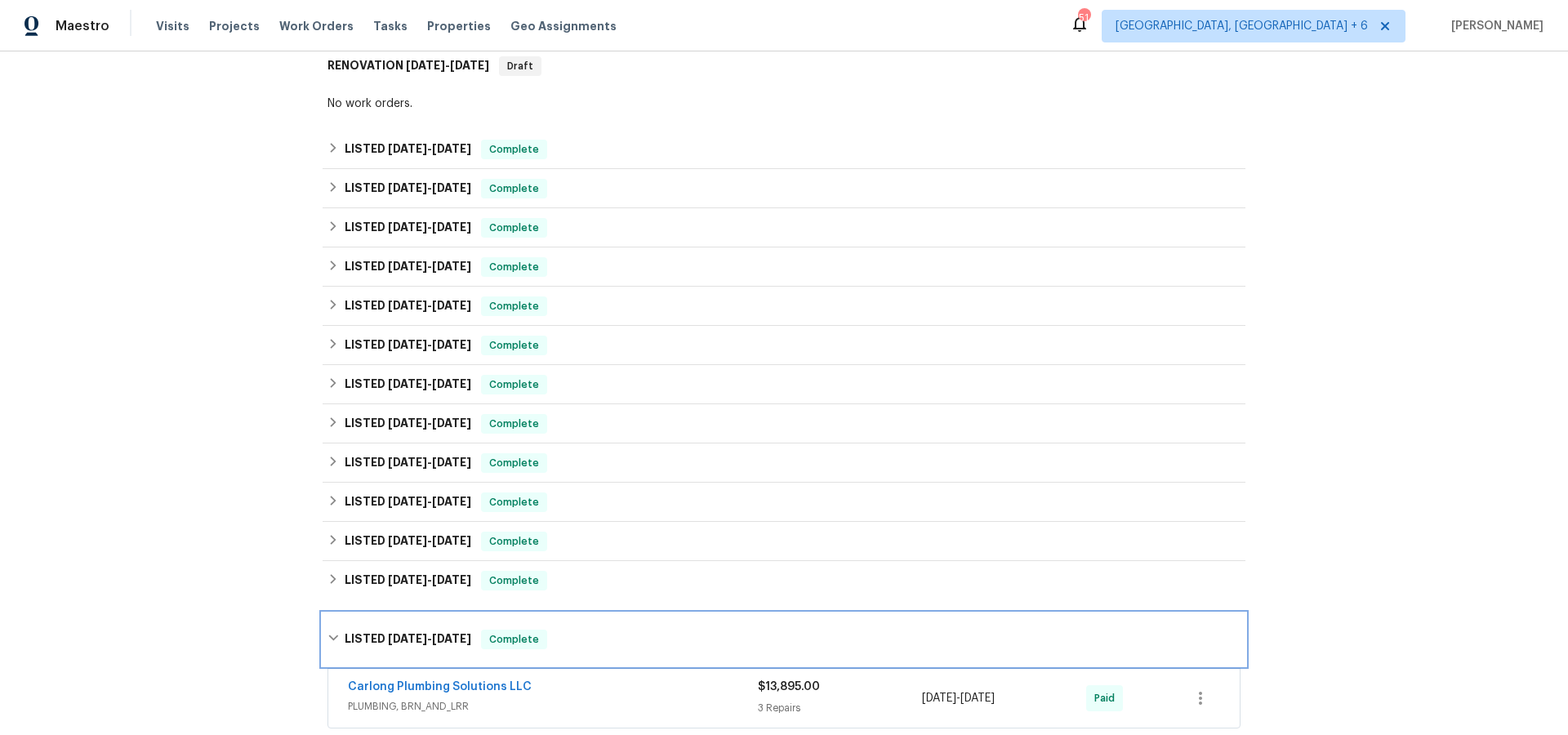
scroll to position [235, 0]
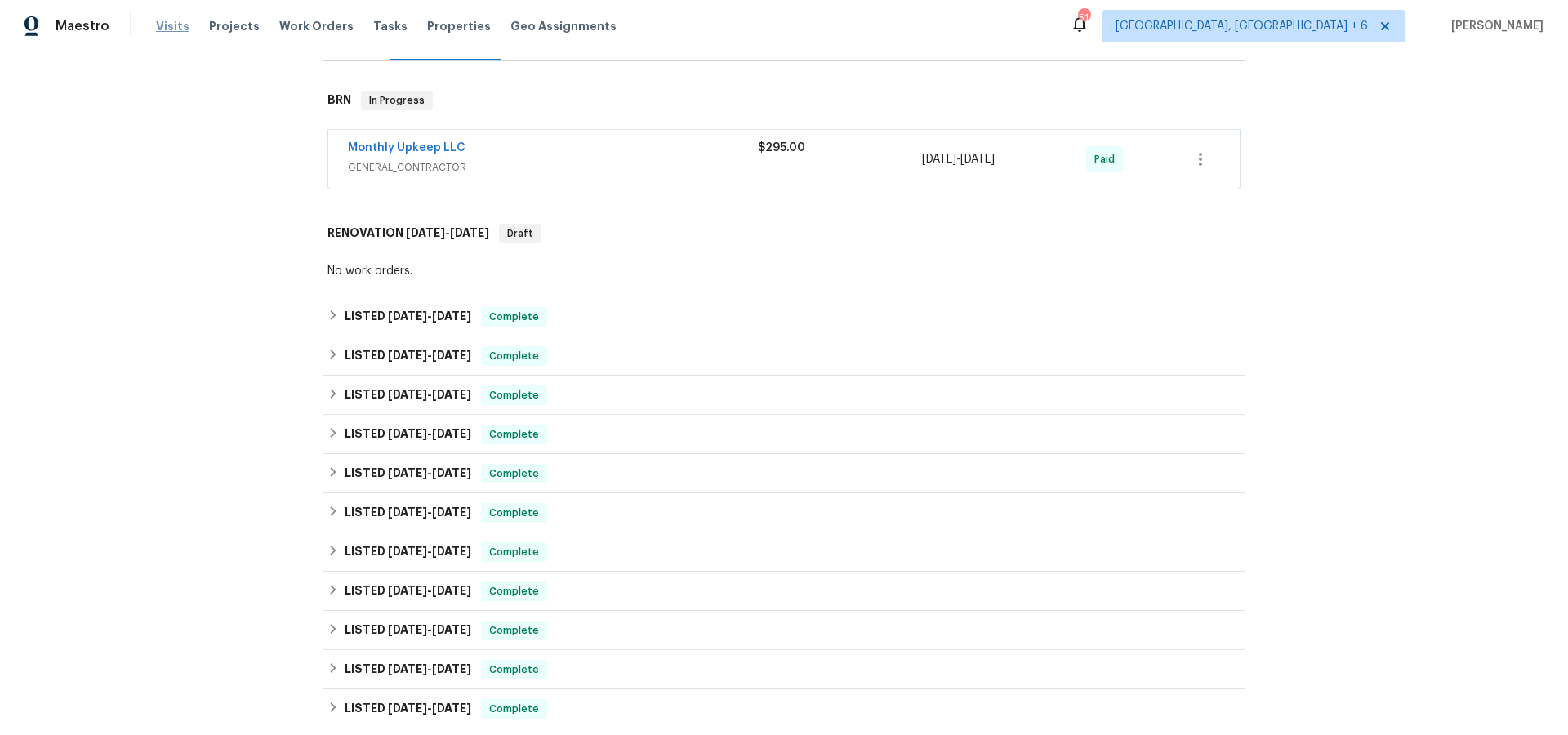
click at [165, 22] on span "Visits" at bounding box center [173, 25] width 34 height 16
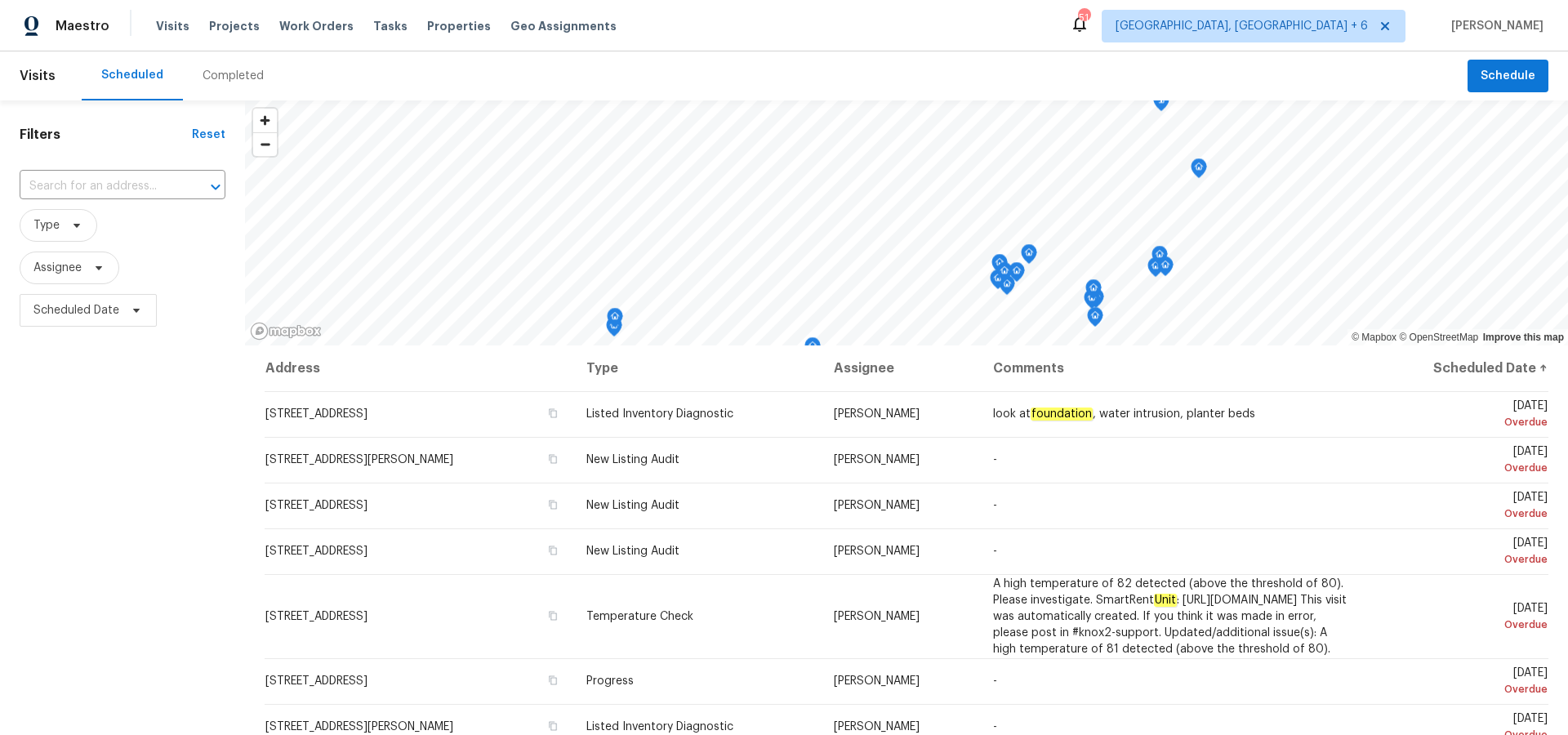
click at [208, 71] on div "Completed" at bounding box center [233, 75] width 62 height 16
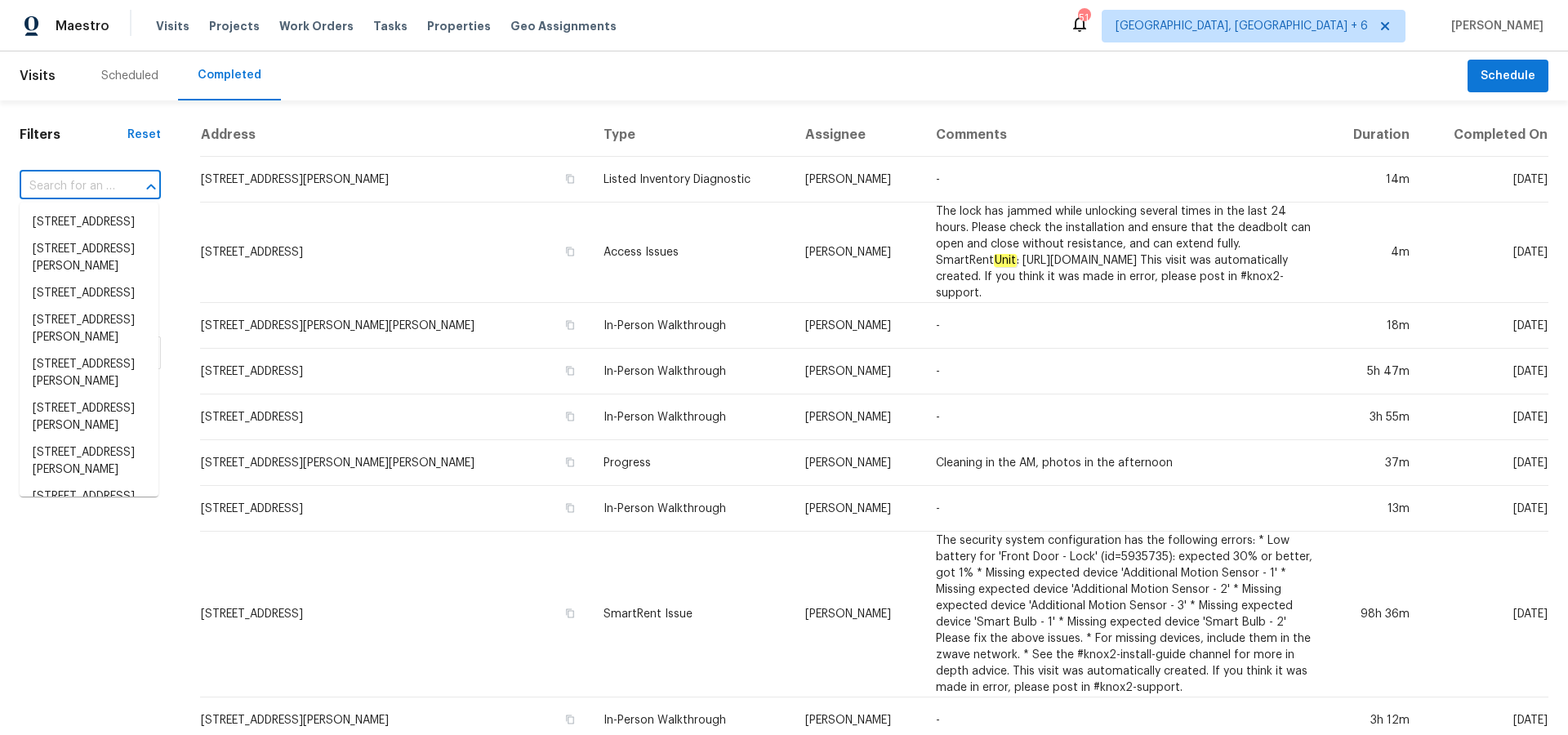
click at [110, 185] on input "text" at bounding box center [67, 186] width 95 height 25
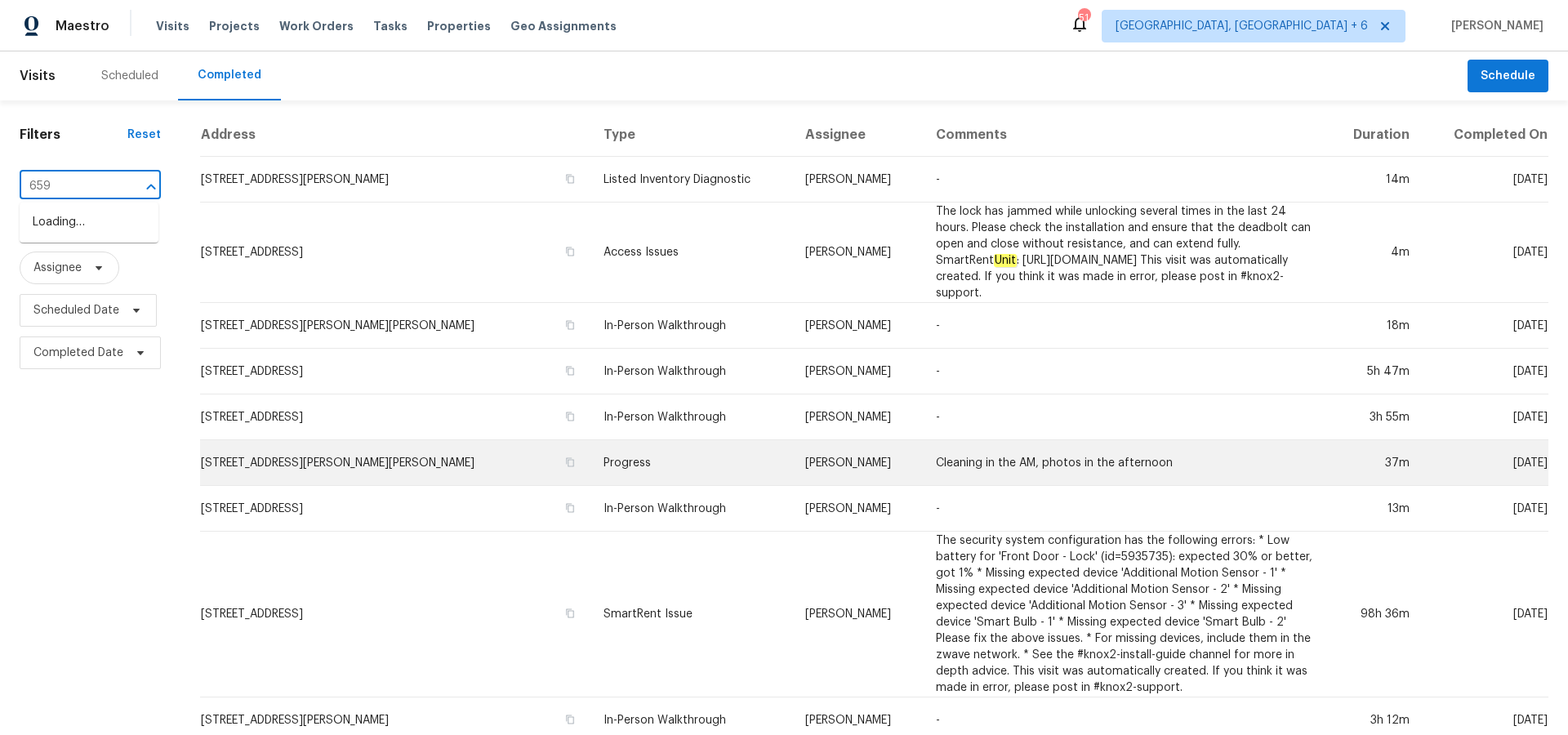
type input "659 m"
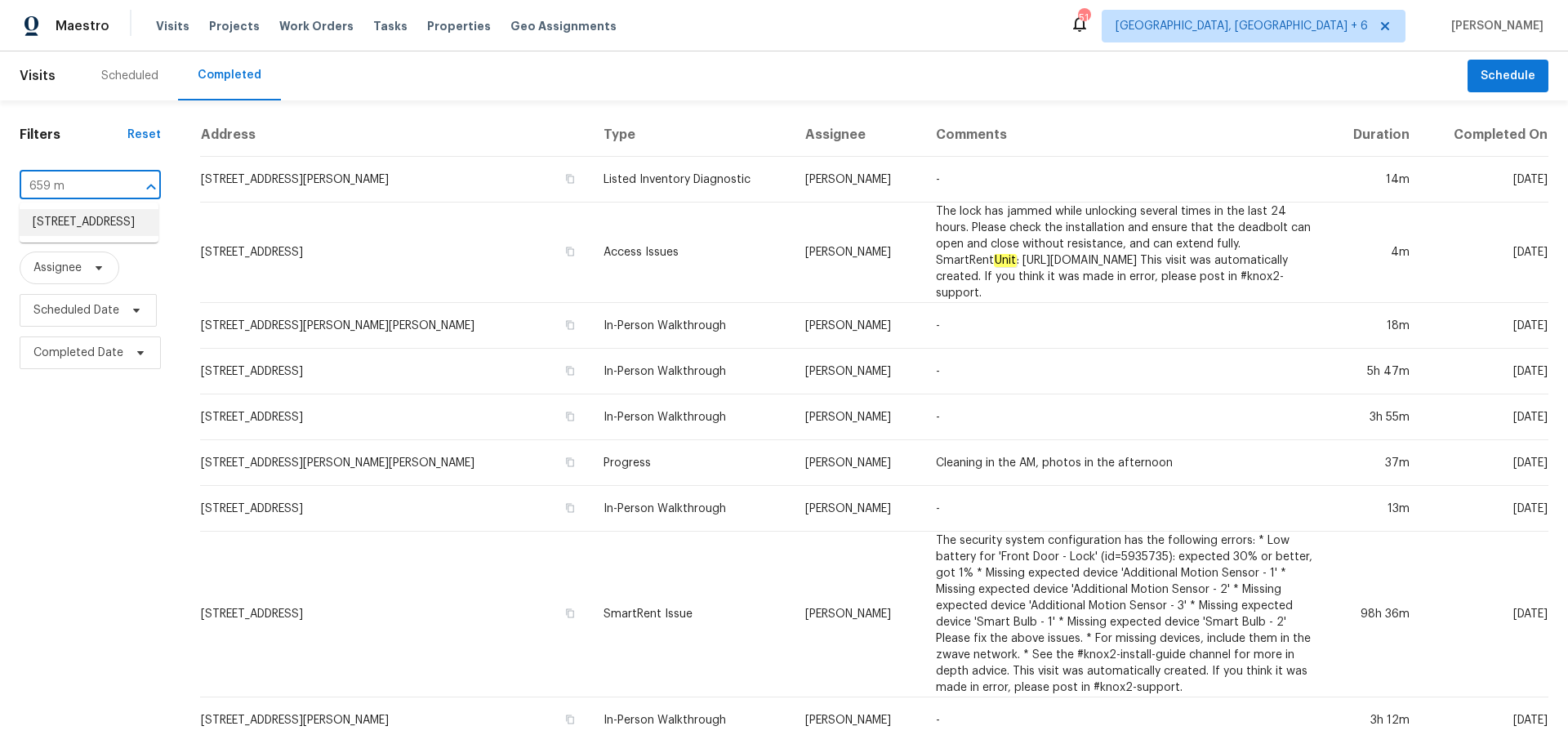
click at [93, 217] on li "[STREET_ADDRESS]" at bounding box center [89, 223] width 139 height 27
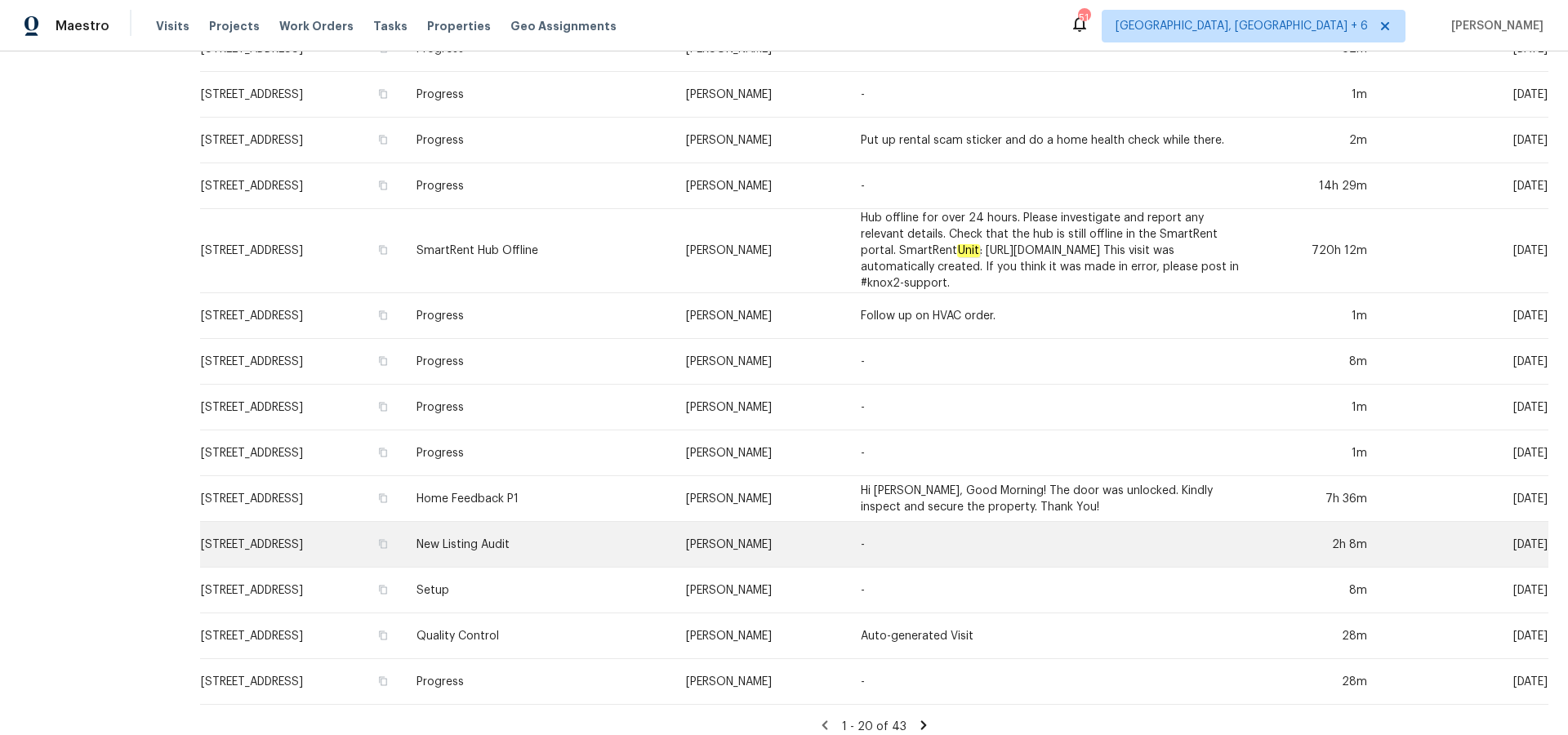
scroll to position [435, 0]
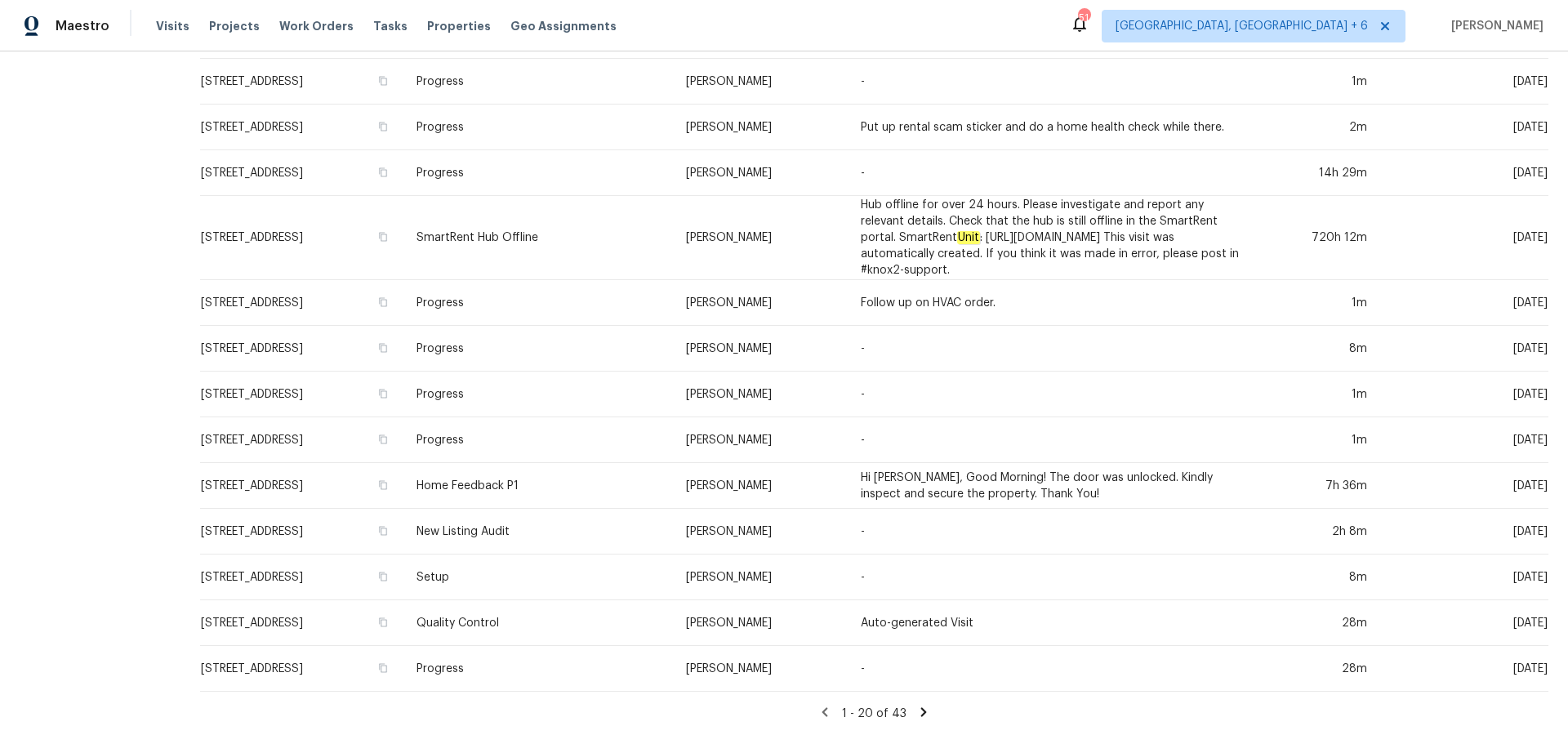
click at [917, 710] on icon at bounding box center [923, 711] width 14 height 14
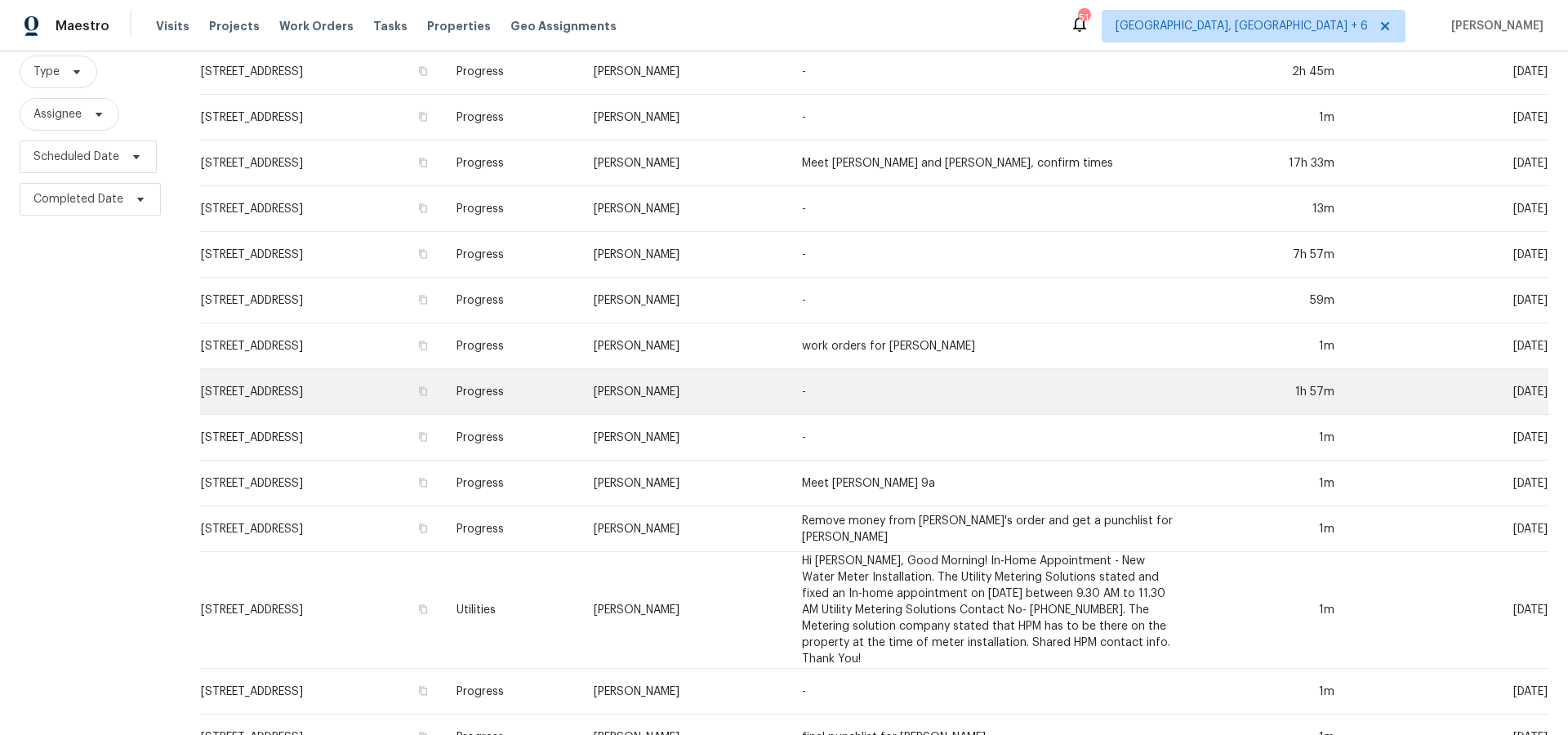
scroll to position [159, 0]
